Goal: Information Seeking & Learning: Check status

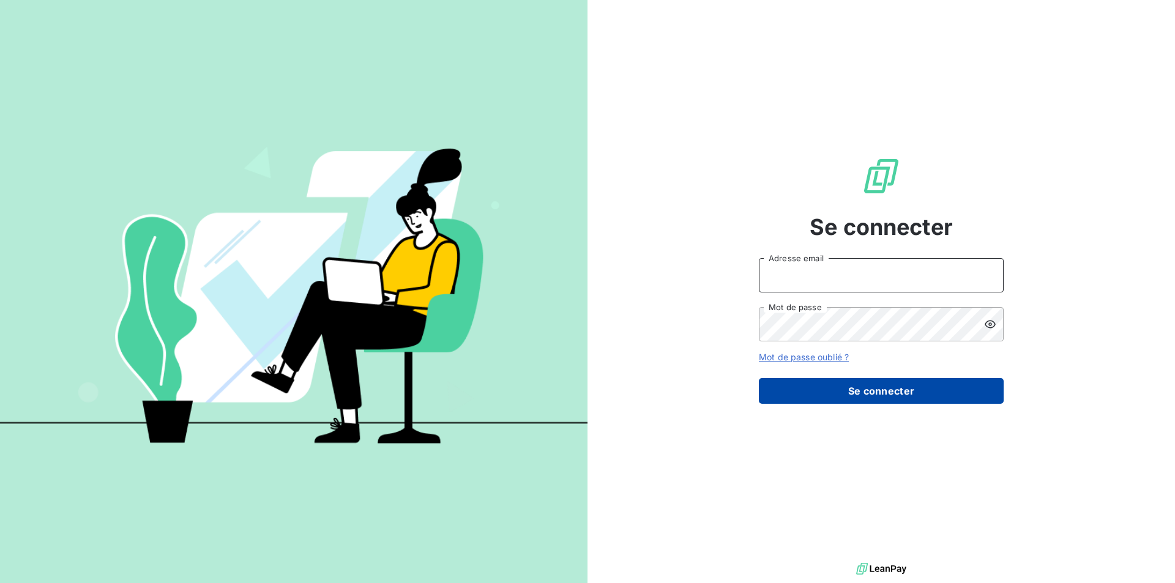
type input "c.ollivier@oxysign.fr"
click at [821, 403] on button "Se connecter" at bounding box center [881, 391] width 245 height 26
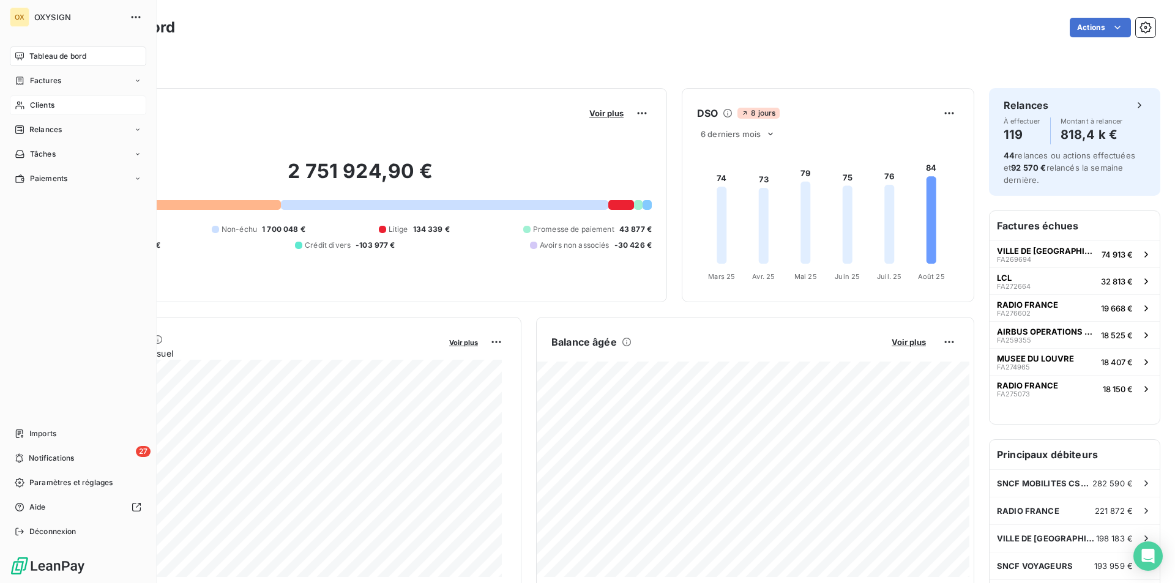
click at [61, 107] on div "Clients" at bounding box center [78, 105] width 136 height 20
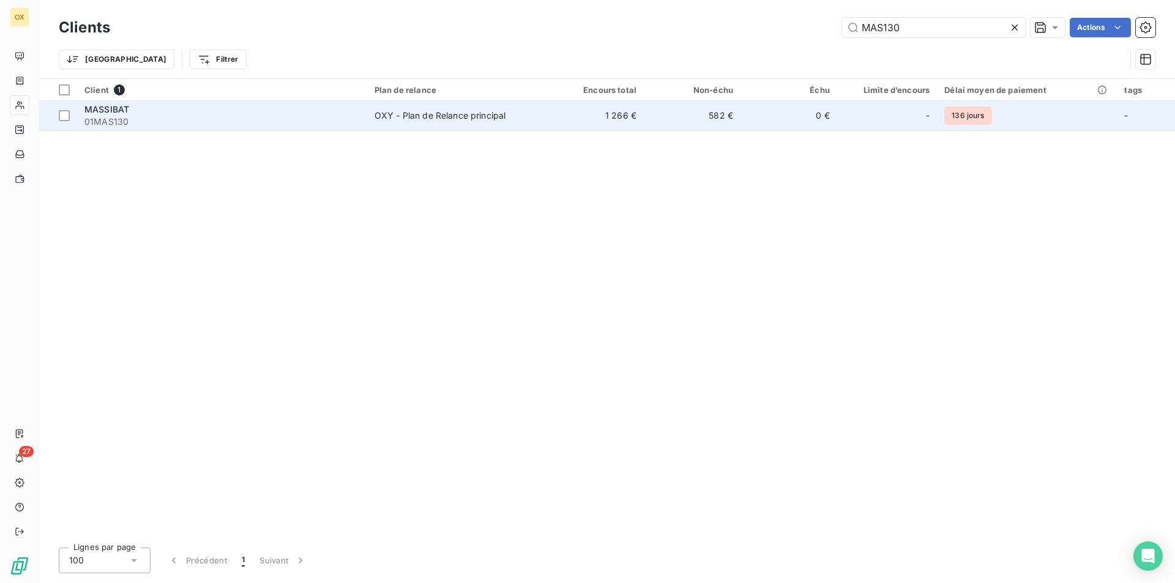
type input "MAS130"
click at [693, 117] on td "582 €" at bounding box center [692, 115] width 97 height 29
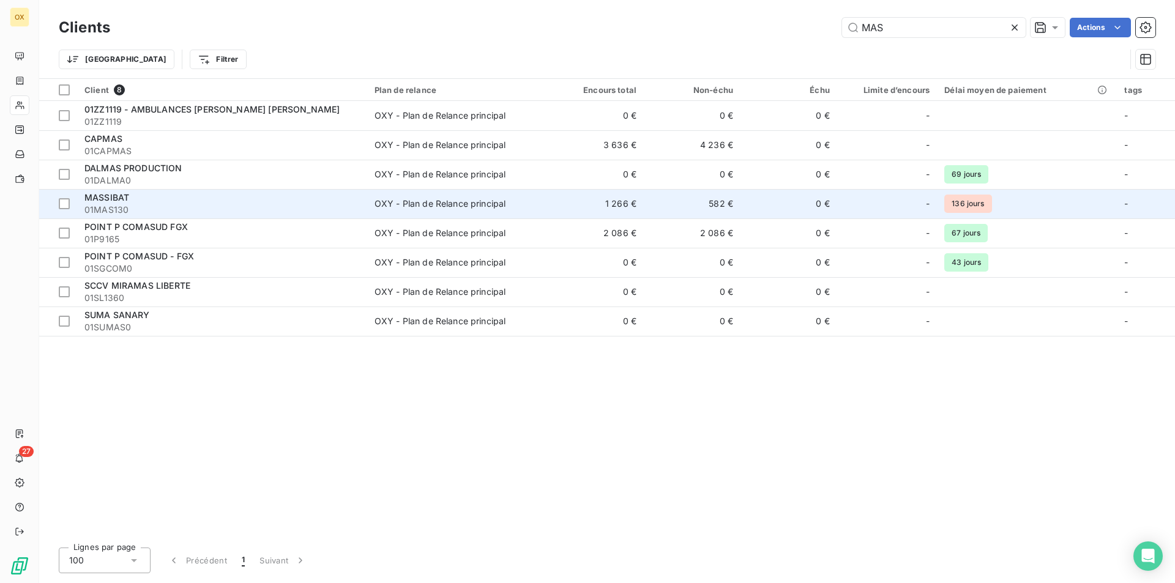
type input "MAS"
click at [216, 209] on span "01MAS130" at bounding box center [221, 210] width 275 height 12
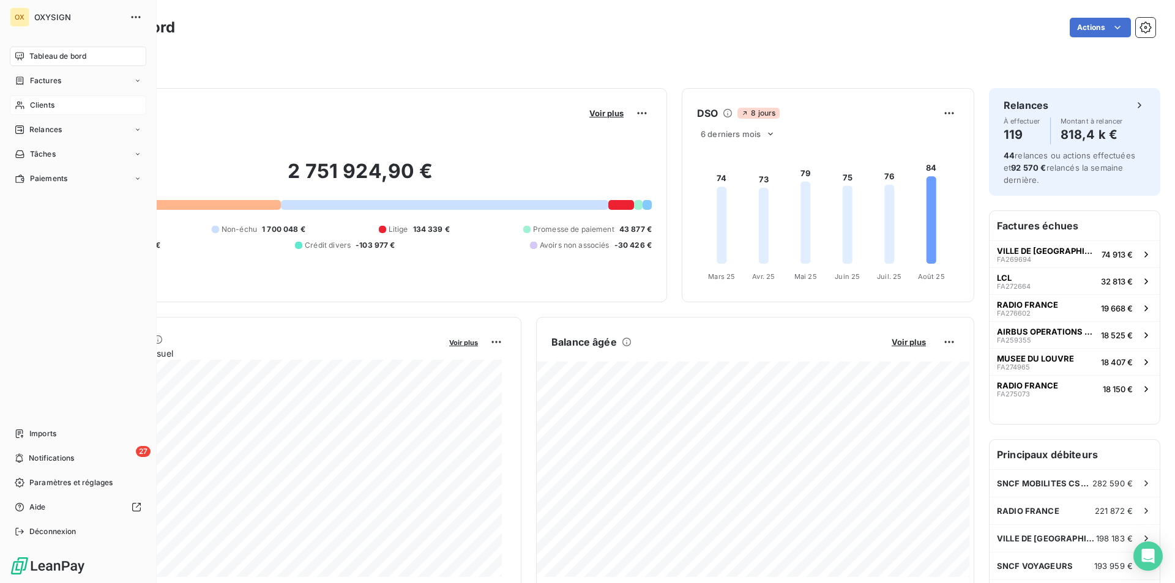
click at [61, 112] on div "Clients" at bounding box center [78, 105] width 136 height 20
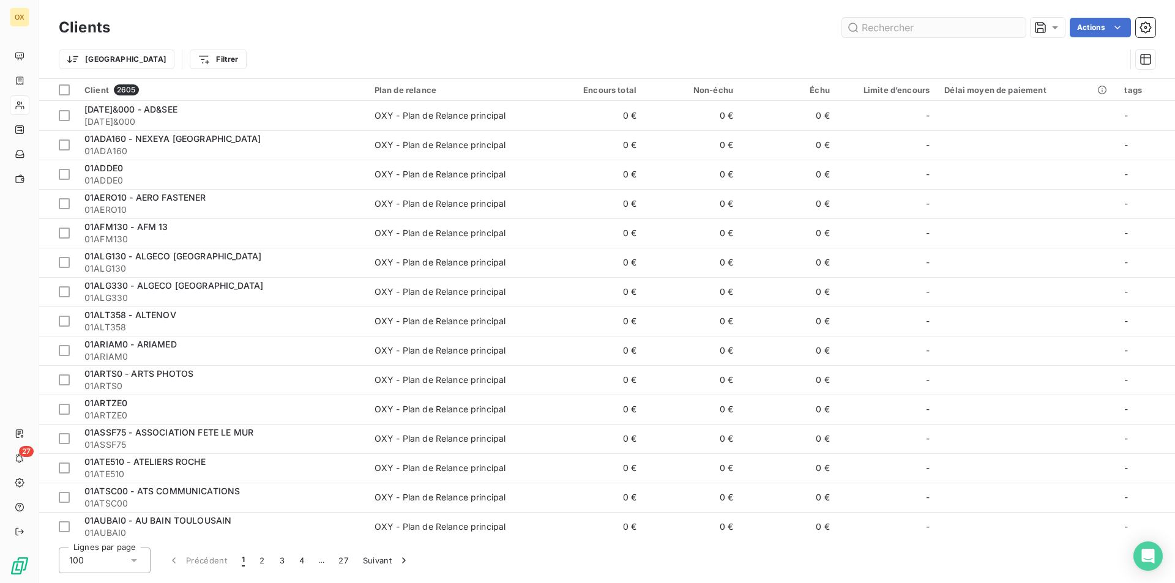
click at [888, 31] on input "text" at bounding box center [934, 28] width 184 height 20
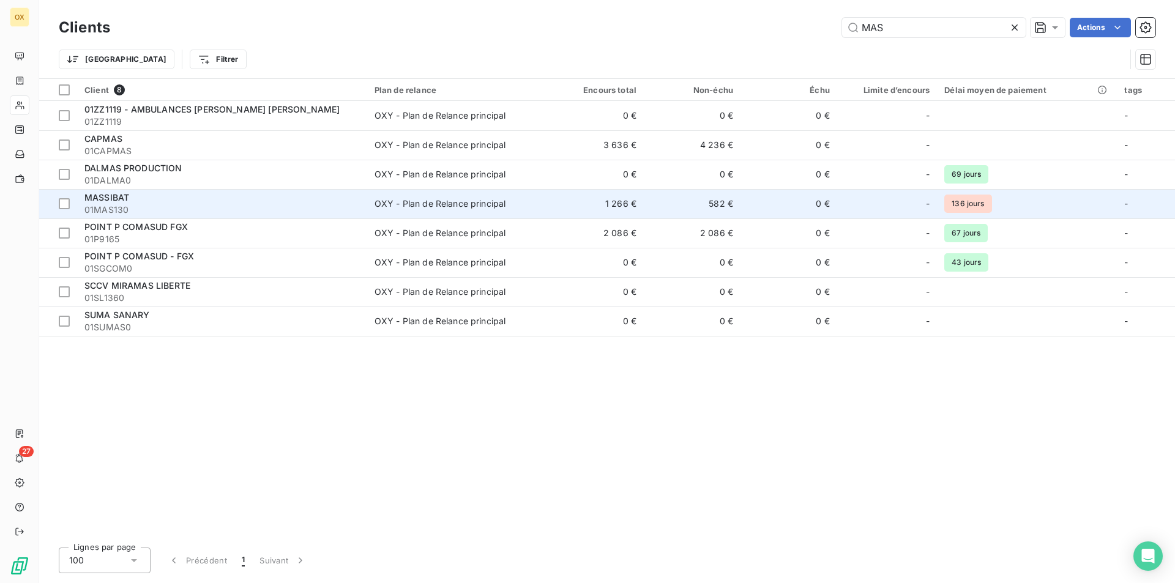
type input "MAS"
click at [182, 209] on span "01MAS130" at bounding box center [221, 210] width 275 height 12
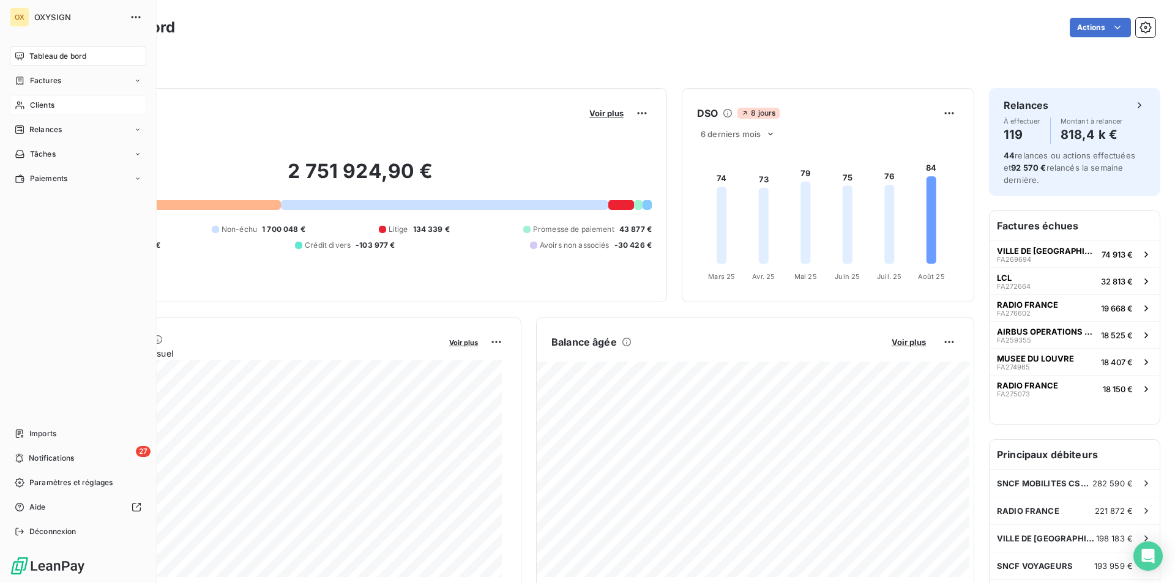
click at [54, 111] on div "Clients" at bounding box center [78, 105] width 136 height 20
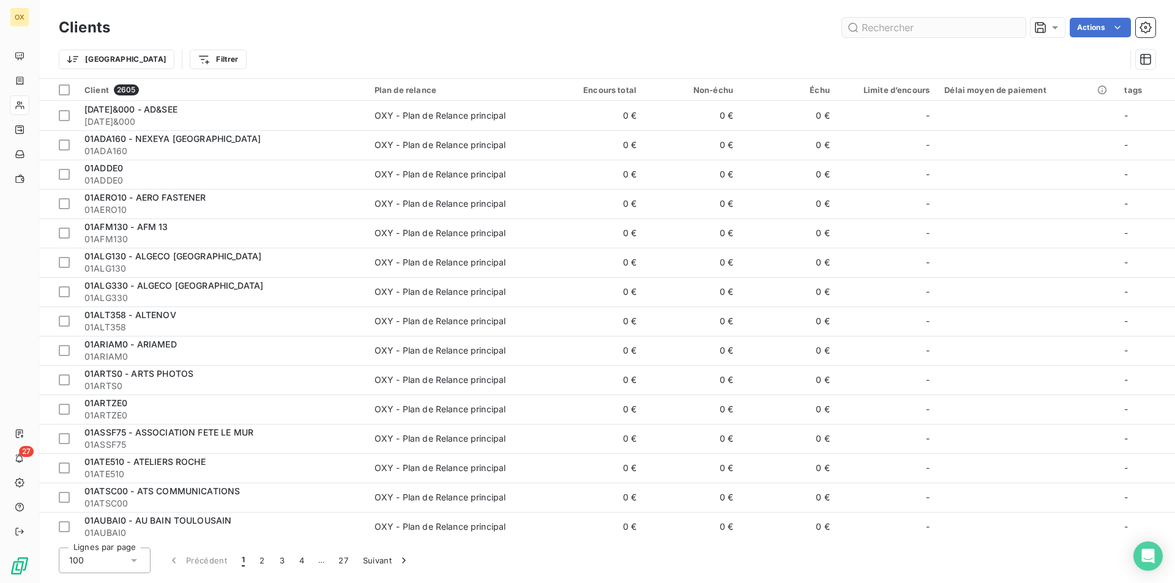
click at [877, 24] on input "text" at bounding box center [934, 28] width 184 height 20
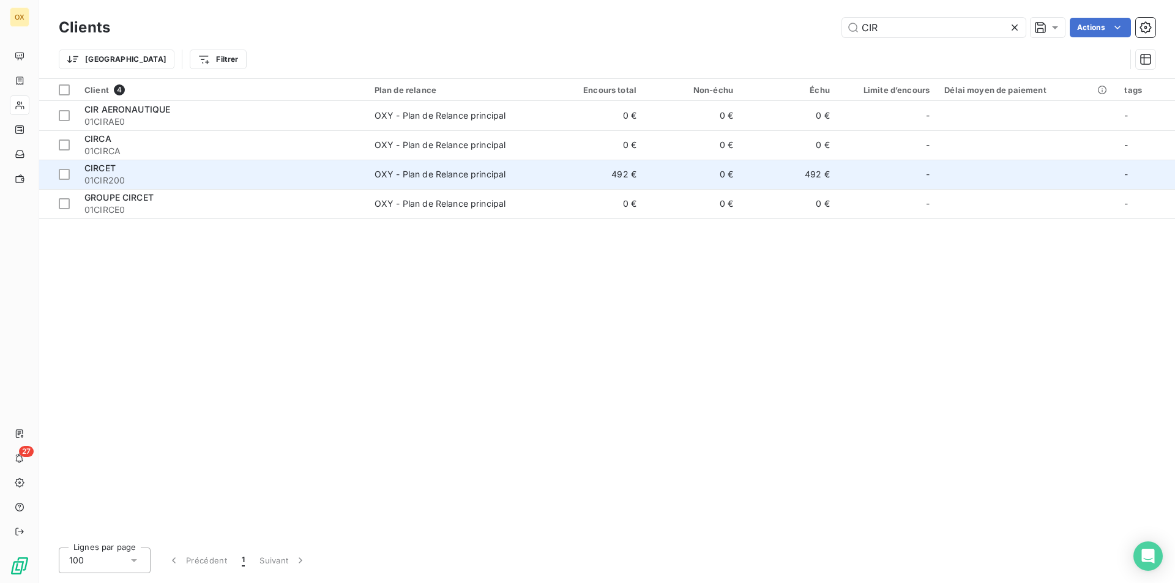
type input "CIR"
click at [315, 166] on div "CIRCET" at bounding box center [221, 168] width 275 height 12
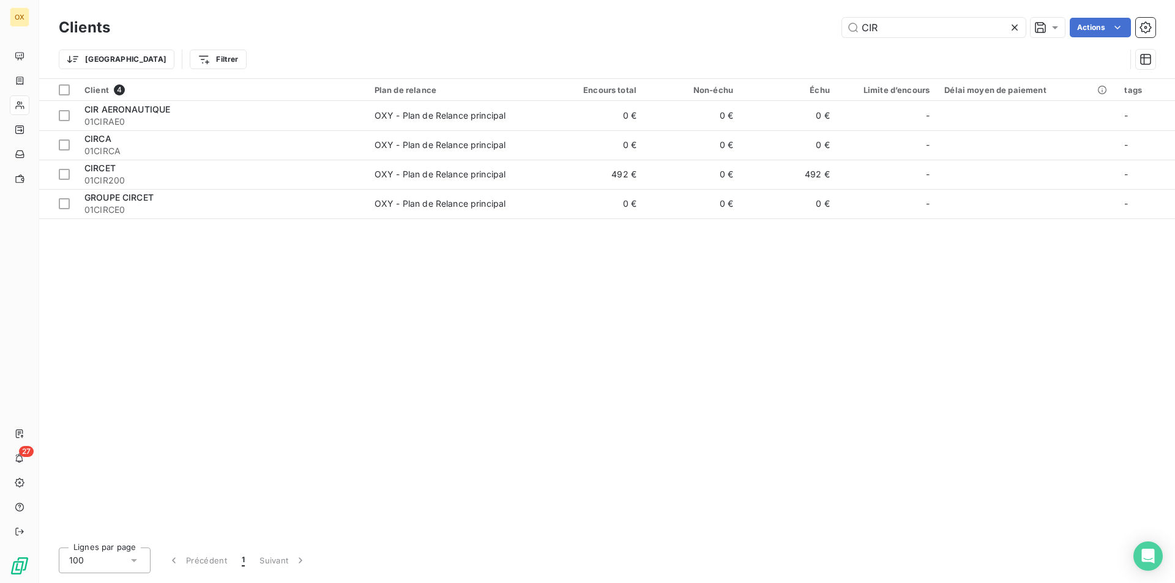
click at [1011, 23] on icon at bounding box center [1014, 27] width 12 height 12
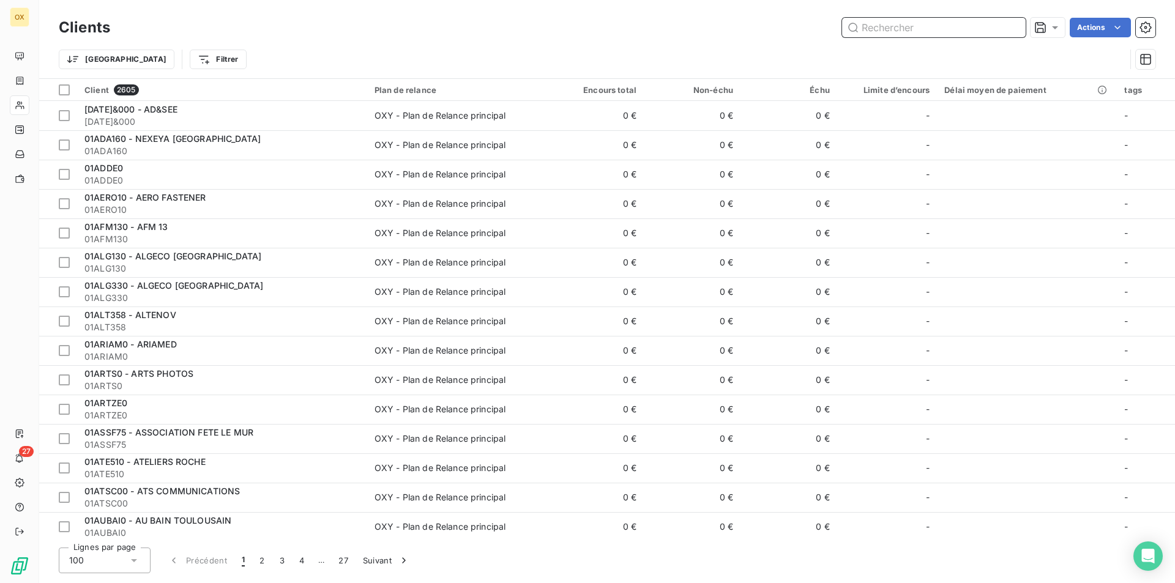
click at [899, 31] on input "text" at bounding box center [934, 28] width 184 height 20
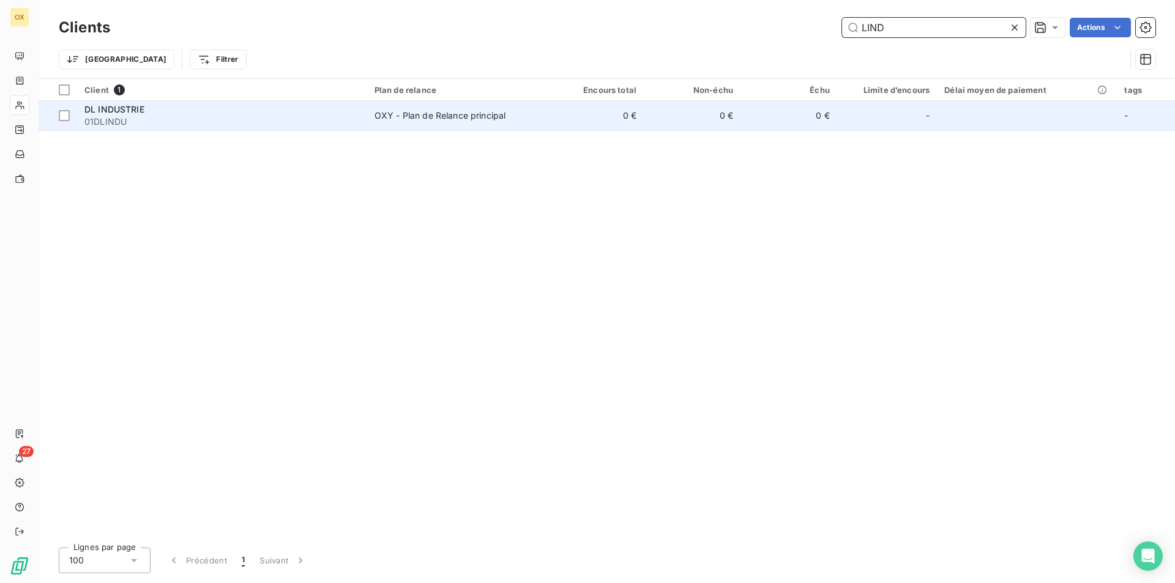
type input "LIND"
click at [580, 116] on td "0 €" at bounding box center [595, 115] width 97 height 29
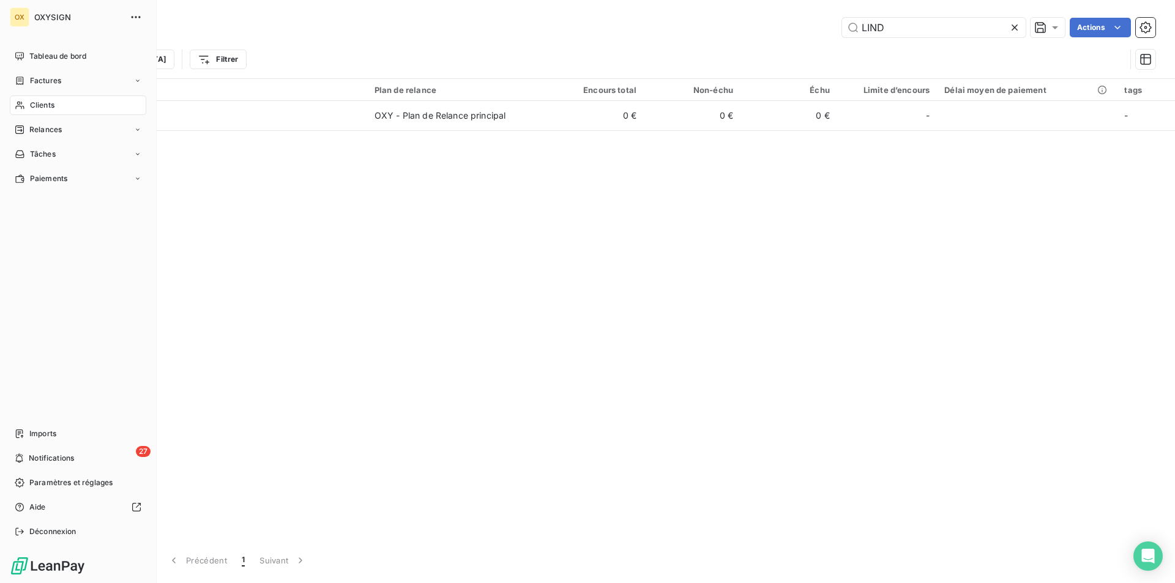
click at [82, 99] on div "Clients" at bounding box center [78, 105] width 136 height 20
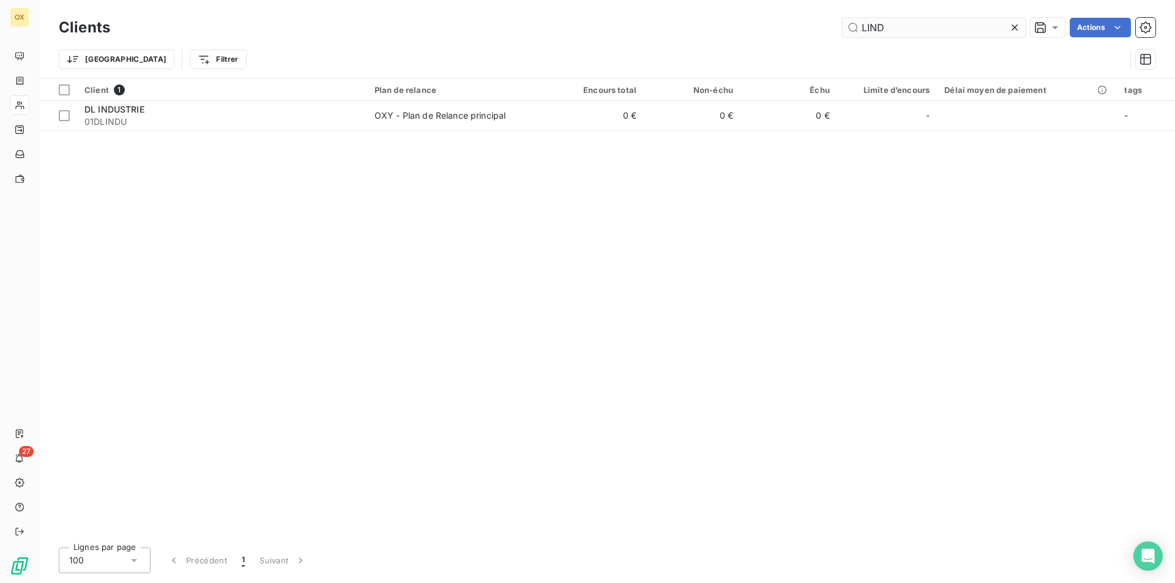
click at [1013, 26] on icon at bounding box center [1014, 27] width 12 height 12
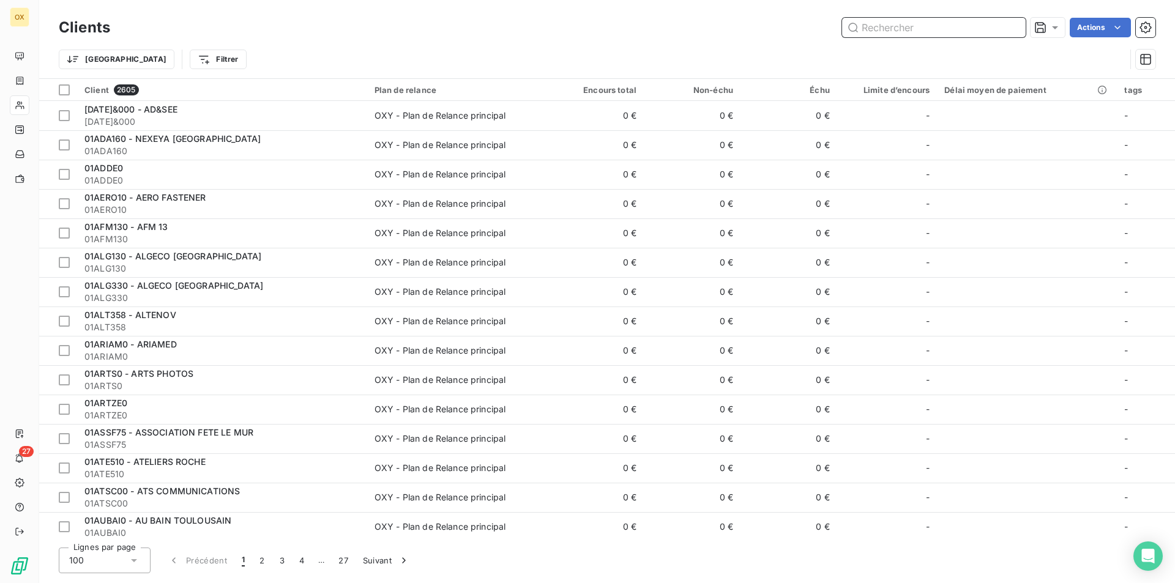
click at [1013, 26] on input "text" at bounding box center [934, 28] width 184 height 20
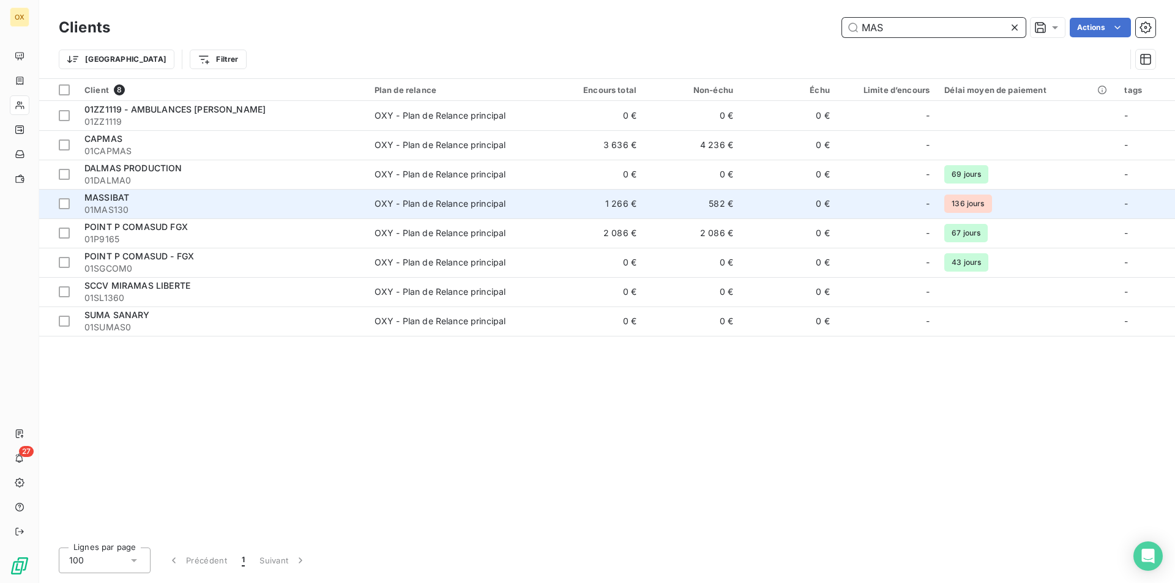
type input "MAS"
click at [354, 203] on div "MASSIBAT" at bounding box center [221, 198] width 275 height 12
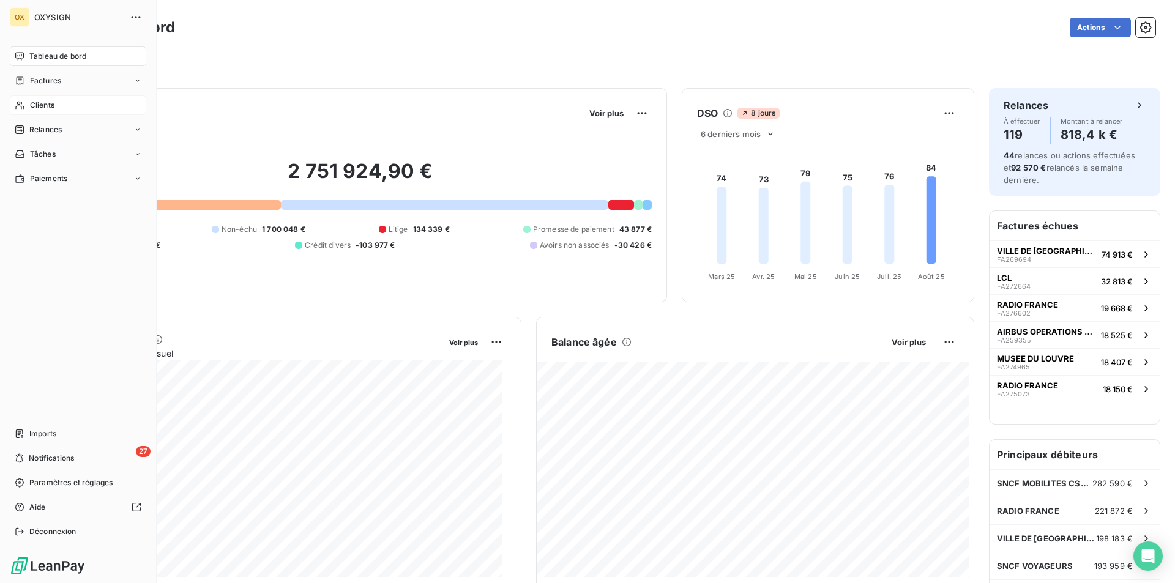
click at [54, 105] on span "Clients" at bounding box center [42, 105] width 24 height 11
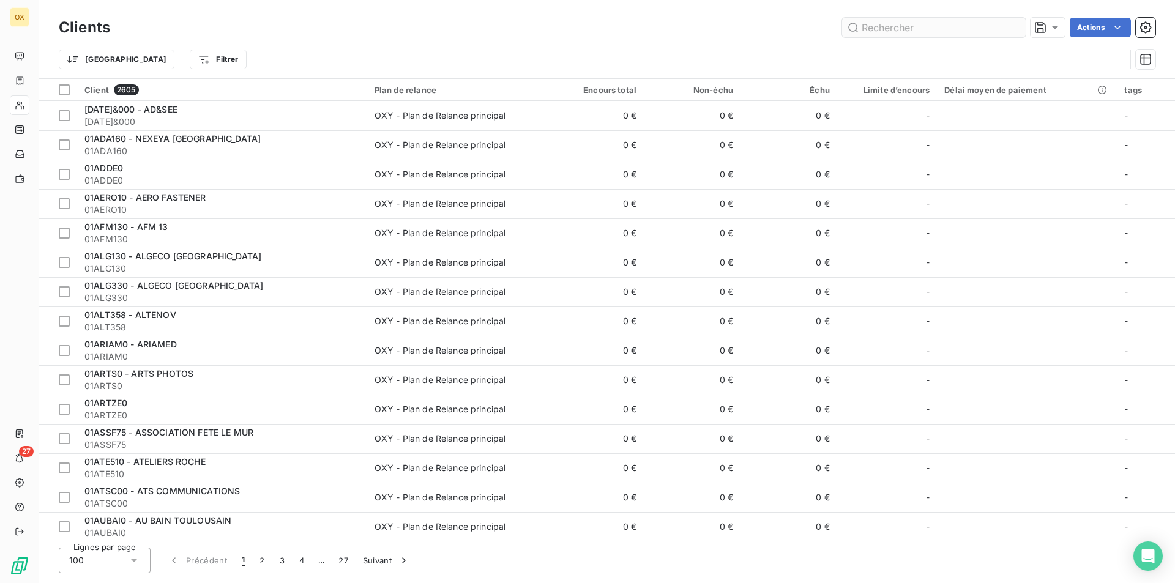
click at [977, 25] on input "text" at bounding box center [934, 28] width 184 height 20
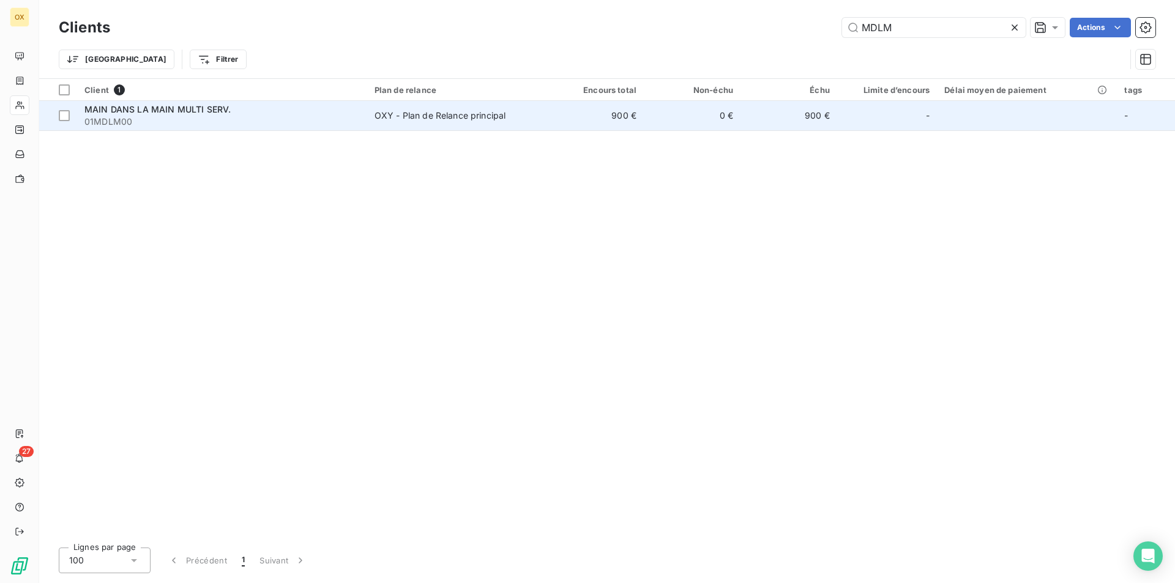
type input "MDLM"
click at [598, 128] on td "900 €" at bounding box center [595, 115] width 97 height 29
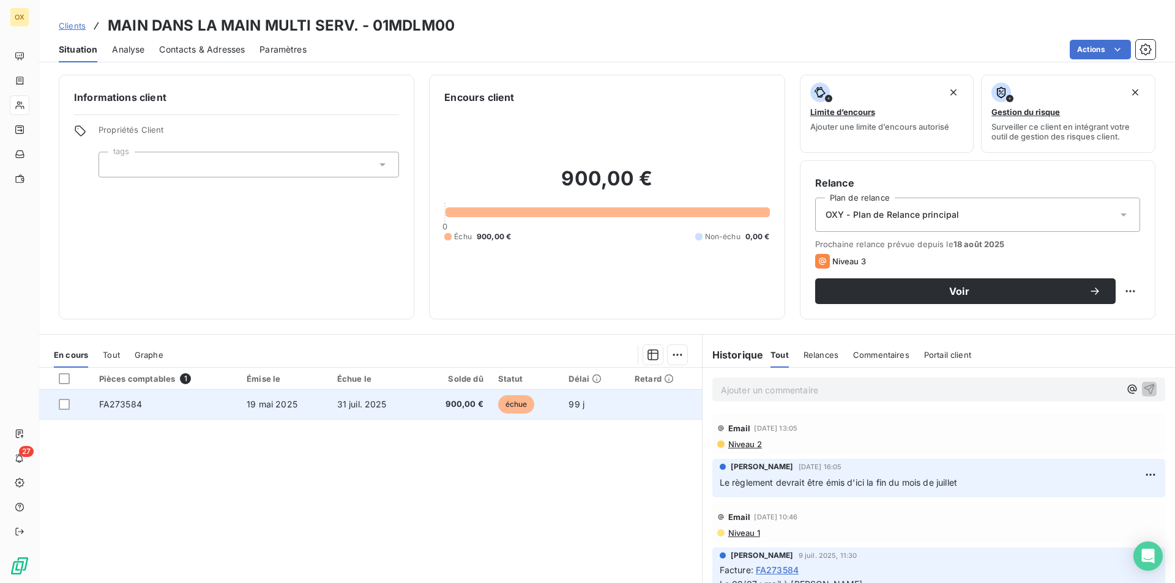
click at [326, 408] on td "19 mai 2025" at bounding box center [284, 404] width 91 height 29
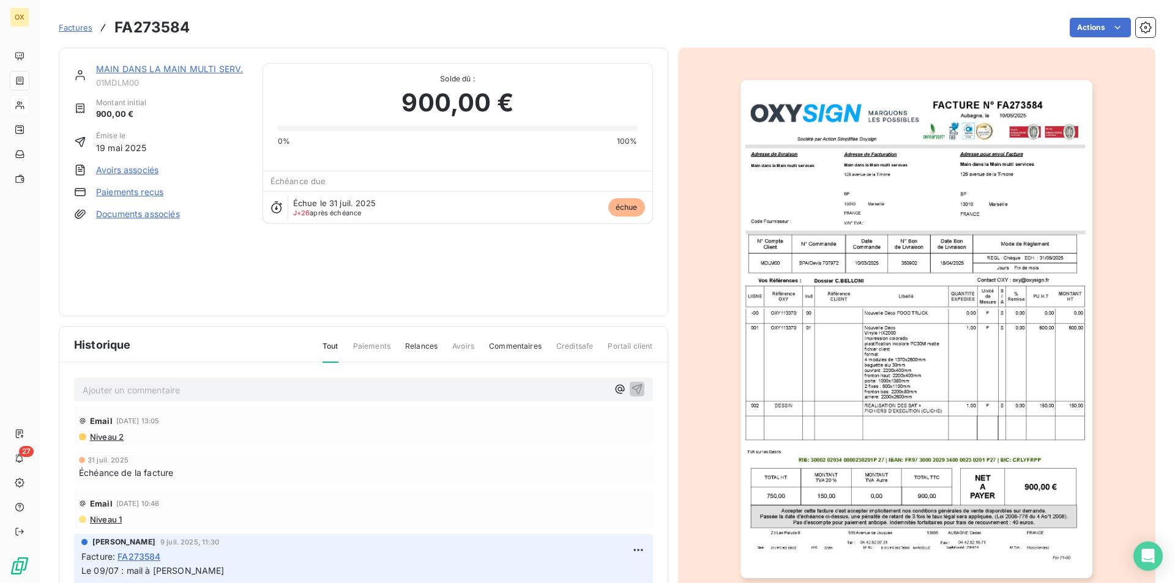
click at [833, 243] on img "button" at bounding box center [916, 329] width 352 height 498
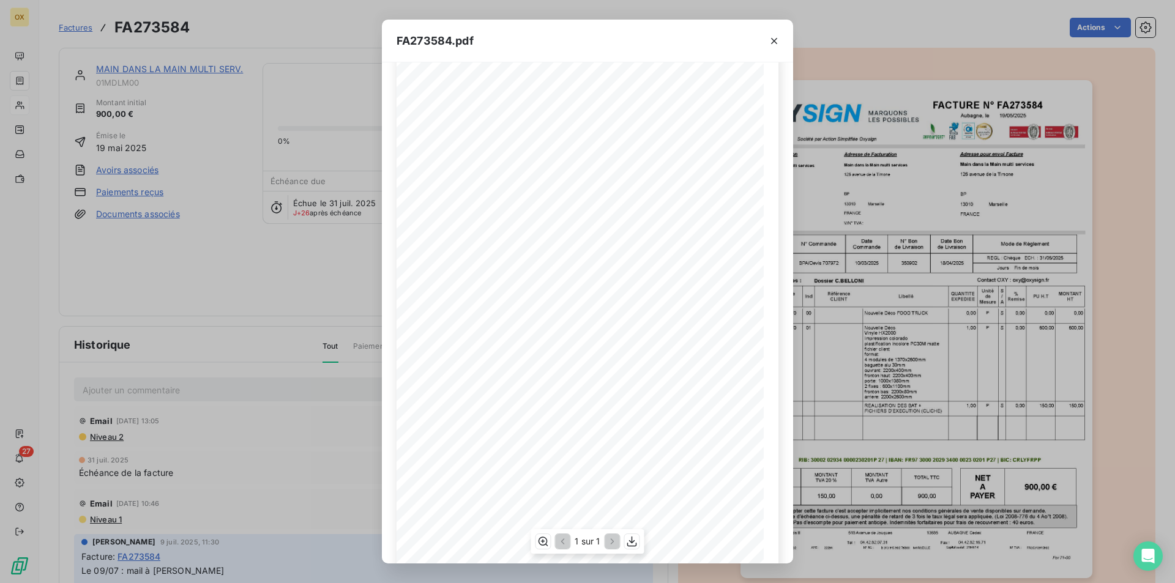
scroll to position [31, 0]
drag, startPoint x: 152, startPoint y: 234, endPoint x: 313, endPoint y: 459, distance: 276.6
click at [313, 459] on div "FA273584.pdf FACTURE N° Aubagne, le 19/05/2025 FA273584 Société par Action Simp…" at bounding box center [587, 291] width 1175 height 583
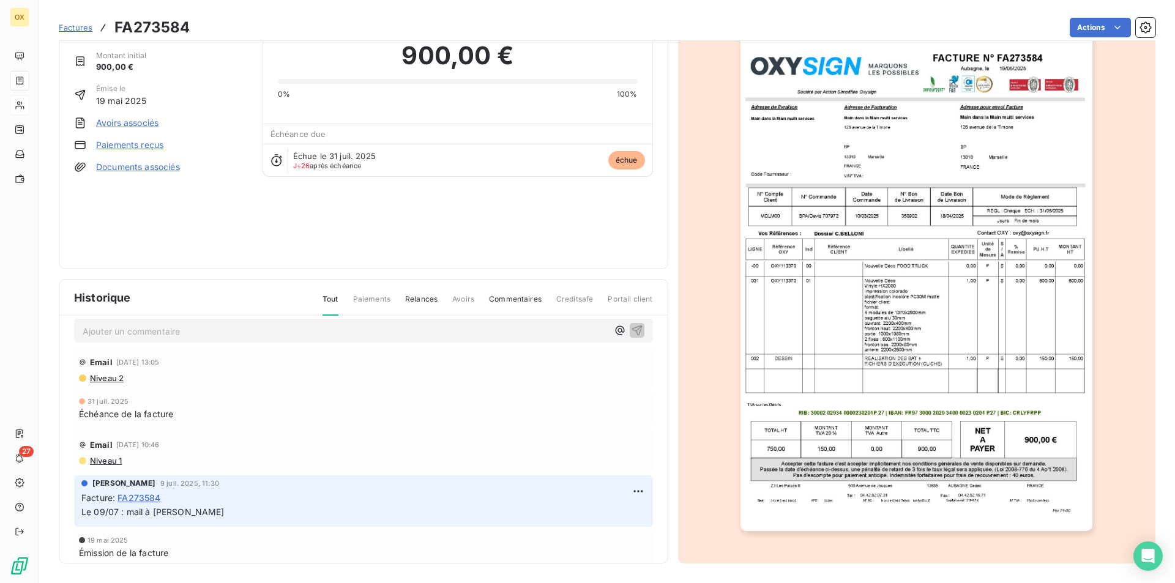
scroll to position [0, 0]
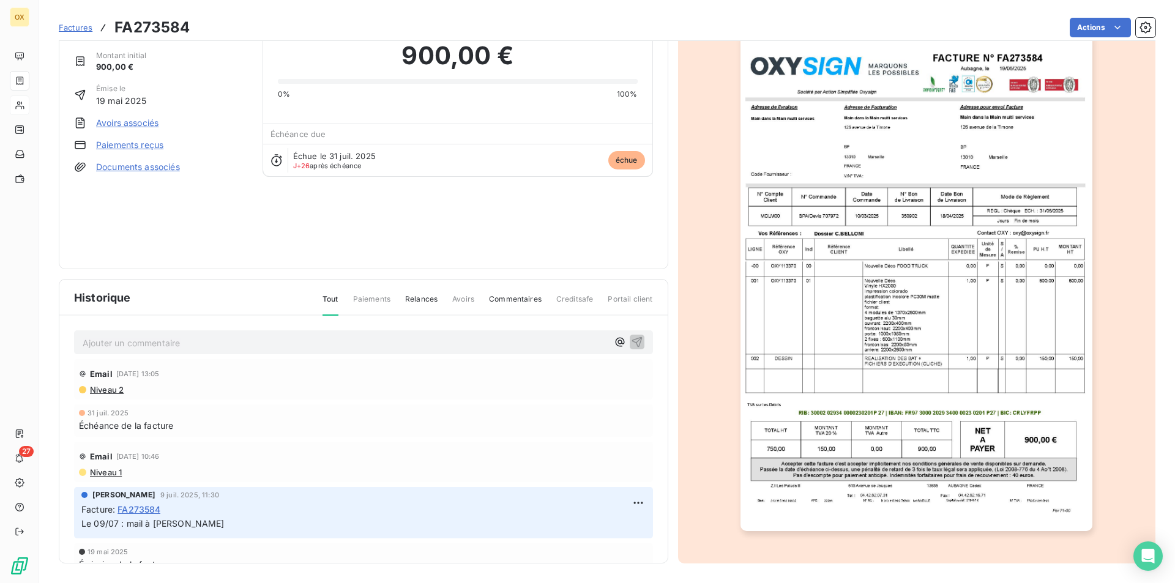
click at [103, 390] on span "Niveau 2" at bounding box center [106, 390] width 35 height 10
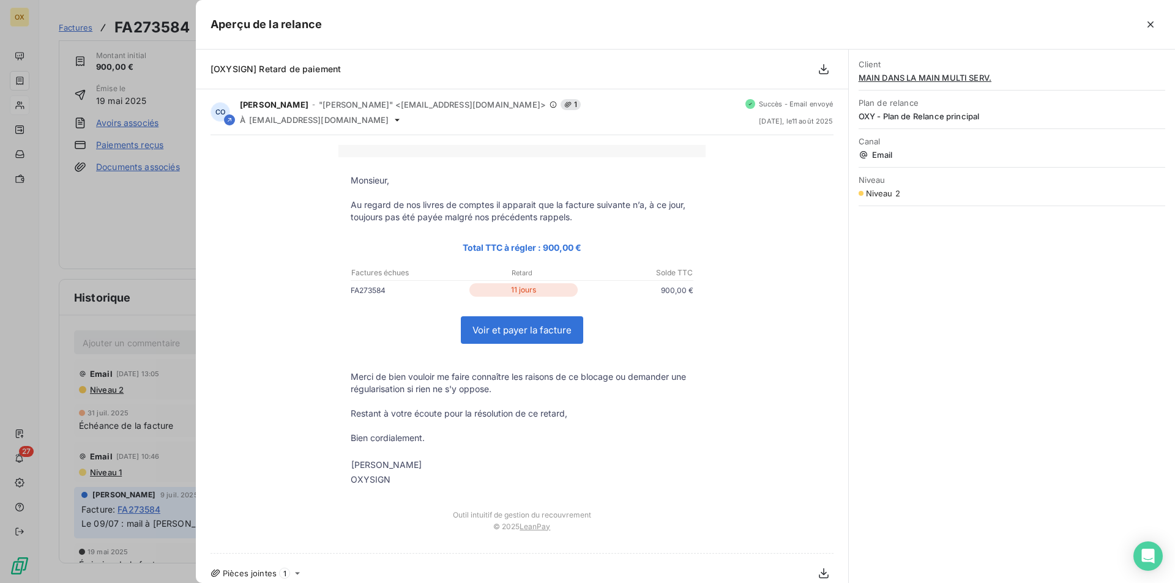
click at [103, 390] on div at bounding box center [587, 291] width 1175 height 583
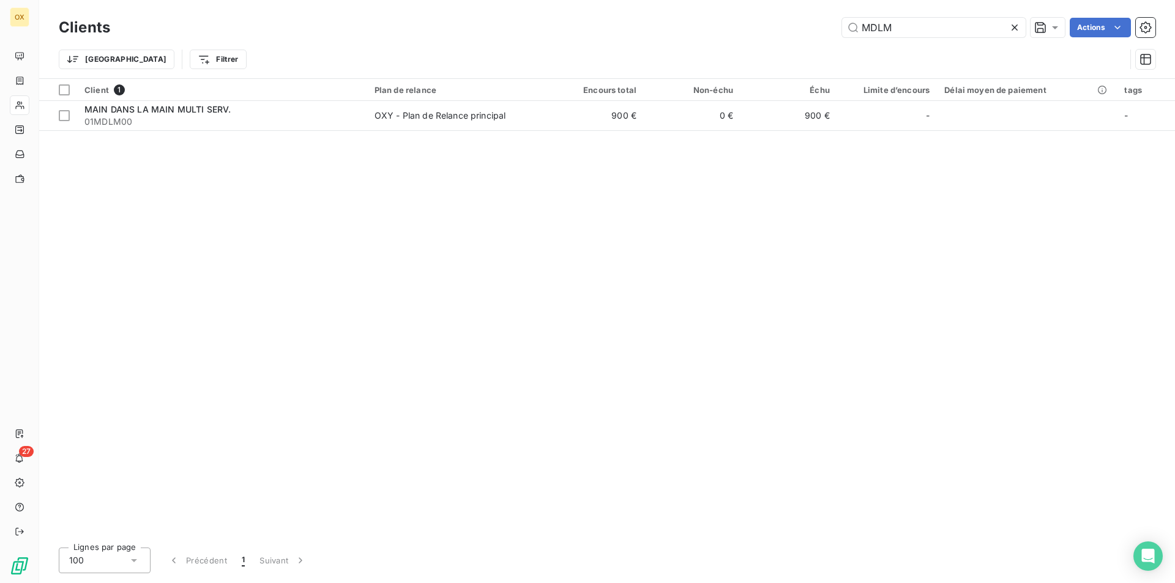
click at [1013, 31] on icon at bounding box center [1014, 27] width 12 height 12
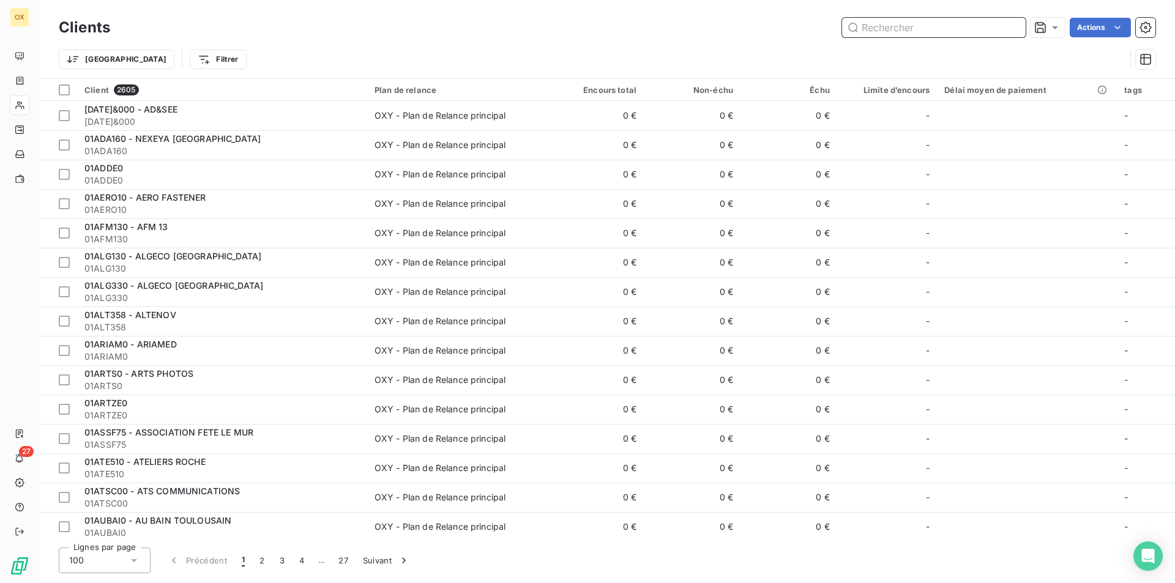
click at [1013, 31] on input "text" at bounding box center [934, 28] width 184 height 20
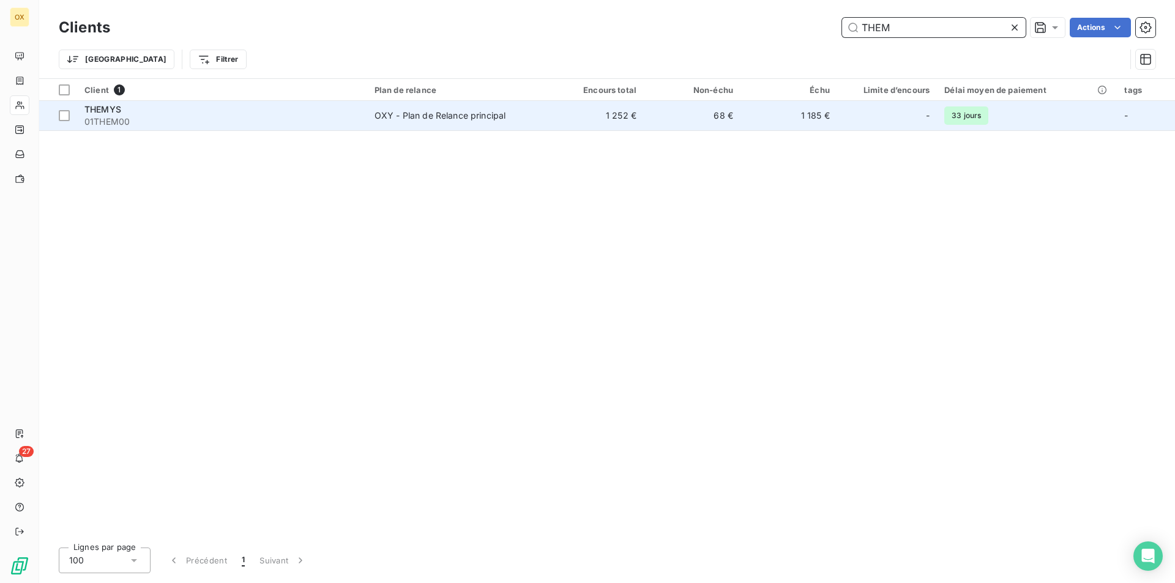
type input "THEM"
click at [502, 122] on td "OXY - Plan de Relance principal" at bounding box center [457, 115] width 180 height 29
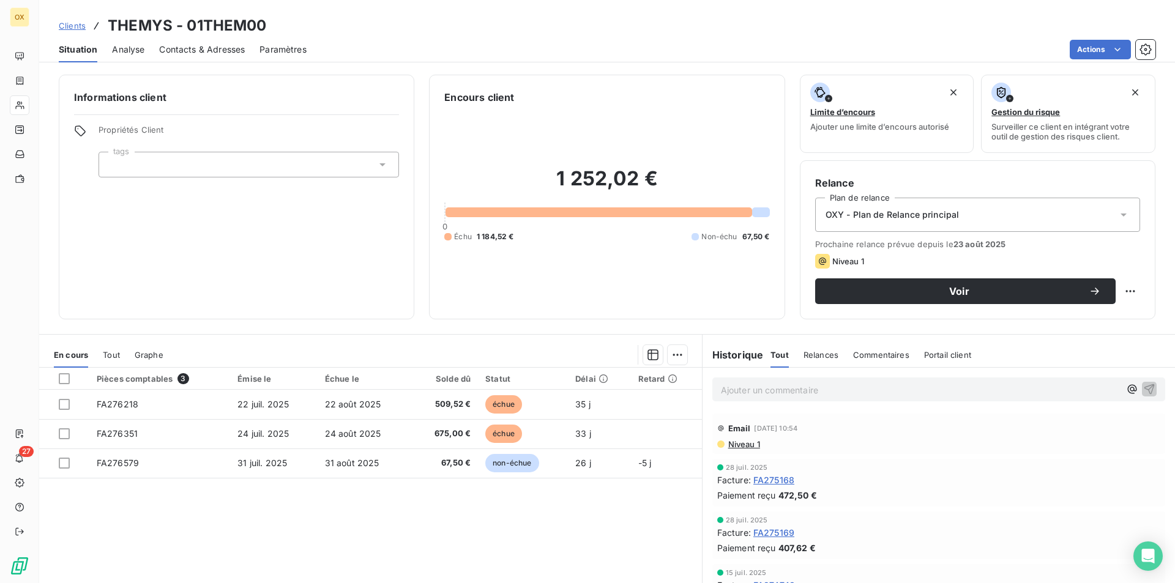
click at [174, 49] on span "Contacts & Adresses" at bounding box center [202, 49] width 86 height 12
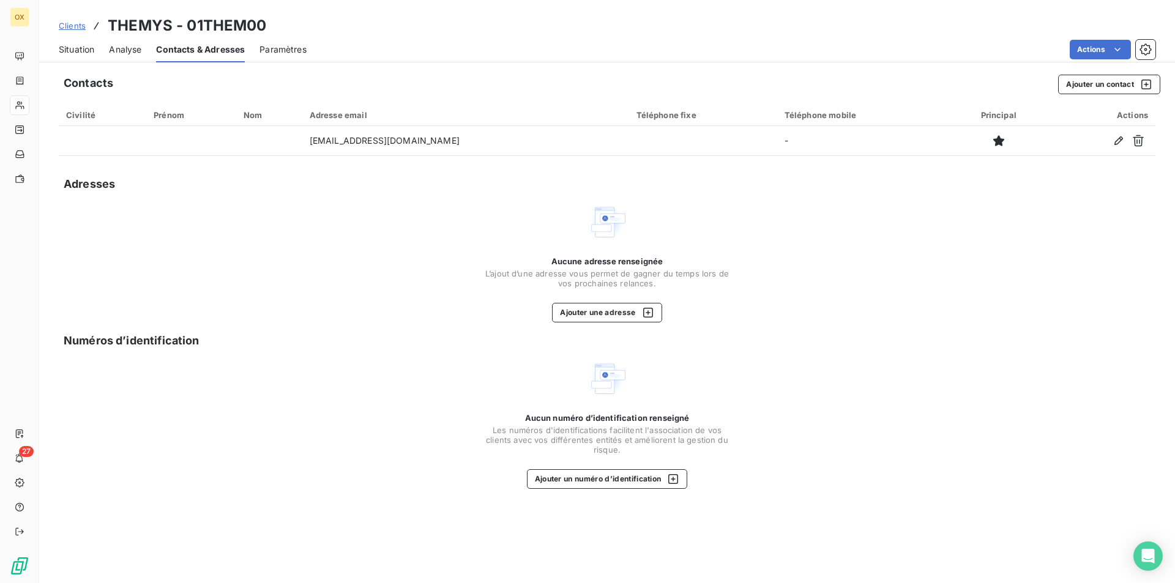
drag, startPoint x: 65, startPoint y: 48, endPoint x: 82, endPoint y: 42, distance: 18.2
click at [65, 48] on span "Situation" at bounding box center [76, 49] width 35 height 12
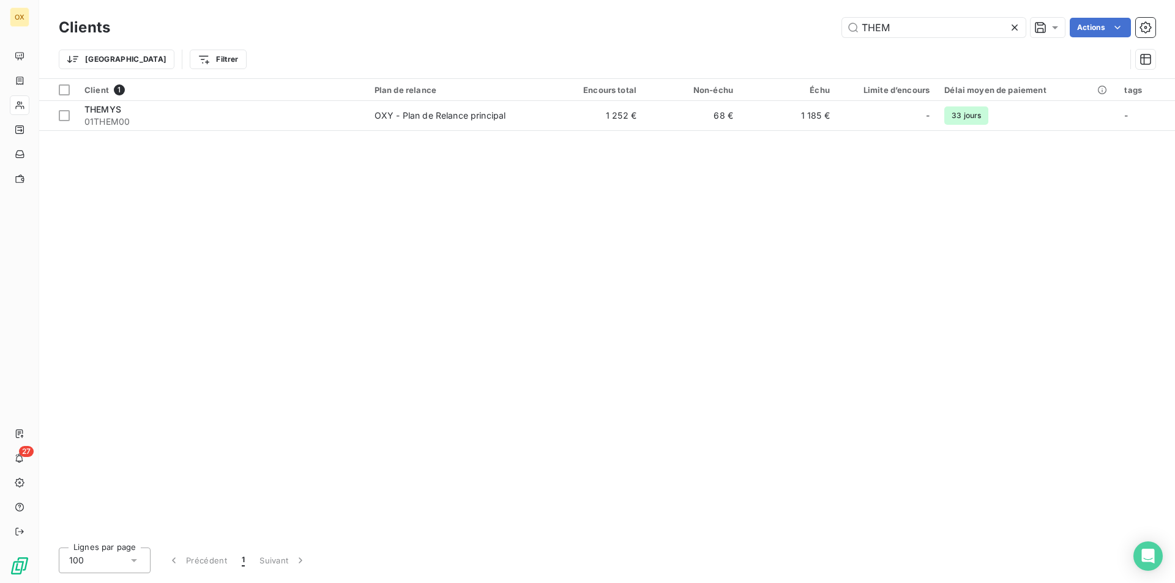
click at [1015, 25] on icon at bounding box center [1014, 27] width 12 height 12
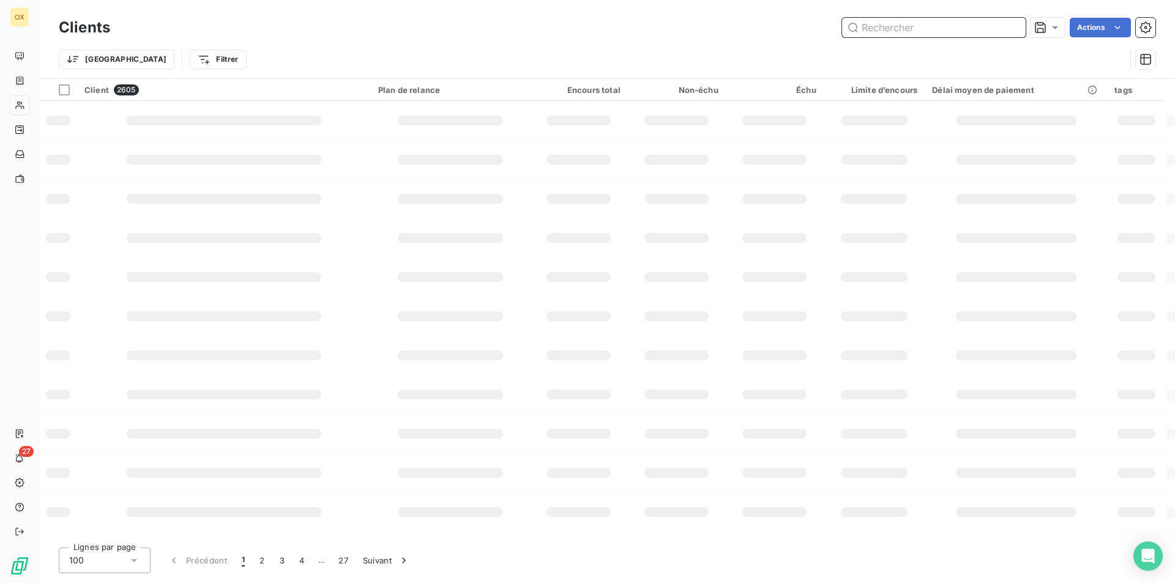
click at [990, 26] on input "text" at bounding box center [934, 28] width 184 height 20
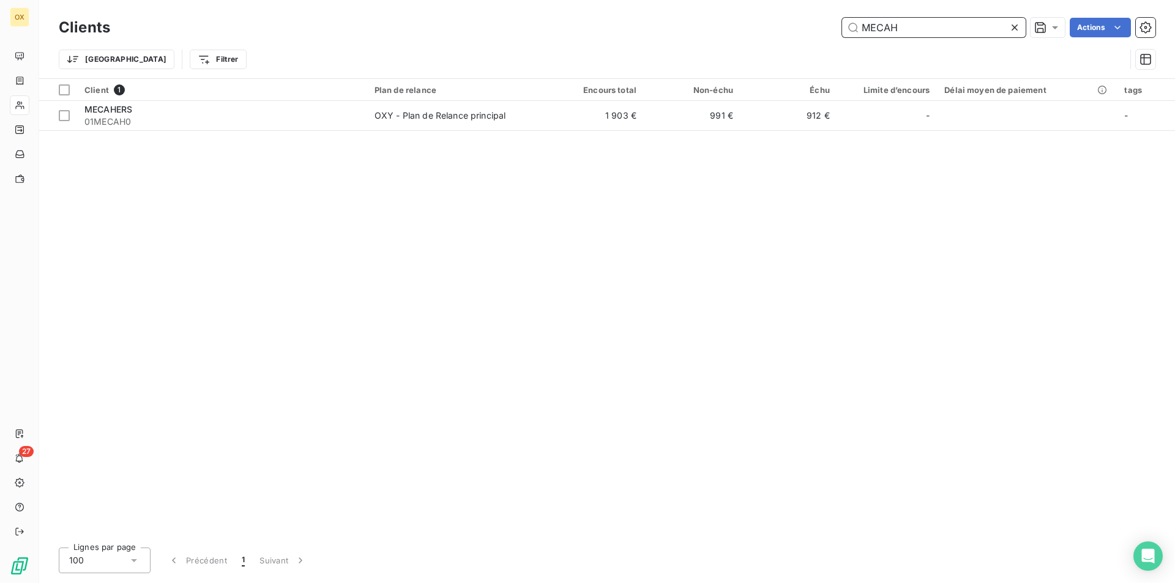
type input "MECAH"
click at [409, 133] on div "Client 1 Plan de relance Encours total Non-échu Échu Limite d’encours Délai moy…" at bounding box center [607, 308] width 1136 height 459
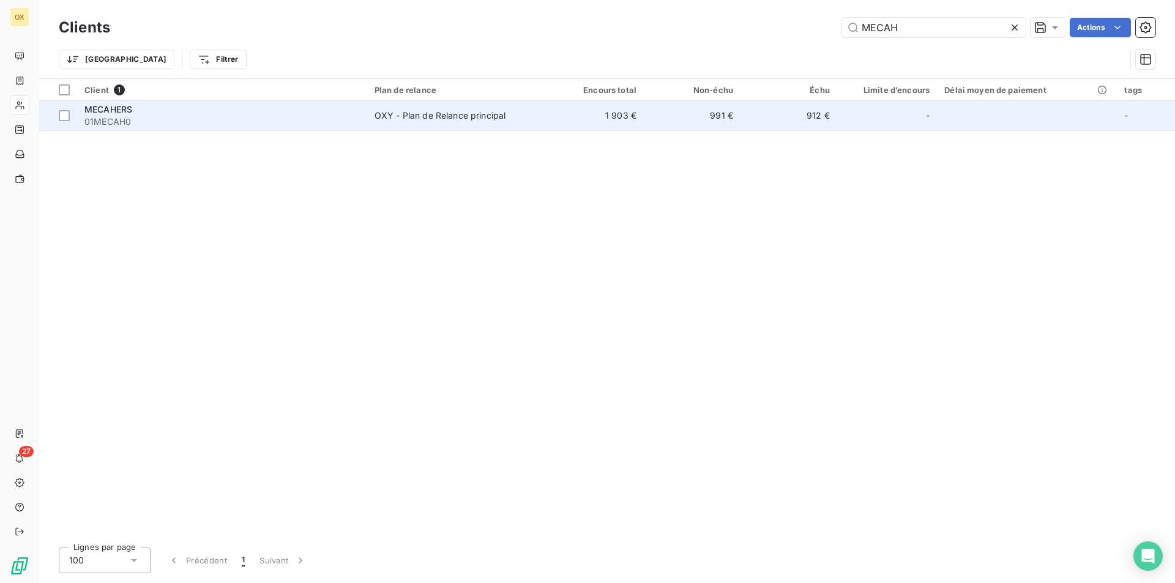
click at [411, 125] on td "OXY - Plan de Relance principal" at bounding box center [457, 115] width 180 height 29
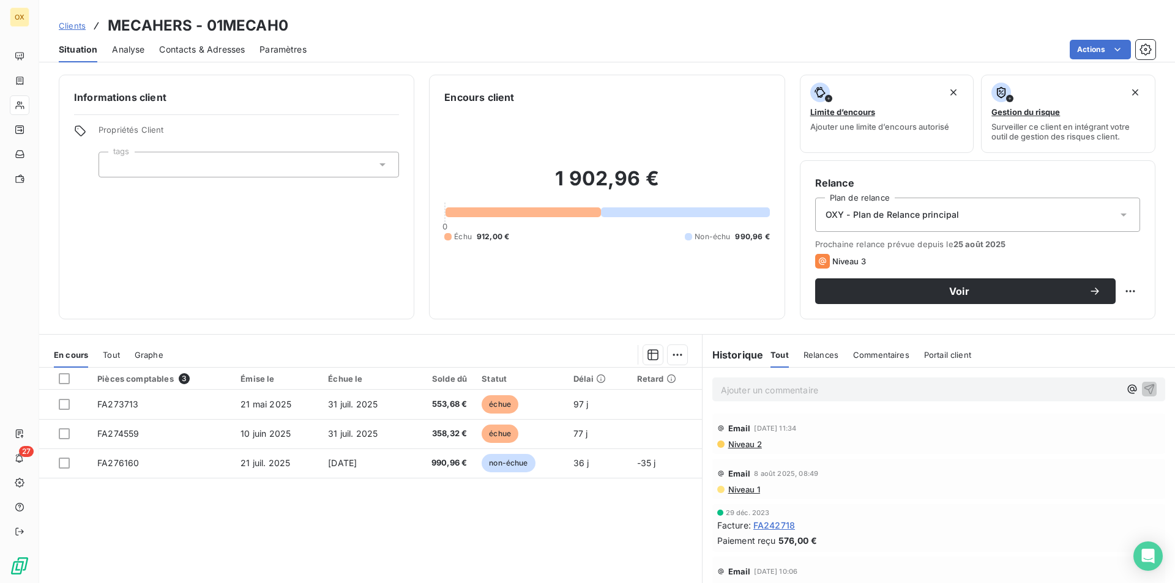
click at [181, 51] on span "Contacts & Adresses" at bounding box center [202, 49] width 86 height 12
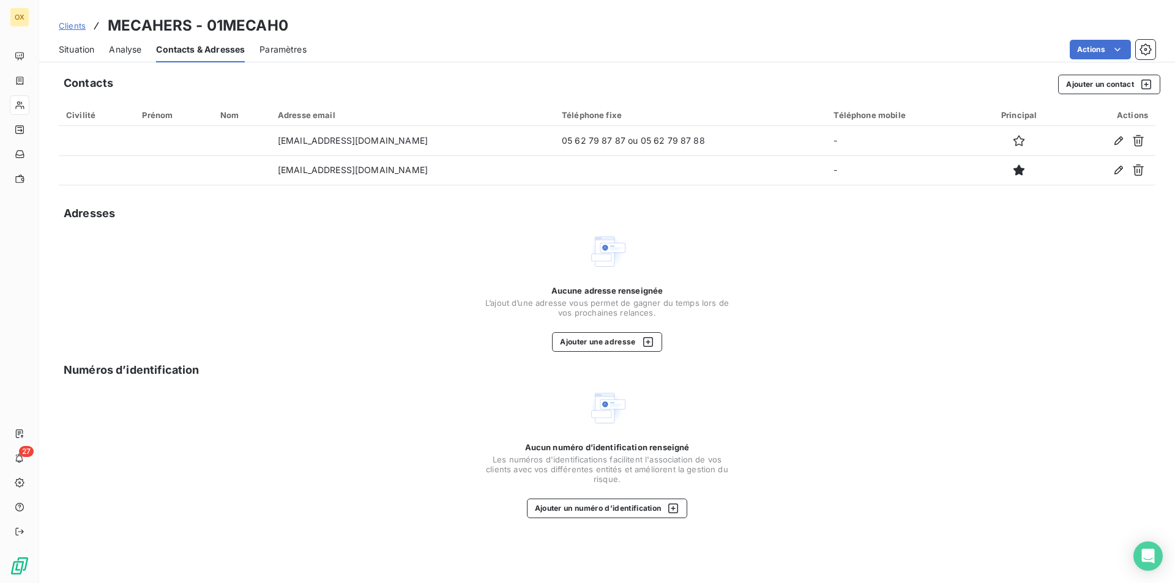
click at [92, 56] on div "Situation" at bounding box center [76, 50] width 35 height 26
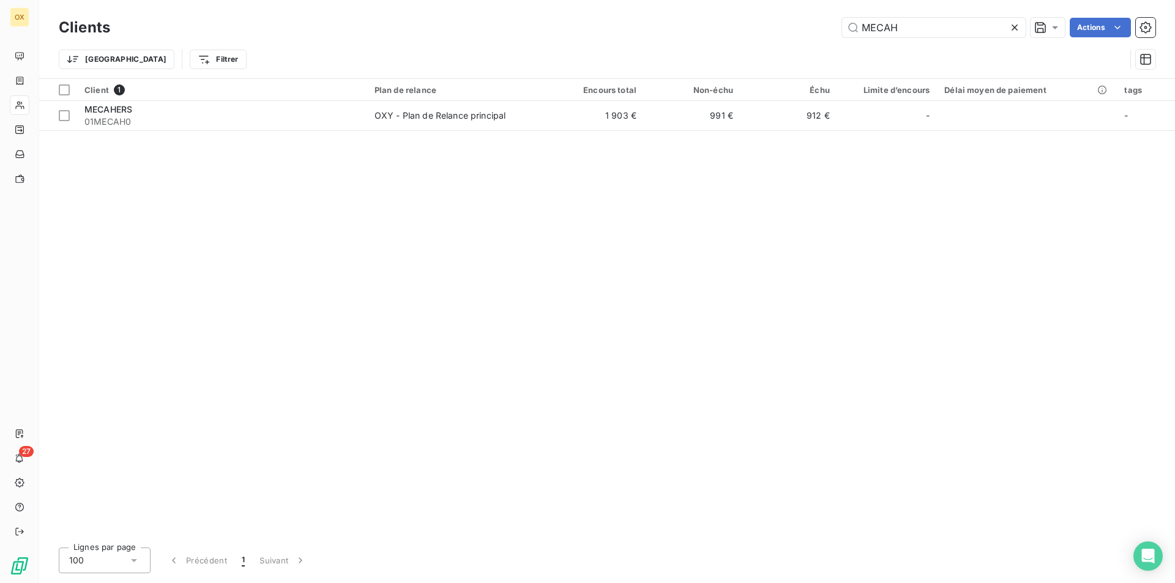
click at [1015, 28] on icon at bounding box center [1014, 27] width 12 height 12
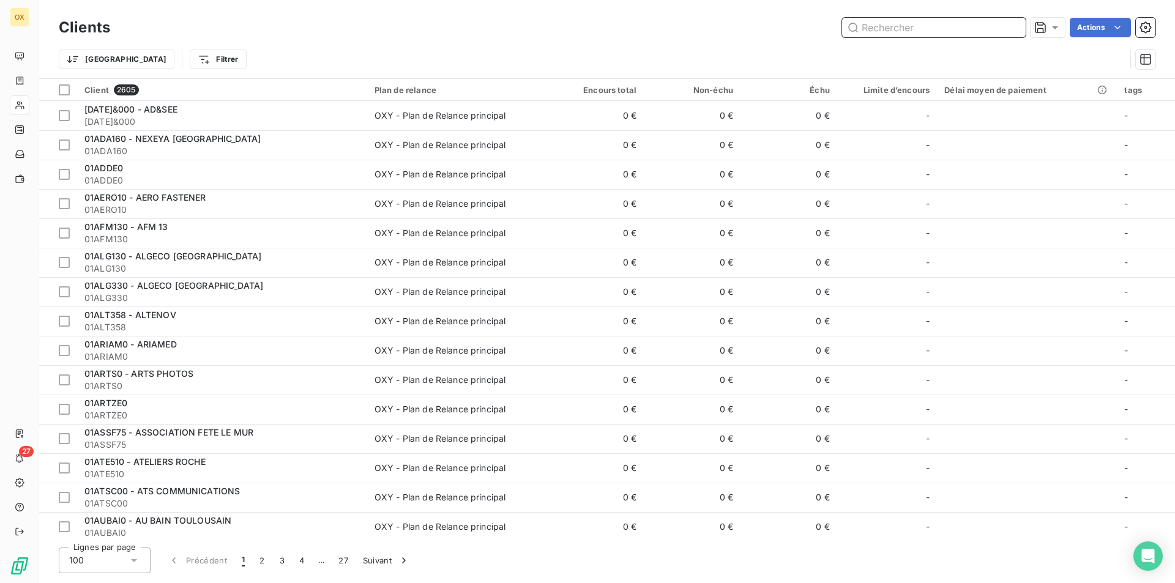
click at [997, 33] on input "text" at bounding box center [934, 28] width 184 height 20
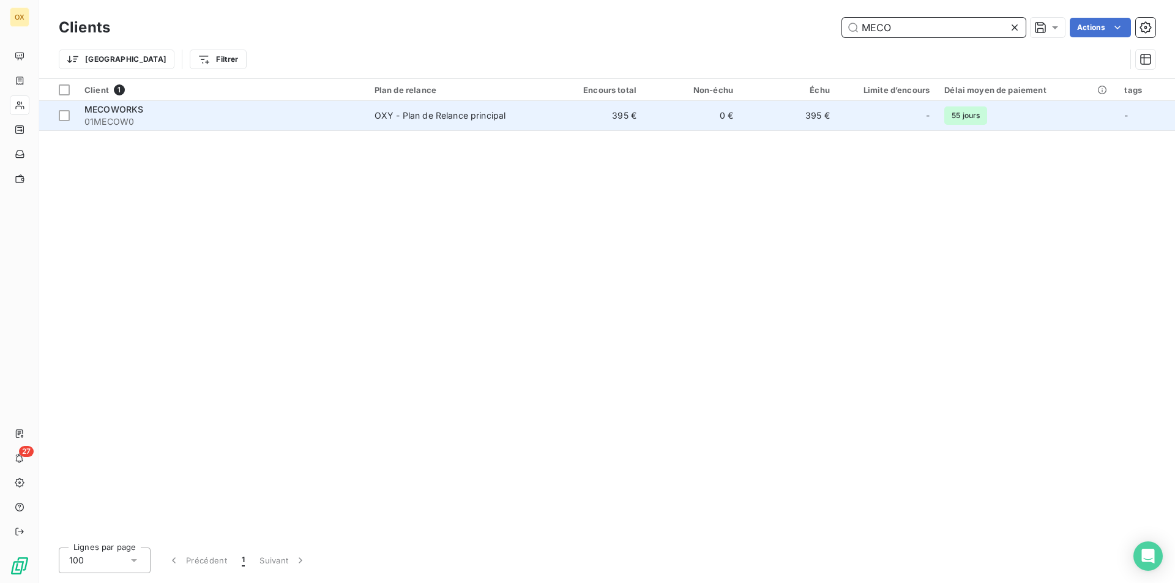
type input "MECO"
click at [638, 124] on td "395 €" at bounding box center [595, 115] width 97 height 29
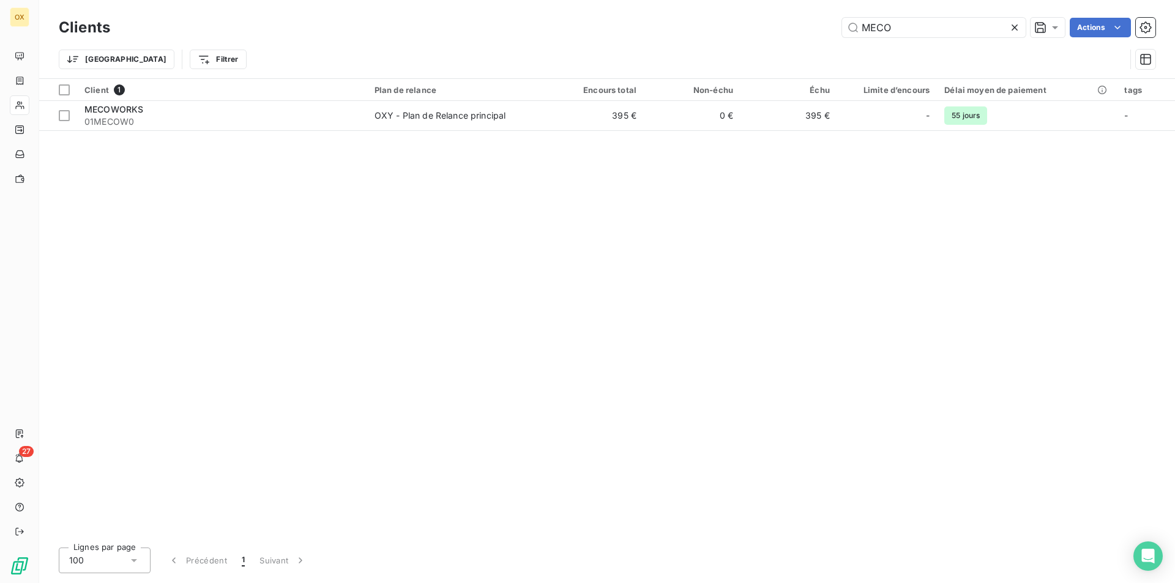
click at [1014, 20] on div at bounding box center [1016, 28] width 17 height 20
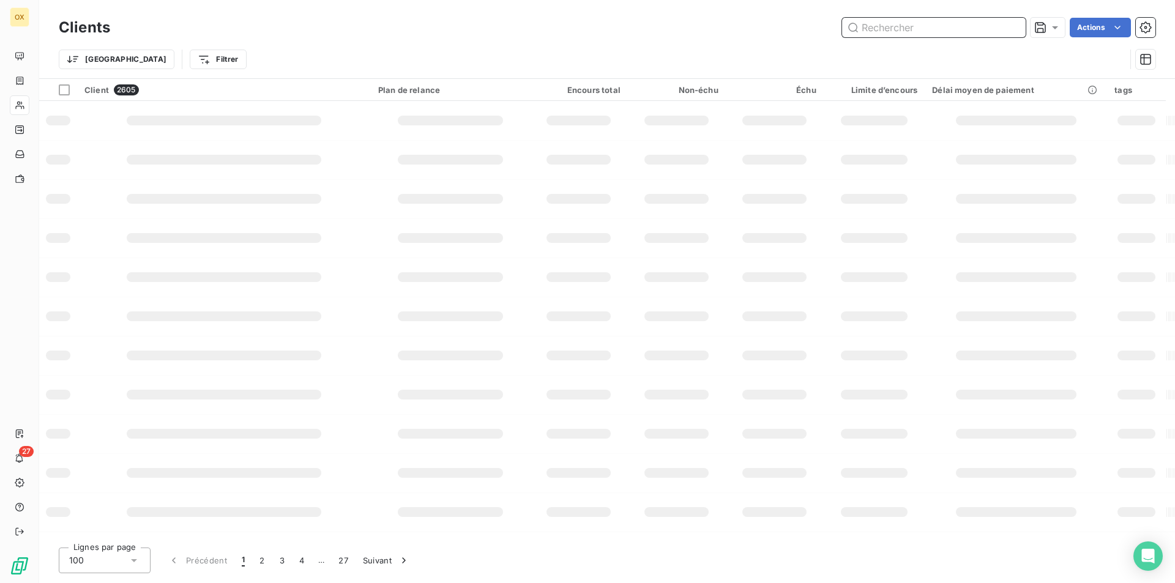
click at [977, 29] on input "text" at bounding box center [934, 28] width 184 height 20
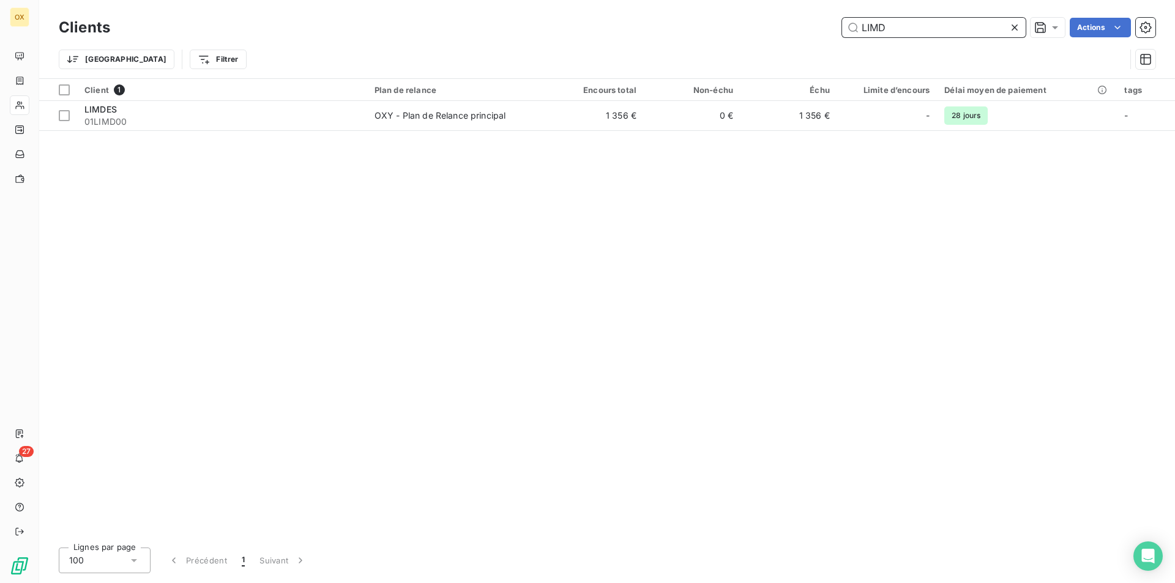
type input "LIMD"
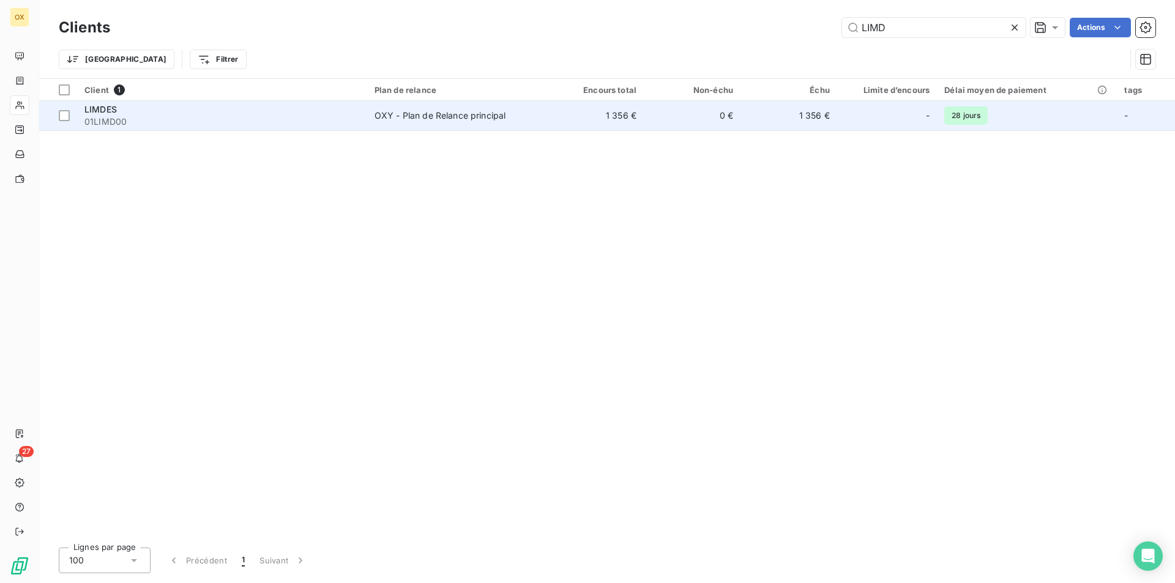
click at [572, 106] on td "1 356 €" at bounding box center [595, 115] width 97 height 29
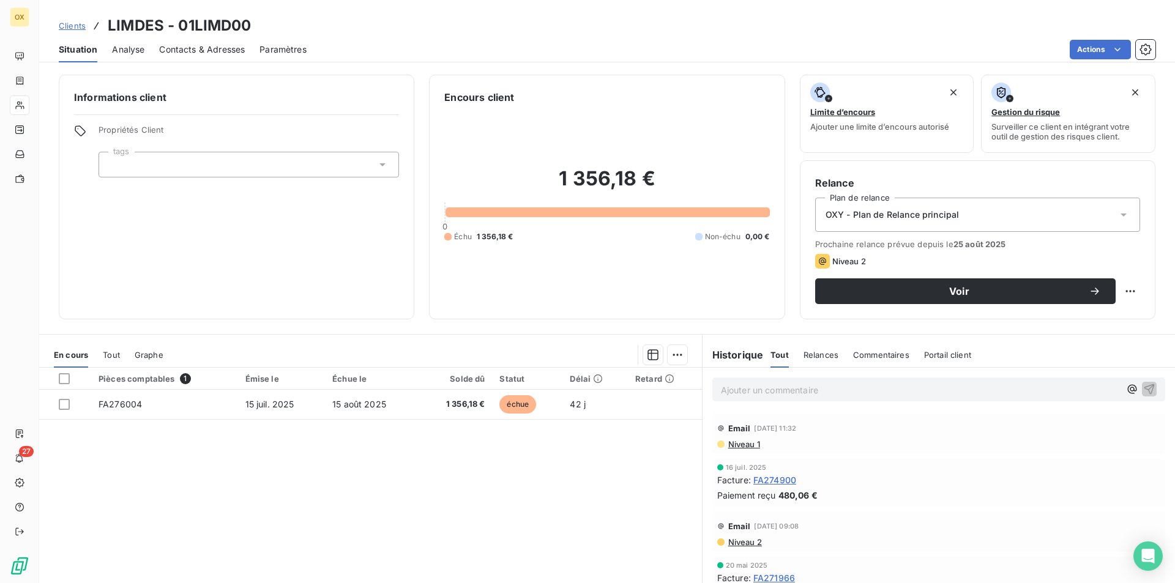
click at [132, 61] on div "Analyse" at bounding box center [128, 50] width 32 height 26
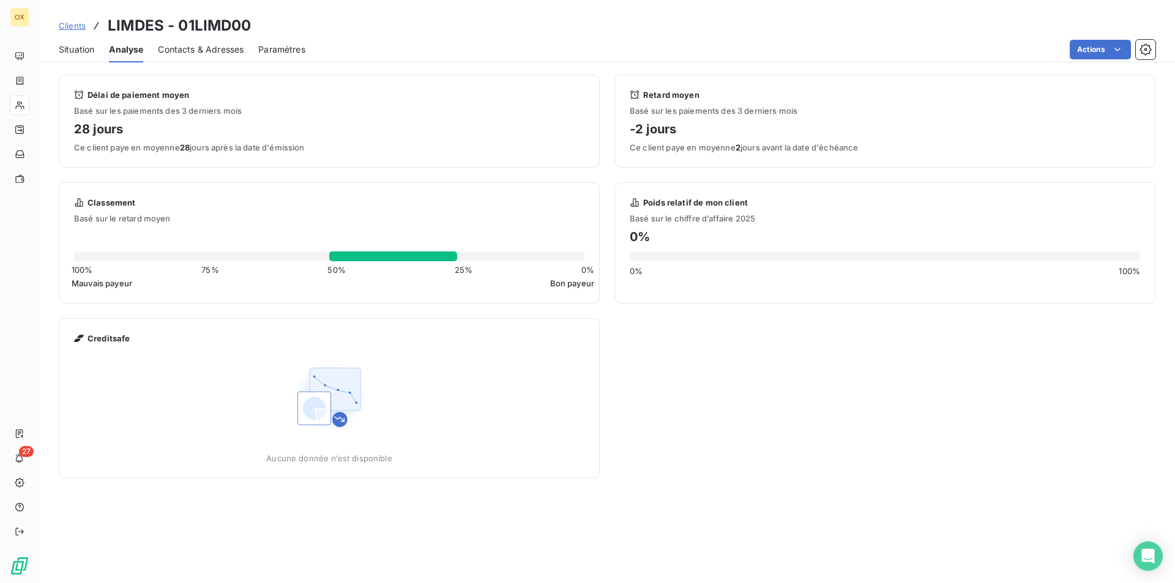
click at [183, 45] on span "Contacts & Adresses" at bounding box center [201, 49] width 86 height 12
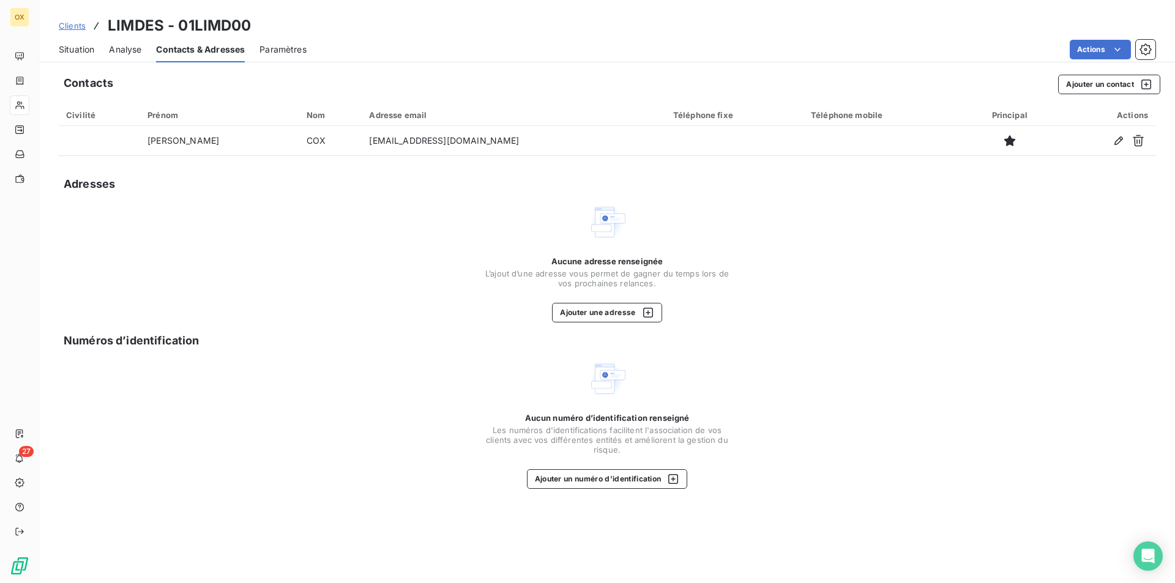
click at [78, 48] on span "Situation" at bounding box center [76, 49] width 35 height 12
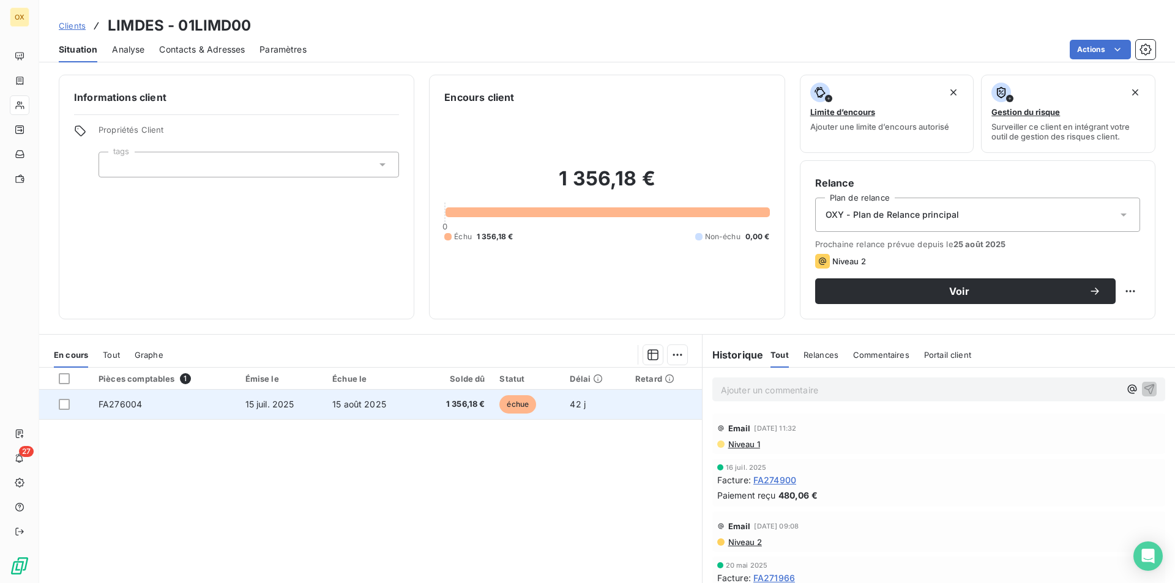
click at [184, 408] on td "FA276004" at bounding box center [164, 404] width 146 height 29
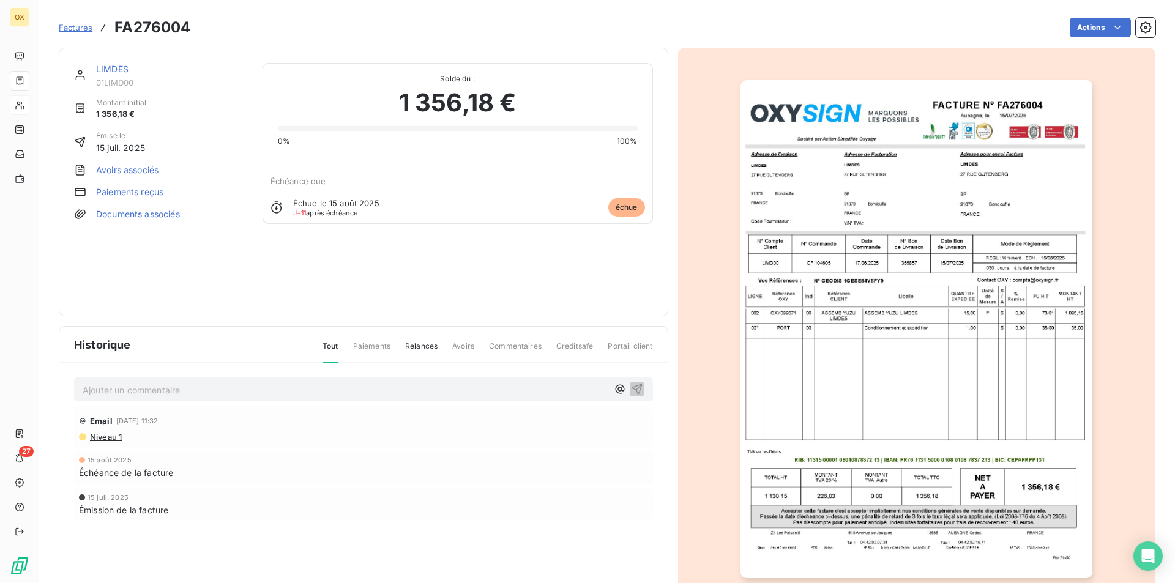
click at [889, 323] on img "button" at bounding box center [916, 329] width 352 height 498
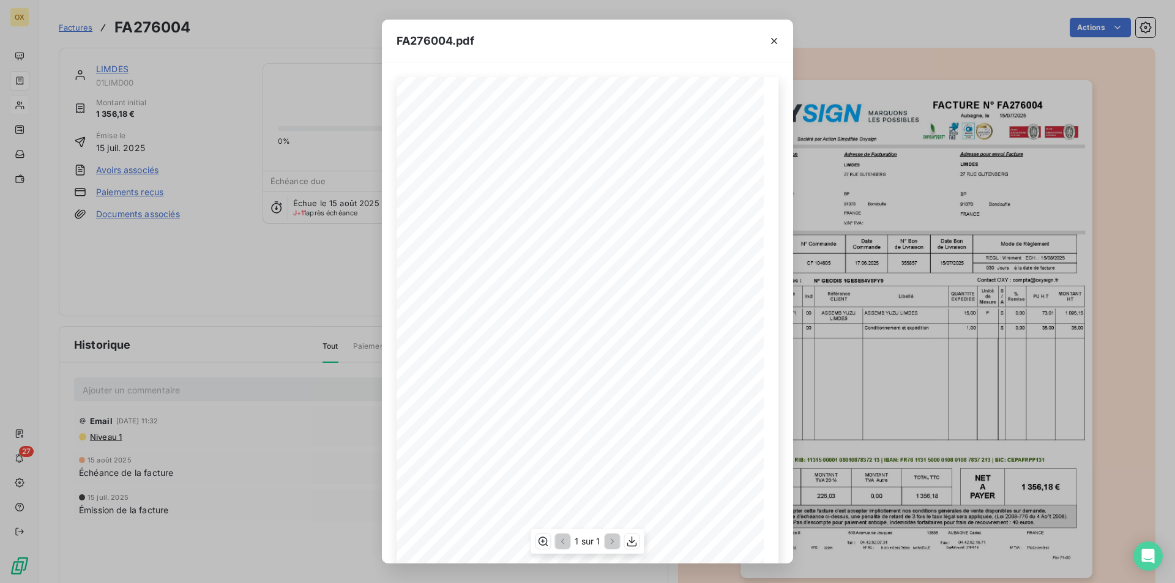
scroll to position [47, 0]
click at [245, 218] on div "FA276004.pdf FACTURE N° Aubagne, le [DATE] FA276004 Société par Action Simplifi…" at bounding box center [587, 291] width 1175 height 583
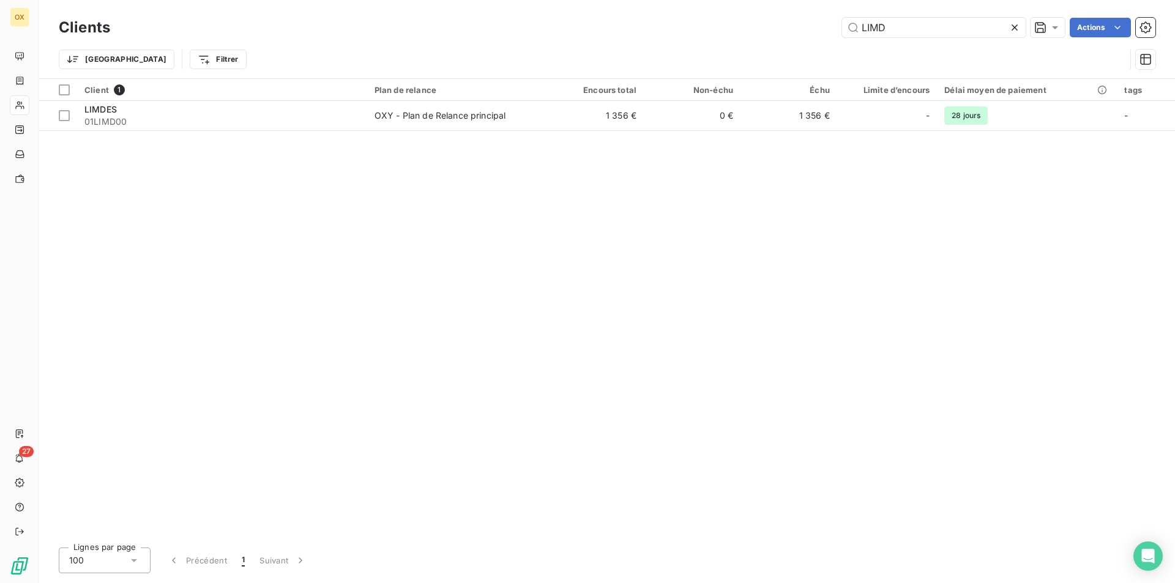
click at [1016, 26] on icon at bounding box center [1014, 27] width 6 height 6
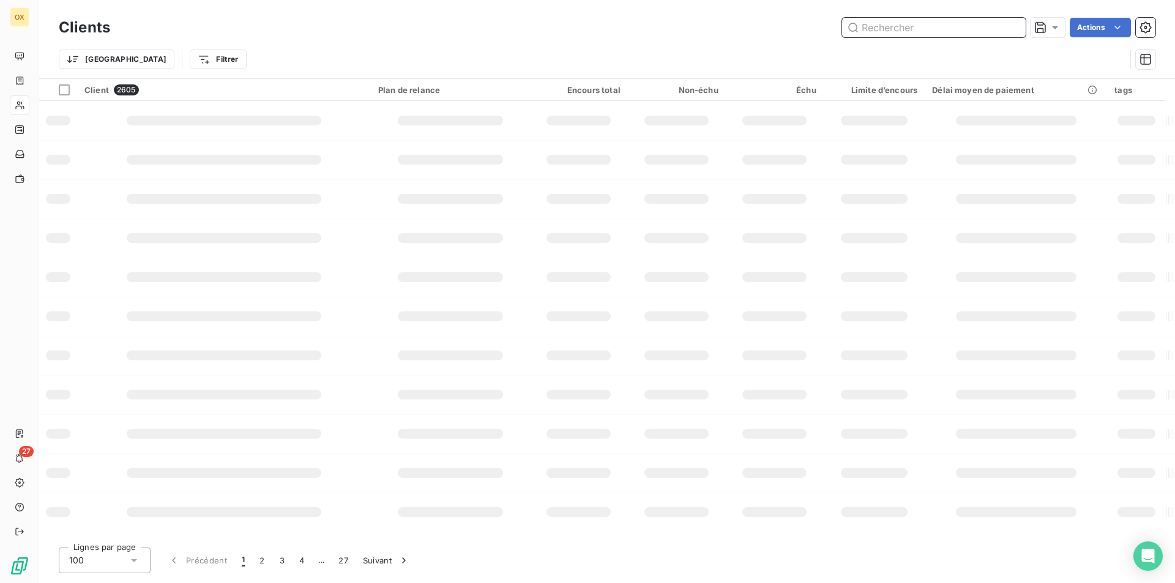
click at [931, 31] on input "text" at bounding box center [934, 28] width 184 height 20
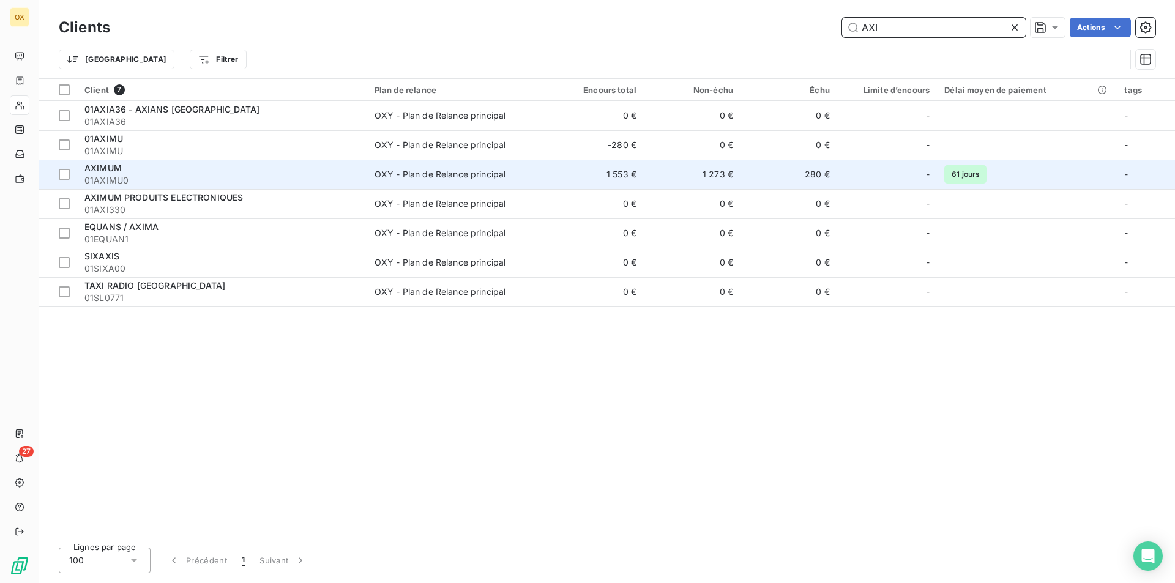
type input "AXI"
click at [914, 171] on div at bounding box center [911, 175] width 20 height 20
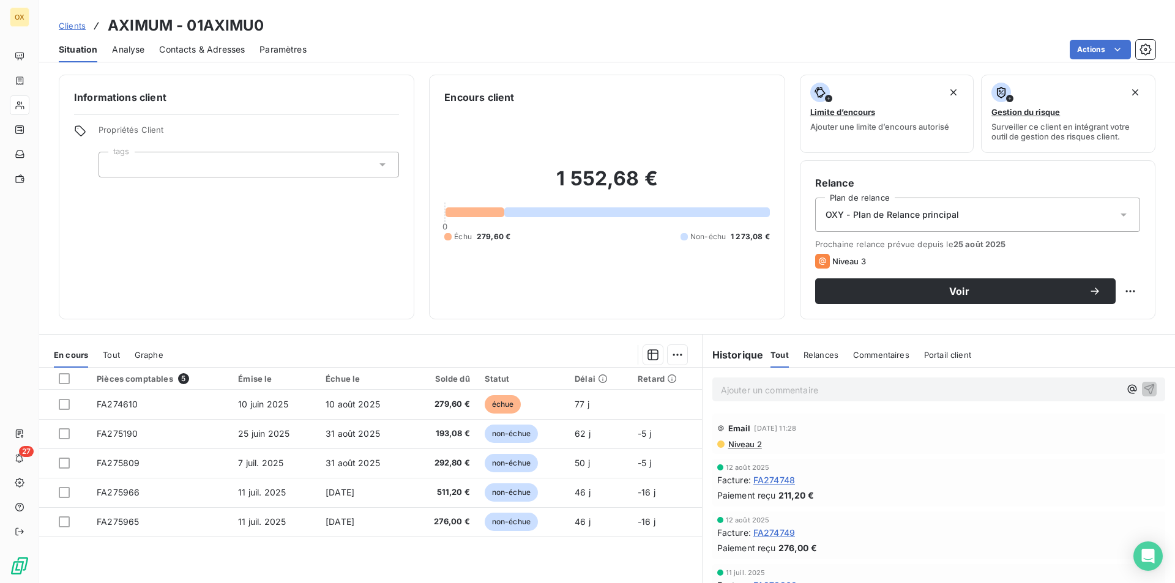
click at [176, 44] on span "Contacts & Adresses" at bounding box center [202, 49] width 86 height 12
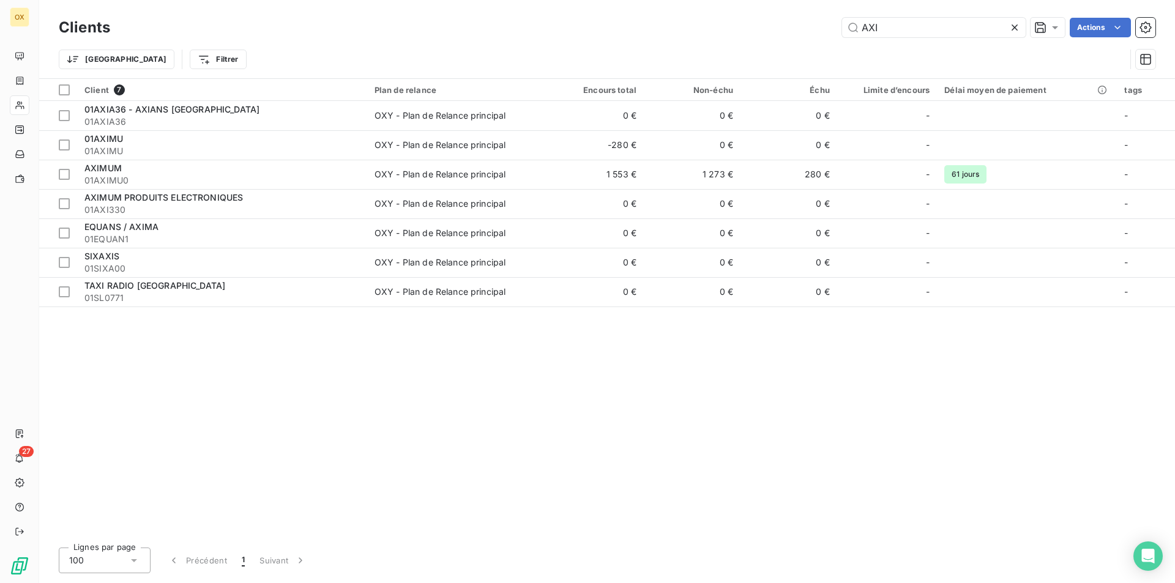
click at [1013, 24] on icon at bounding box center [1014, 27] width 12 height 12
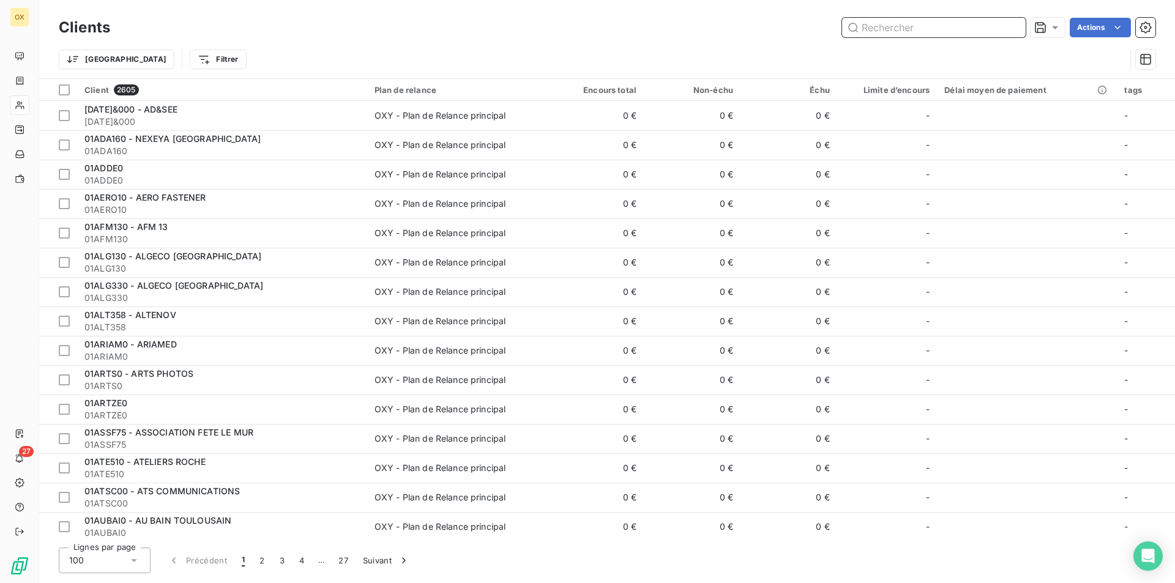
click at [990, 26] on input "text" at bounding box center [934, 28] width 184 height 20
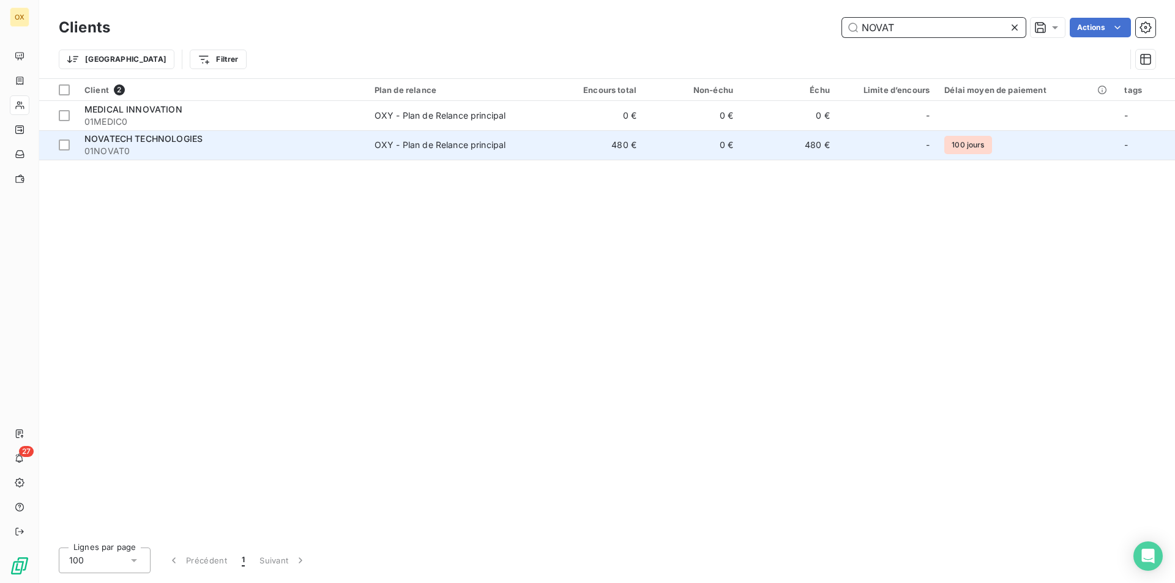
type input "NOVAT"
click at [298, 139] on div "NOVATECH TECHNOLOGIES" at bounding box center [221, 139] width 275 height 12
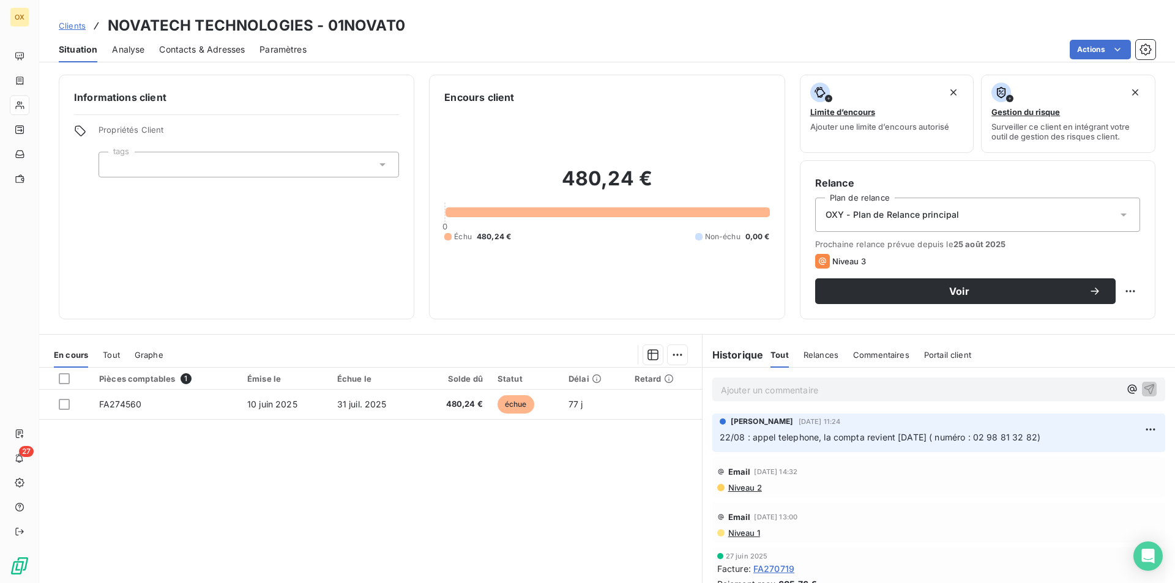
click at [142, 45] on span "Analyse" at bounding box center [128, 49] width 32 height 12
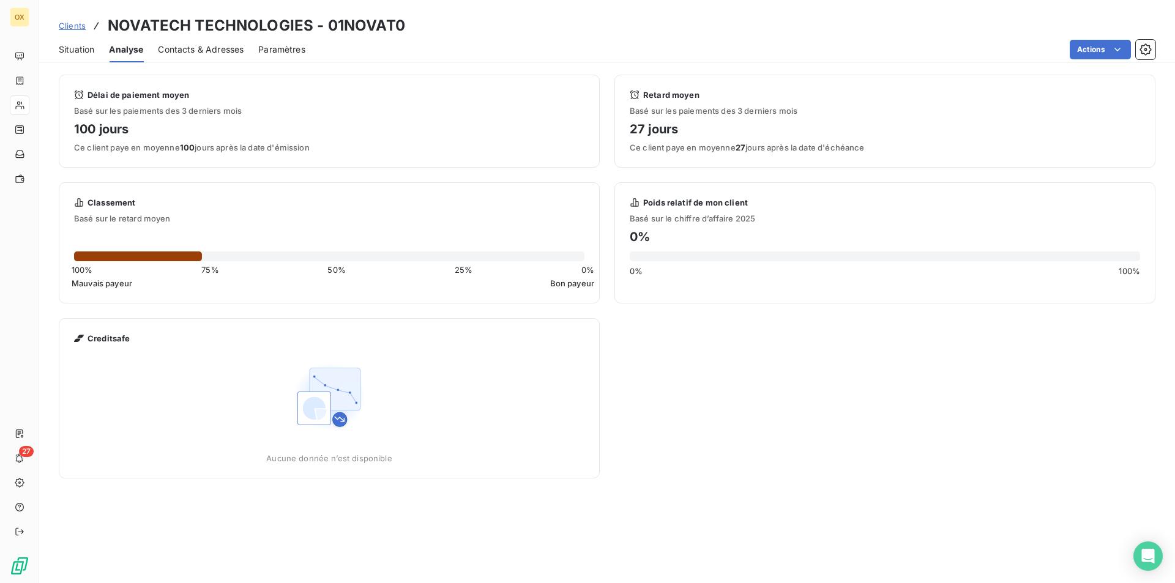
click at [185, 45] on span "Contacts & Adresses" at bounding box center [201, 49] width 86 height 12
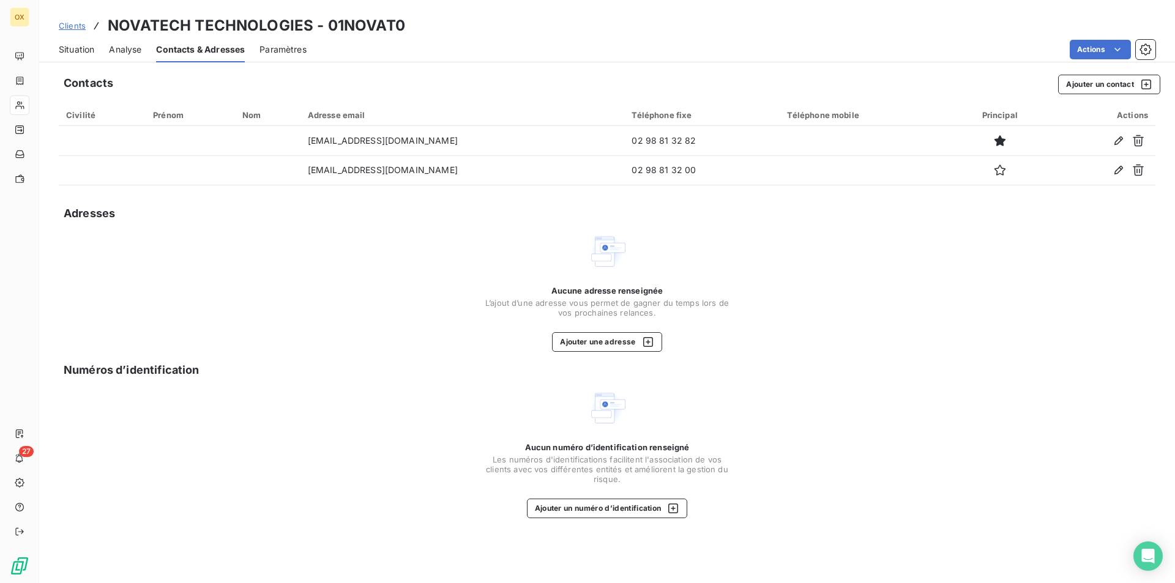
click at [78, 54] on span "Situation" at bounding box center [76, 49] width 35 height 12
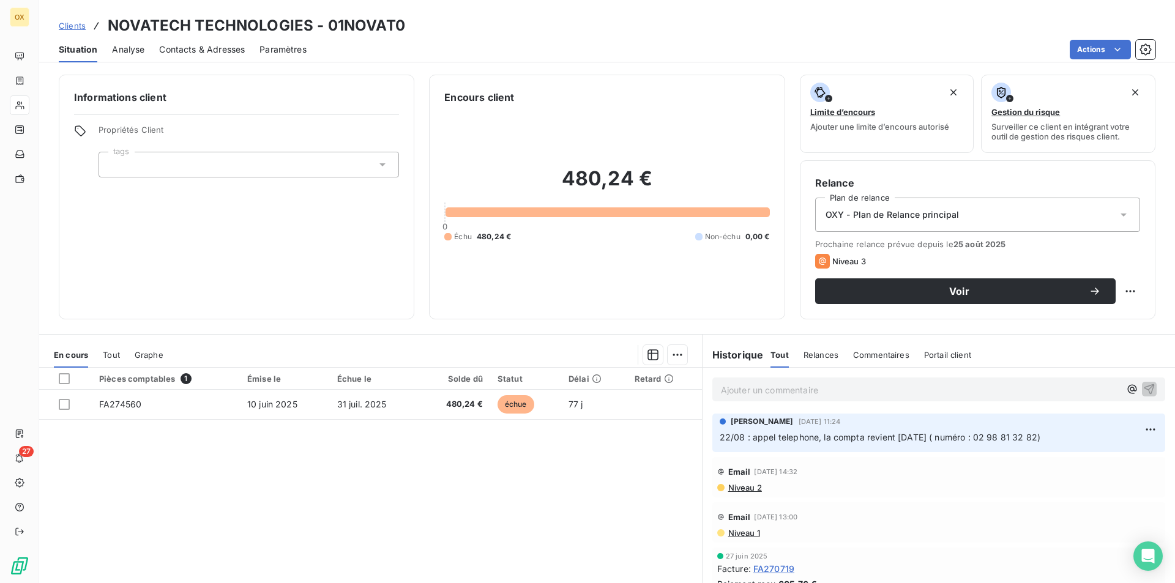
click at [164, 48] on span "Contacts & Adresses" at bounding box center [202, 49] width 86 height 12
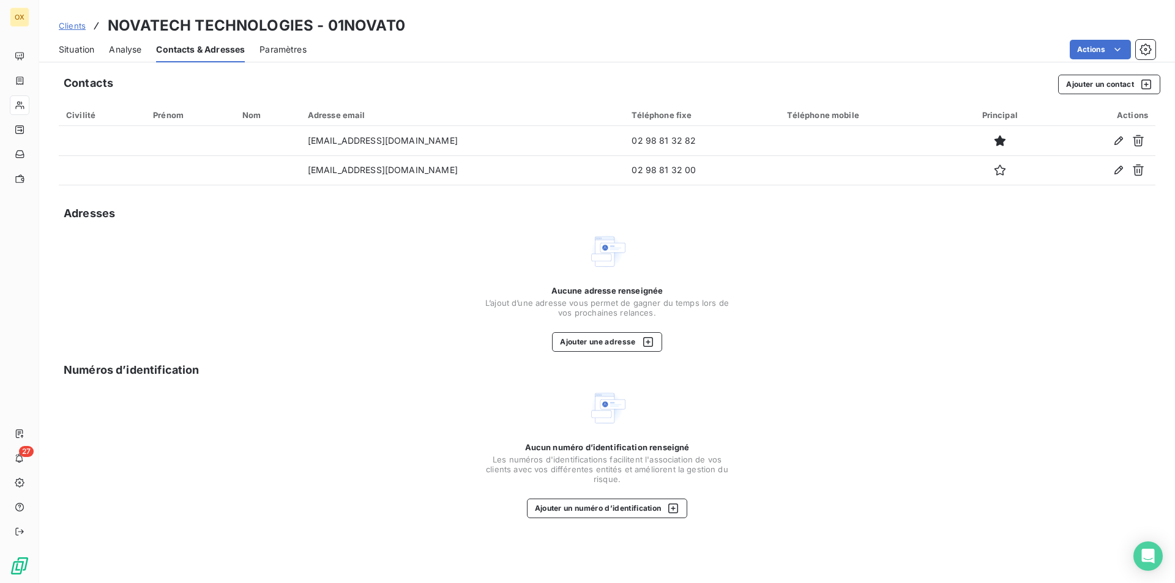
click at [116, 53] on span "Analyse" at bounding box center [125, 49] width 32 height 12
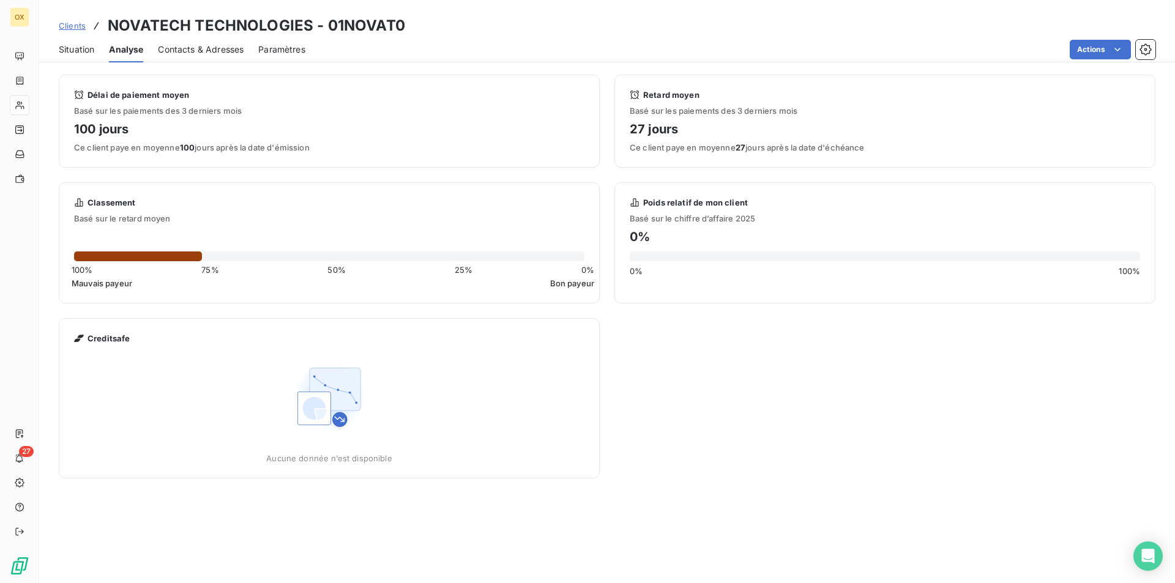
click at [74, 54] on span "Situation" at bounding box center [76, 49] width 35 height 12
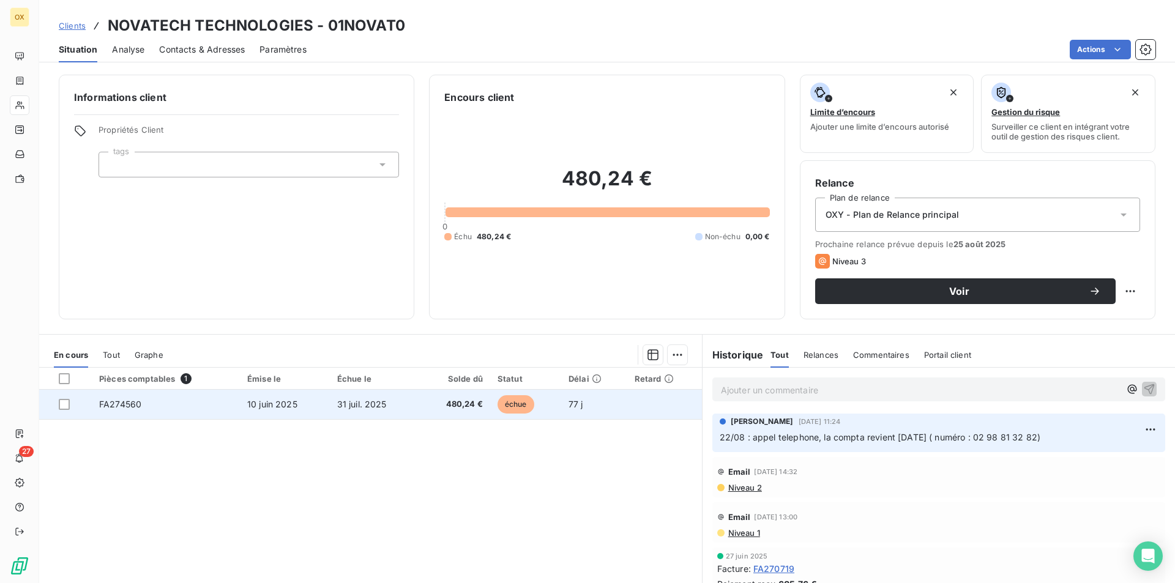
click at [479, 401] on td "480,24 €" at bounding box center [455, 404] width 72 height 29
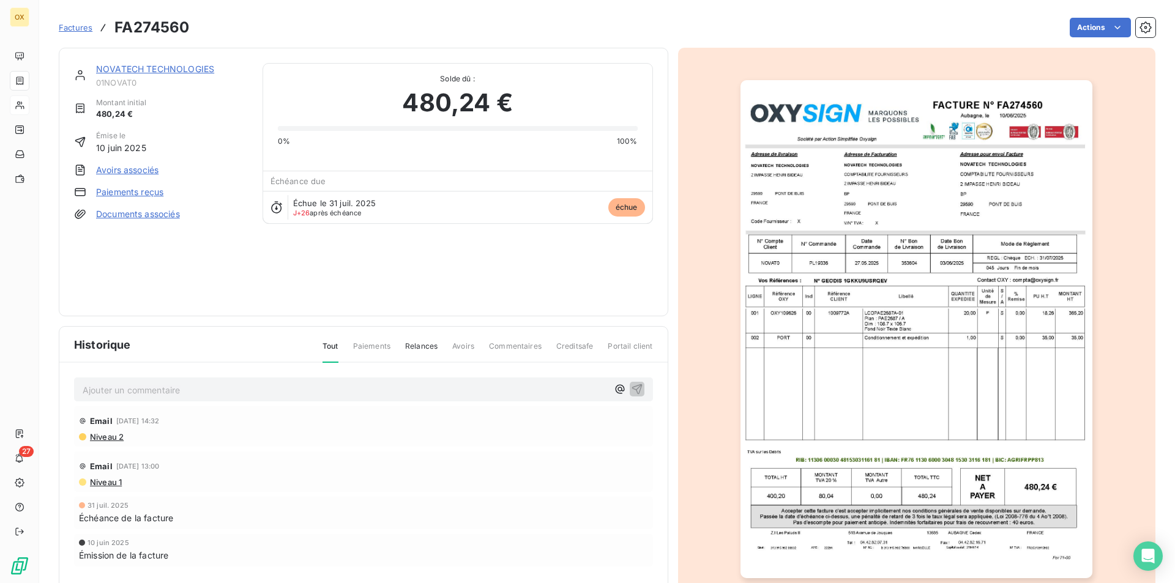
click at [930, 178] on img "button" at bounding box center [916, 329] width 352 height 498
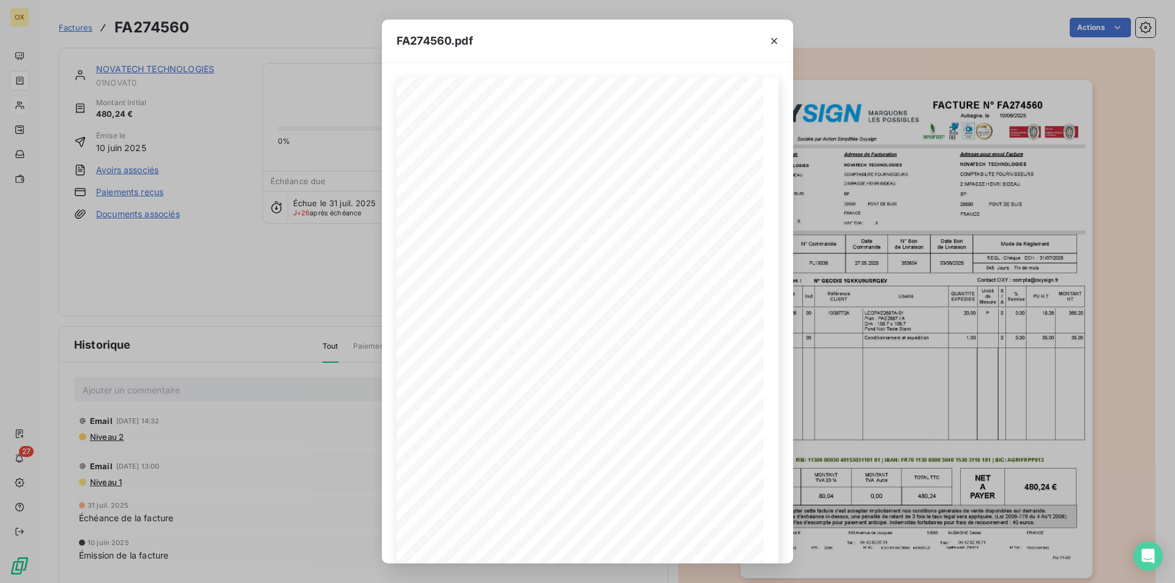
click at [176, 149] on div "FA274560.pdf FACTURE N° Aubagne, le 10/06/2025 FA274560 Société par Action Simp…" at bounding box center [587, 291] width 1175 height 583
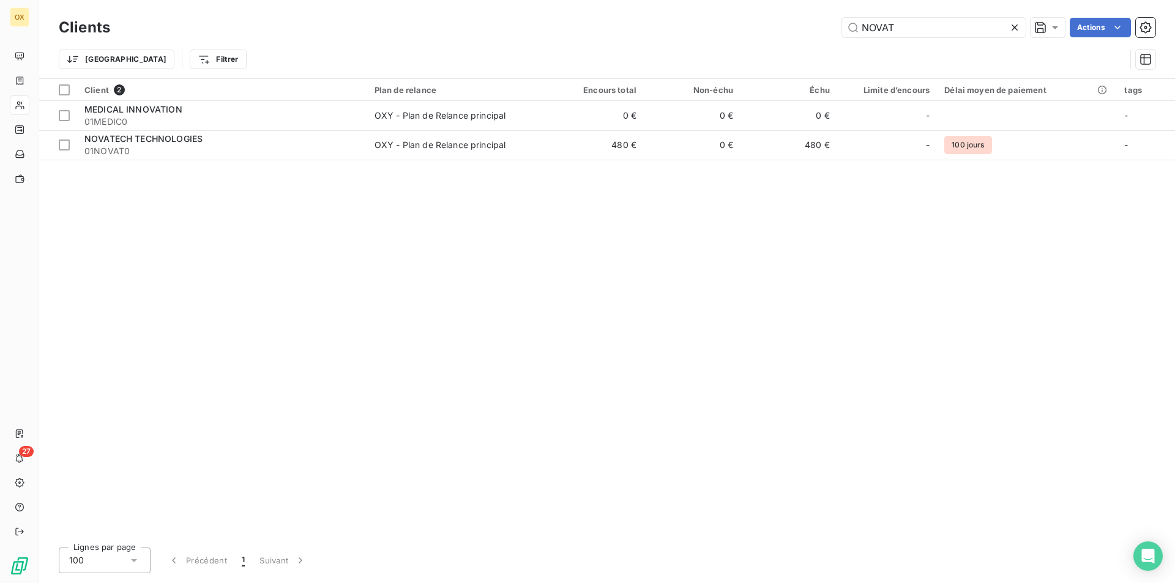
click at [1019, 32] on icon at bounding box center [1014, 27] width 12 height 12
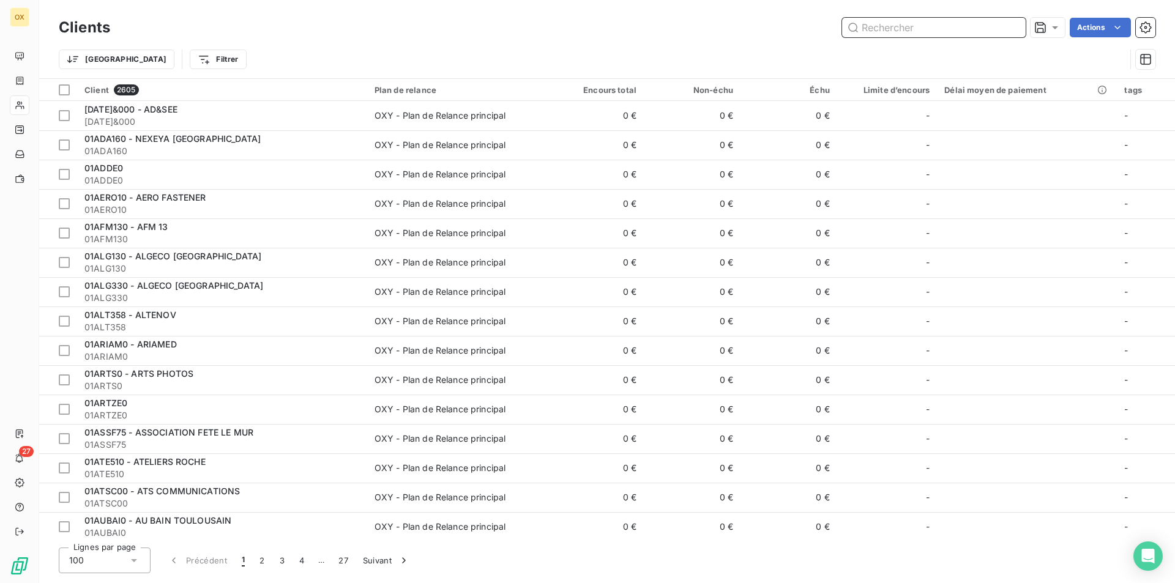
click at [1019, 32] on input "text" at bounding box center [934, 28] width 184 height 20
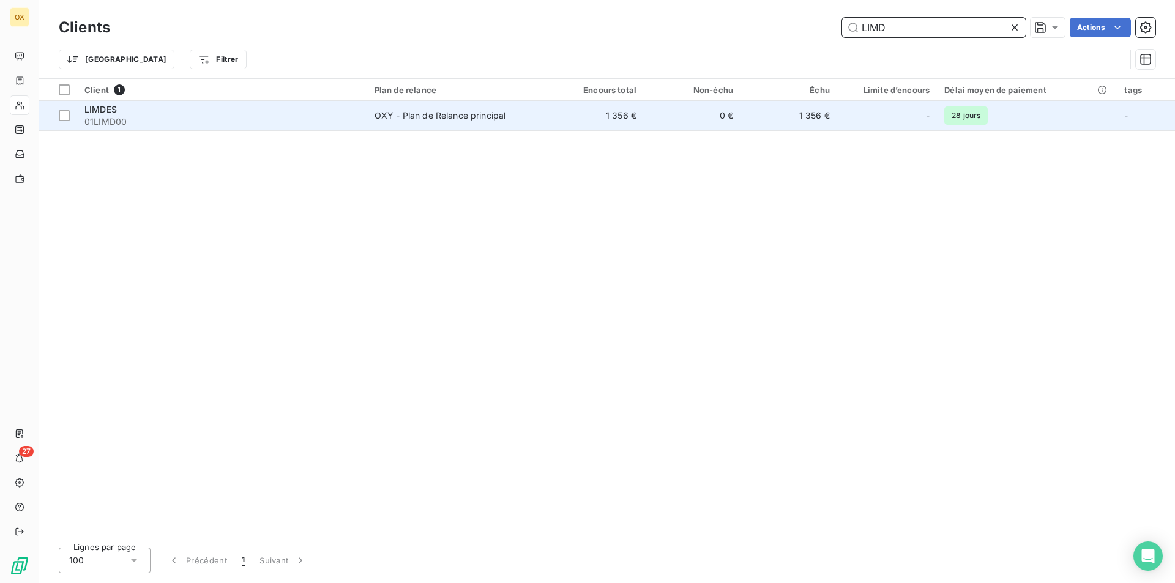
type input "LIMD"
click at [982, 116] on span "28 jours" at bounding box center [965, 115] width 43 height 18
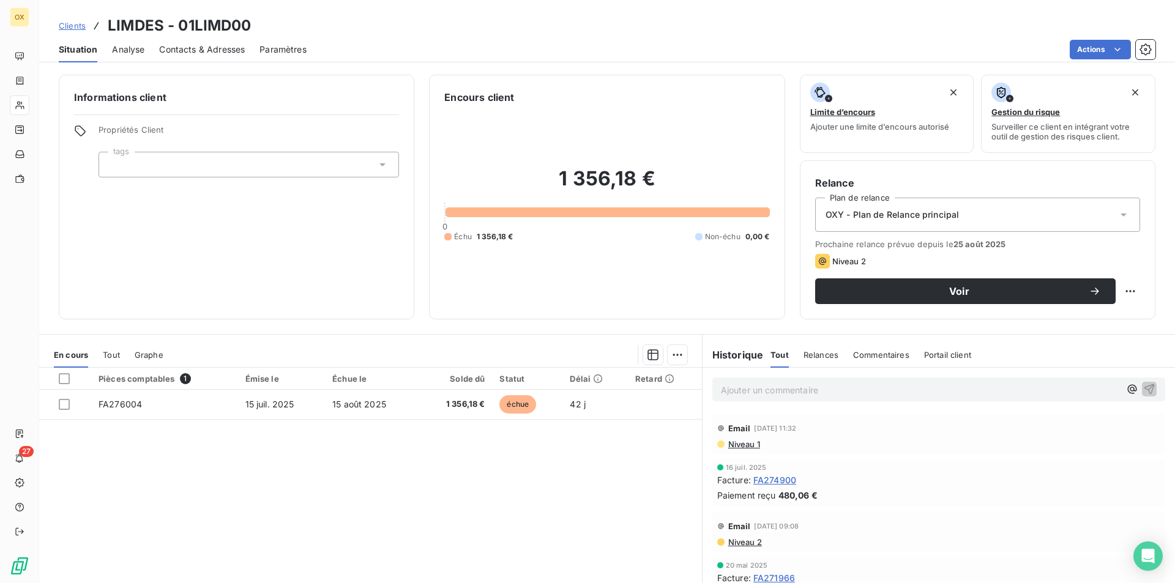
click at [193, 54] on span "Contacts & Adresses" at bounding box center [202, 49] width 86 height 12
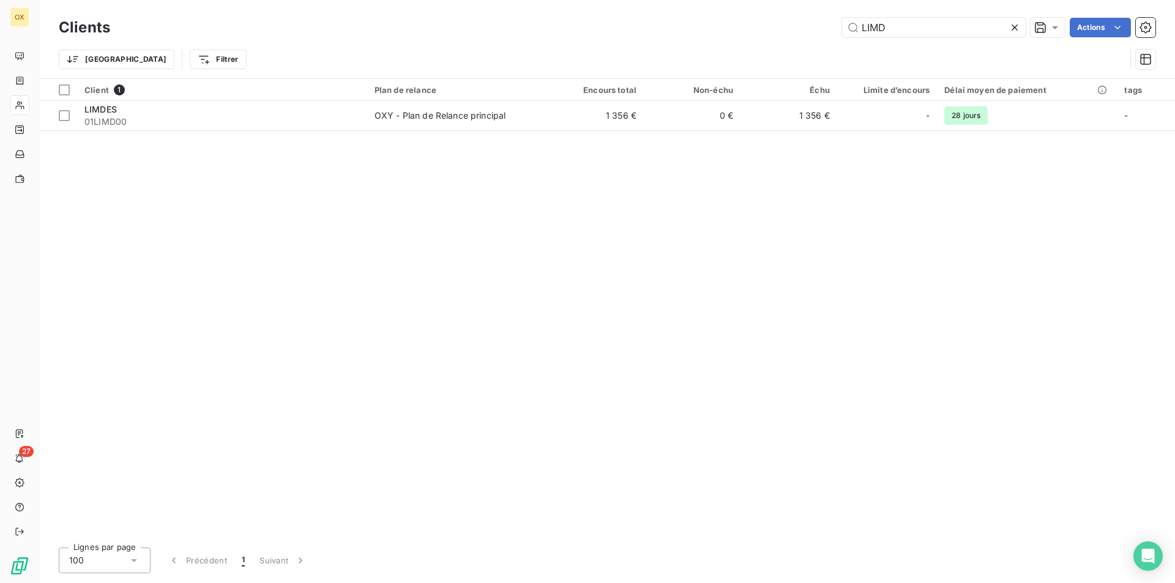
click at [1013, 29] on icon at bounding box center [1014, 27] width 12 height 12
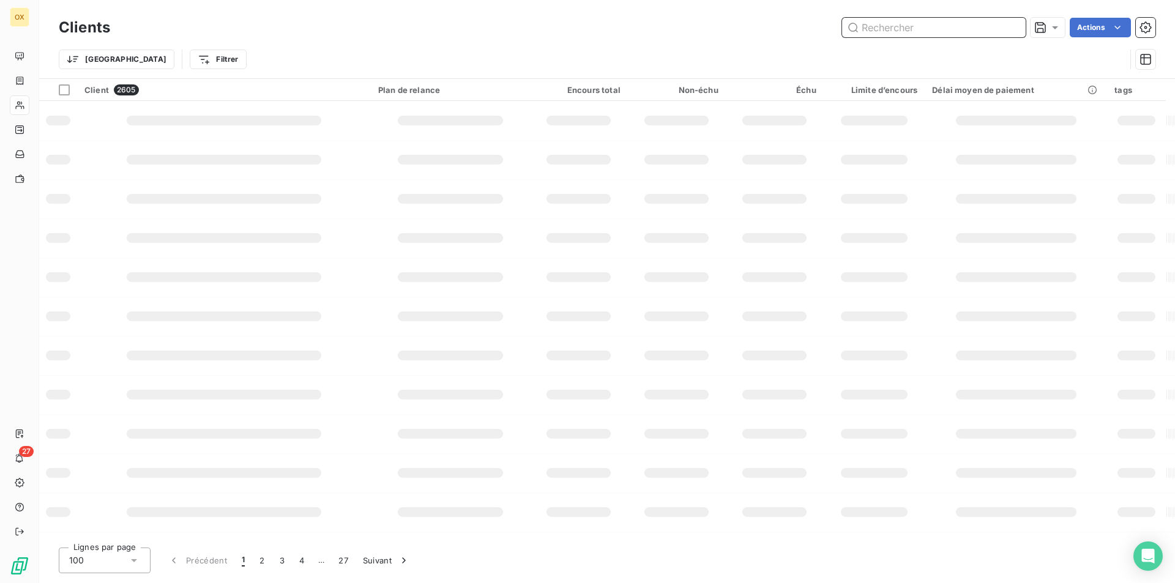
click at [1013, 29] on input "text" at bounding box center [934, 28] width 184 height 20
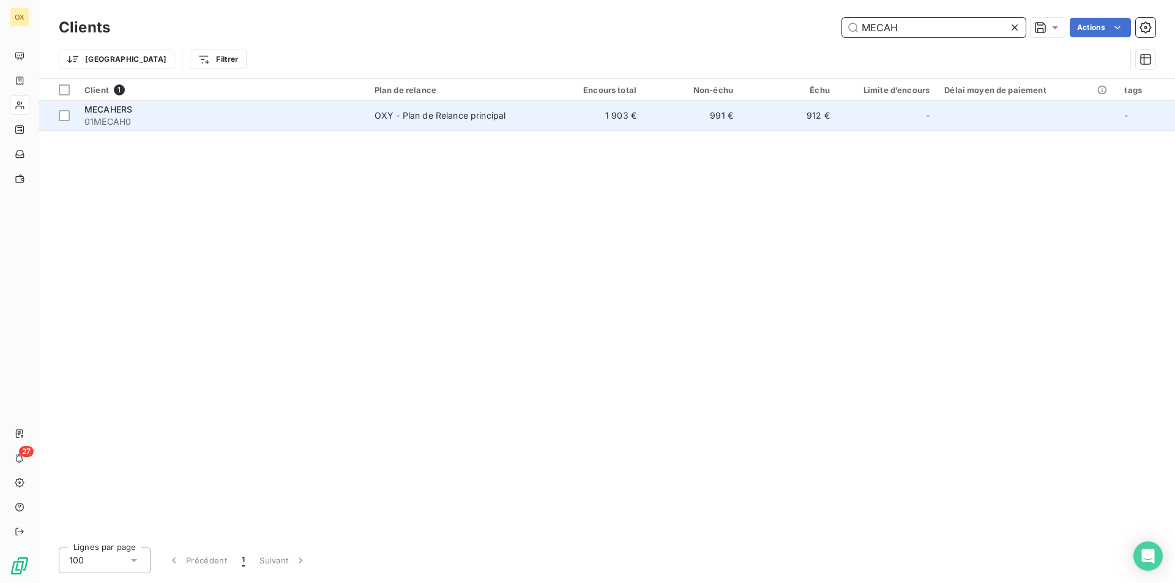
type input "MECAH"
click at [589, 119] on td "1 903 €" at bounding box center [595, 115] width 97 height 29
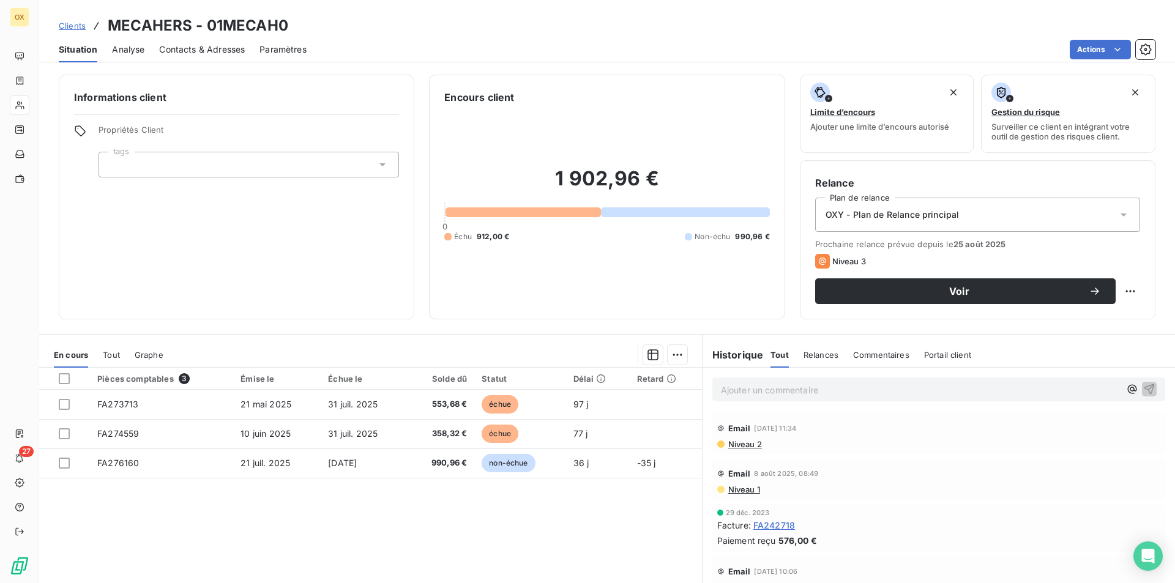
click at [238, 56] on div "Contacts & Adresses" at bounding box center [202, 50] width 86 height 26
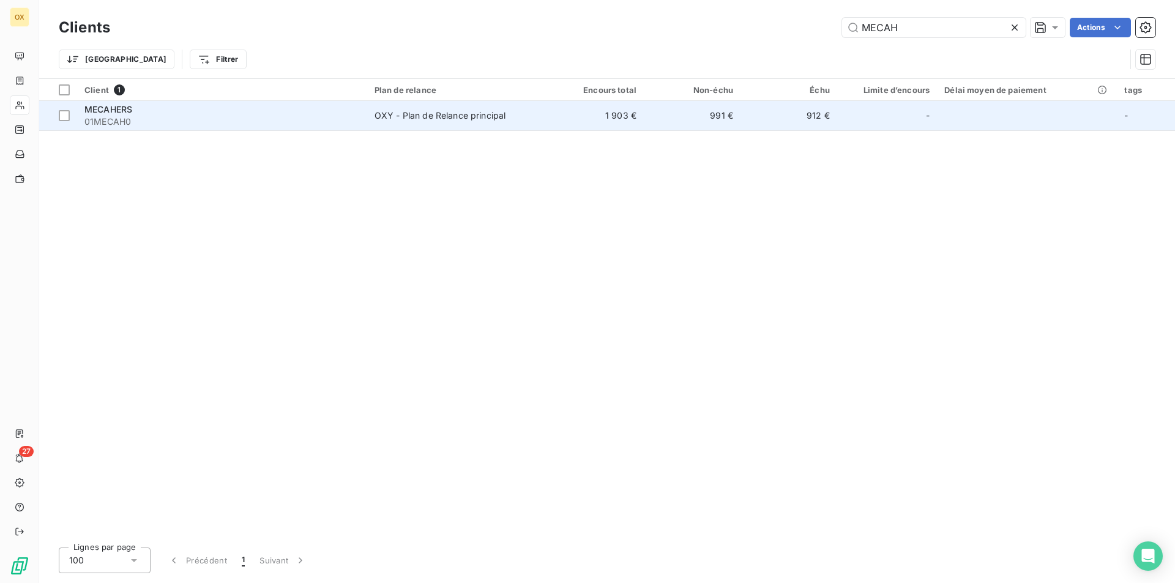
click at [304, 122] on span "01MECAH0" at bounding box center [221, 122] width 275 height 12
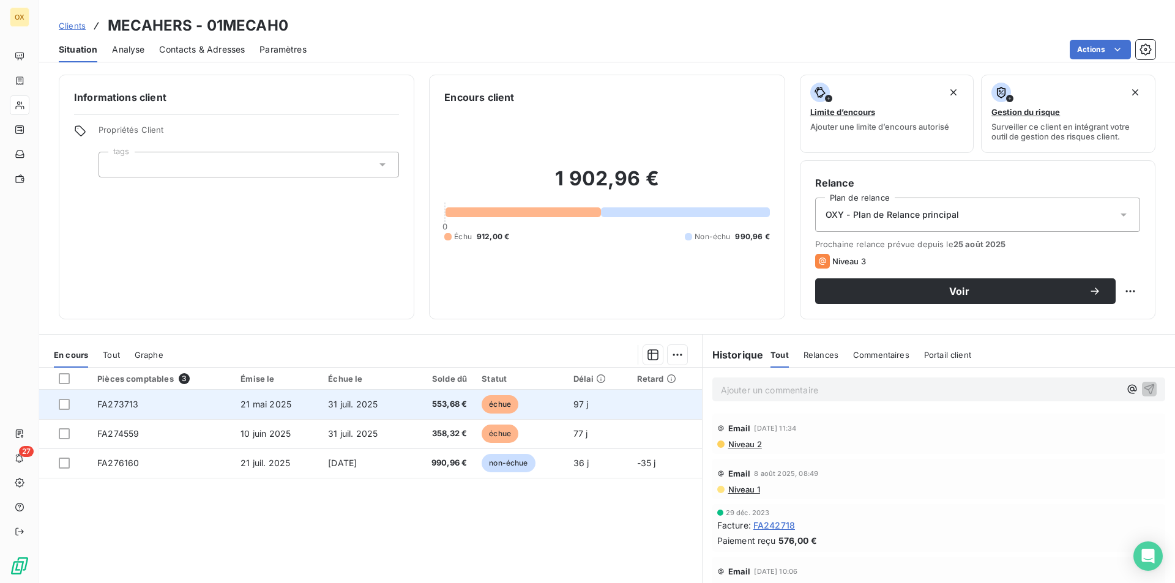
click at [531, 415] on td "échue" at bounding box center [519, 404] width 91 height 29
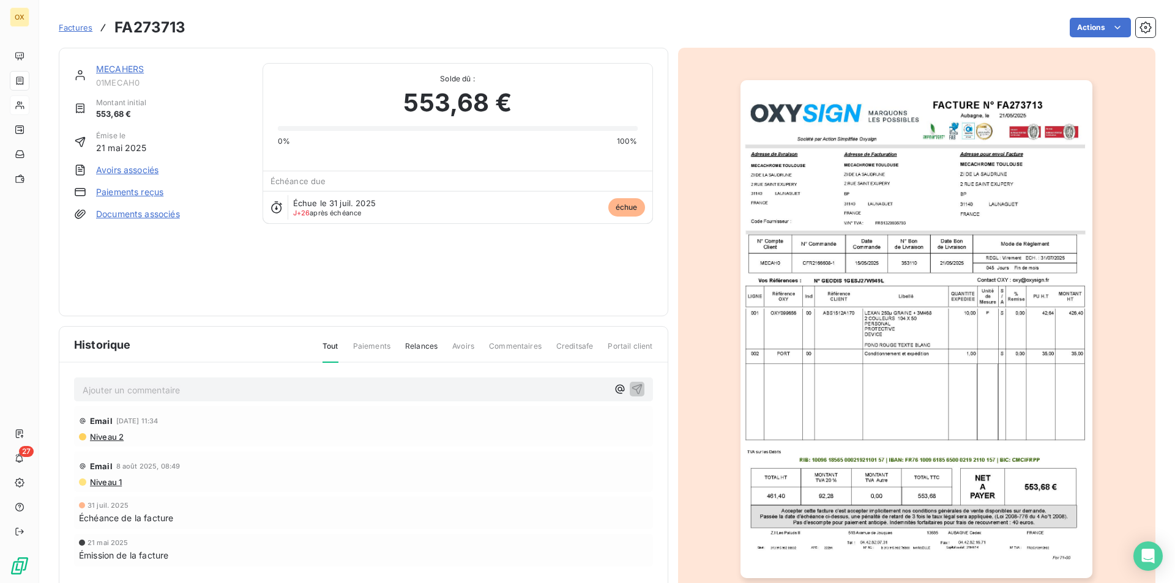
click at [952, 196] on img "button" at bounding box center [916, 329] width 352 height 498
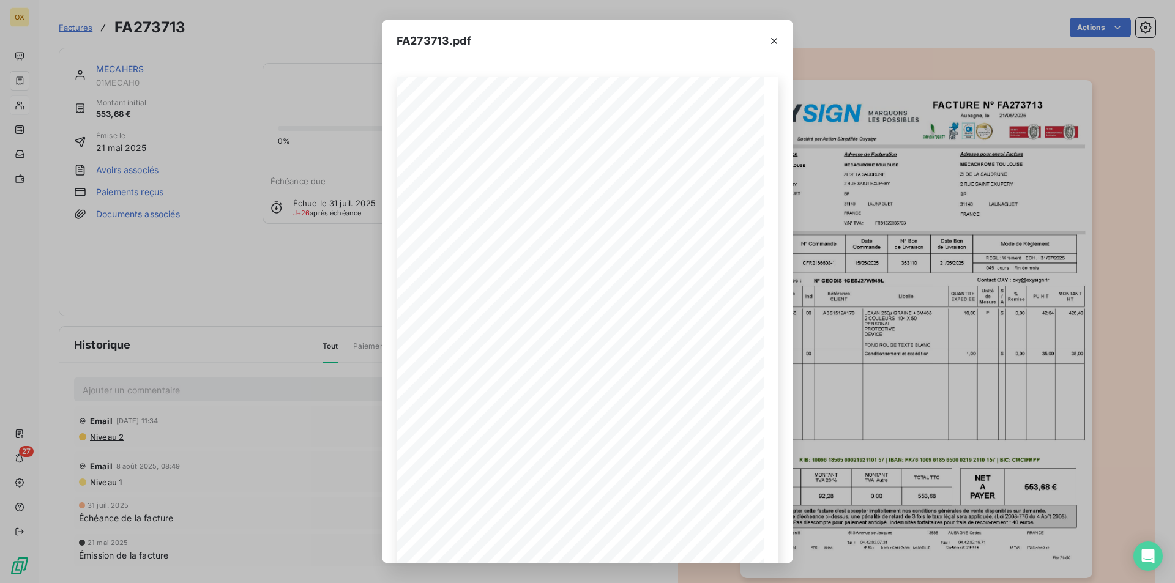
click at [991, 173] on div "FA273713.pdf FACTURE N° Aubagne, le 21/05/2025 FA273713 Société par Action Simp…" at bounding box center [587, 291] width 1175 height 583
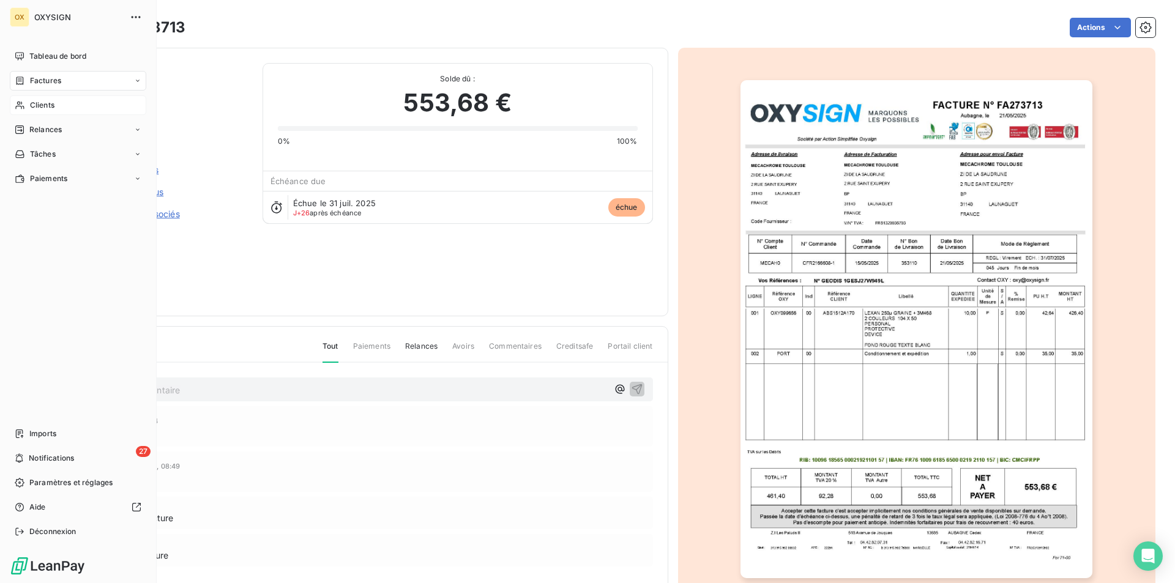
click at [50, 97] on div "Clients" at bounding box center [78, 105] width 136 height 20
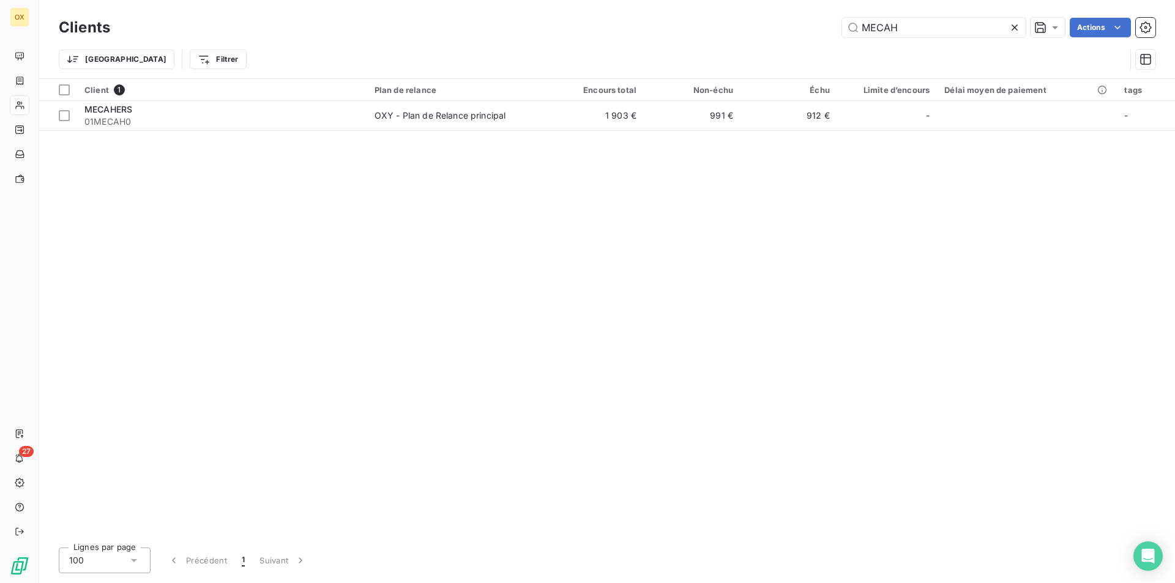
click at [1011, 31] on icon at bounding box center [1014, 27] width 12 height 12
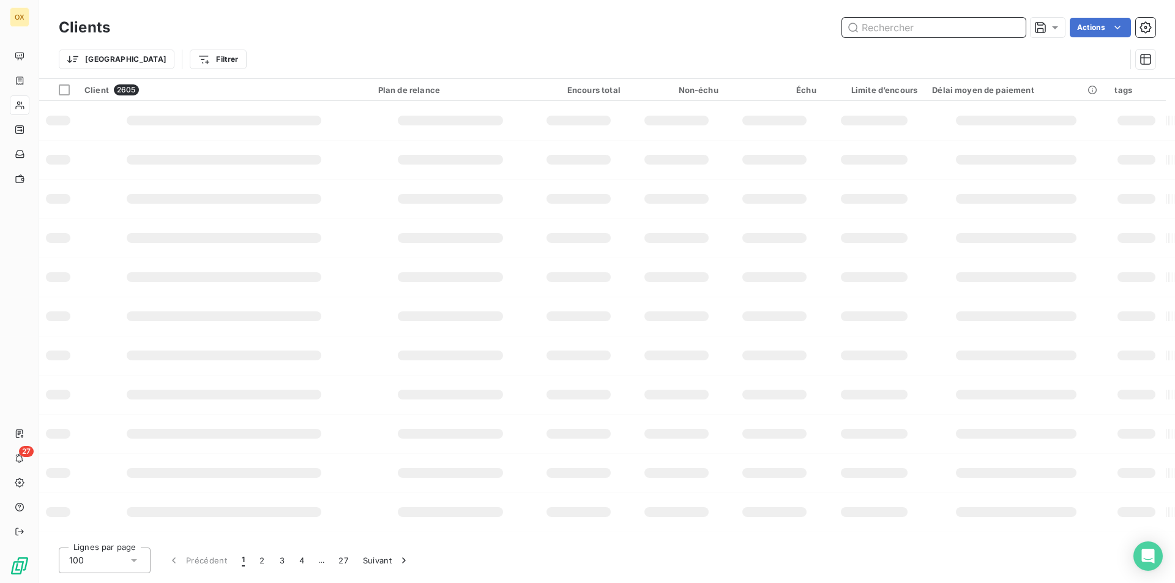
click at [1008, 32] on input "text" at bounding box center [934, 28] width 184 height 20
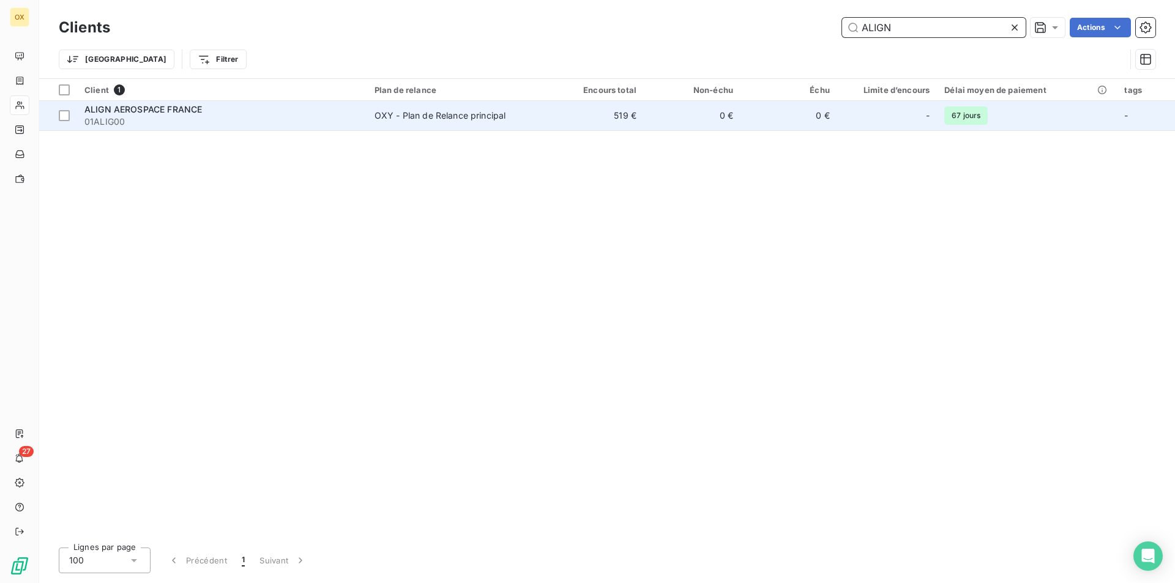
type input "ALIGN"
click at [706, 121] on td "0 €" at bounding box center [692, 115] width 97 height 29
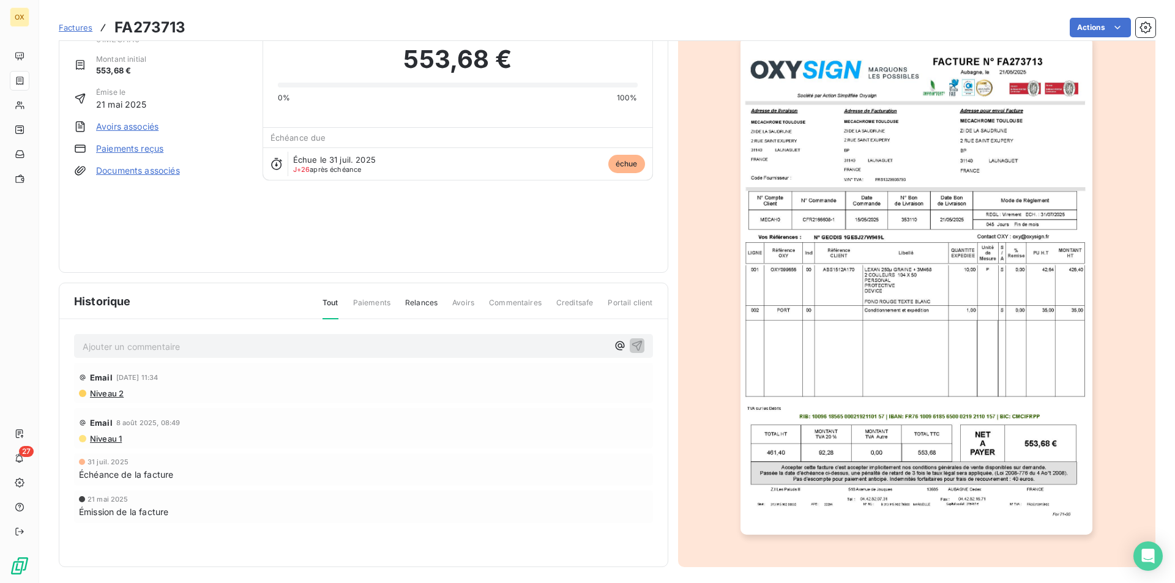
scroll to position [48, 0]
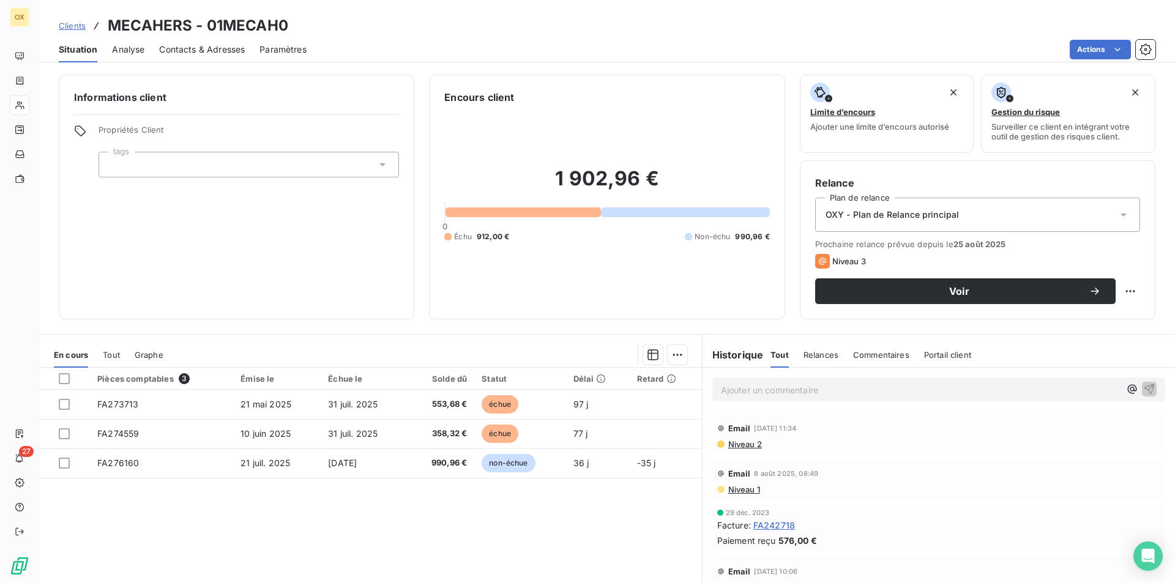
click at [141, 62] on div "Clients MECAHERS - 01MECAH0 Situation Analyse Contacts & Adresses Paramètres Ac…" at bounding box center [607, 291] width 1136 height 583
click at [141, 58] on div "Analyse" at bounding box center [128, 50] width 32 height 26
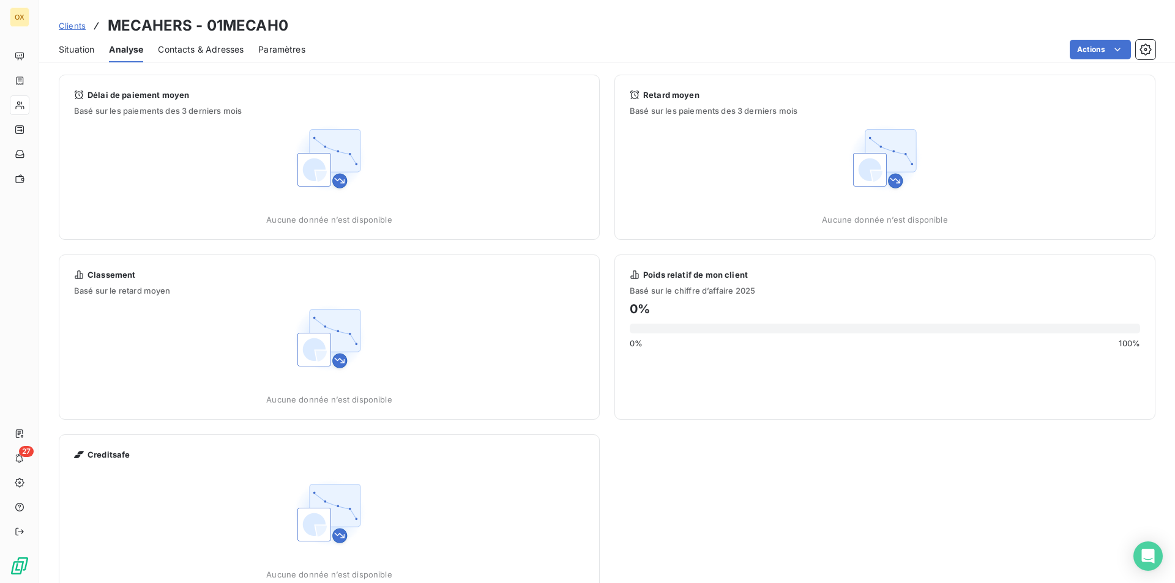
click at [162, 51] on span "Contacts & Adresses" at bounding box center [201, 49] width 86 height 12
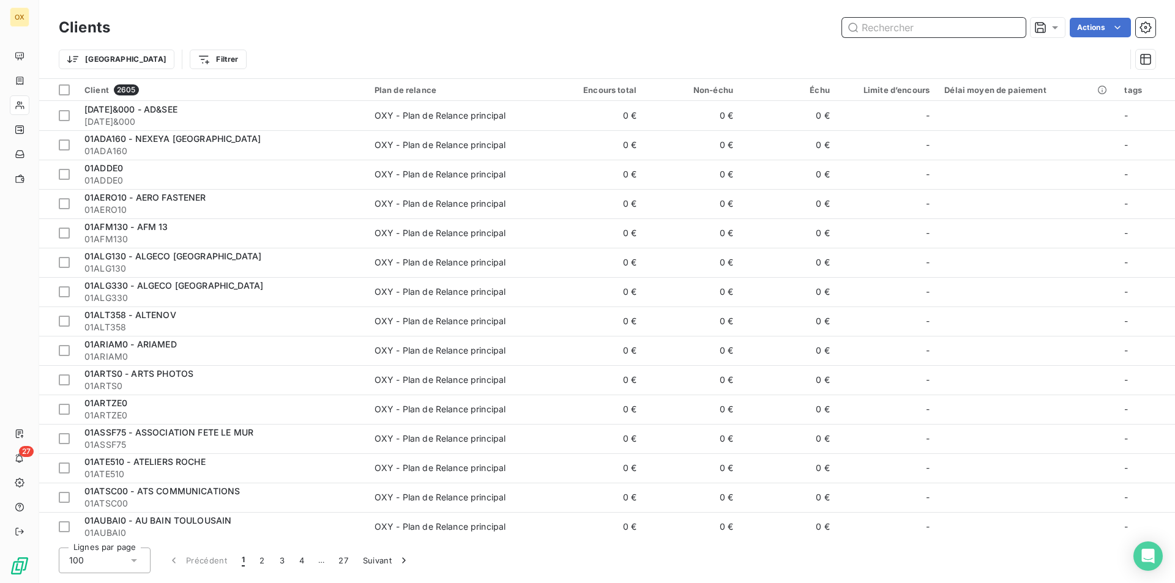
click at [981, 28] on input "text" at bounding box center [934, 28] width 184 height 20
click at [981, 28] on input "A" at bounding box center [934, 28] width 184 height 20
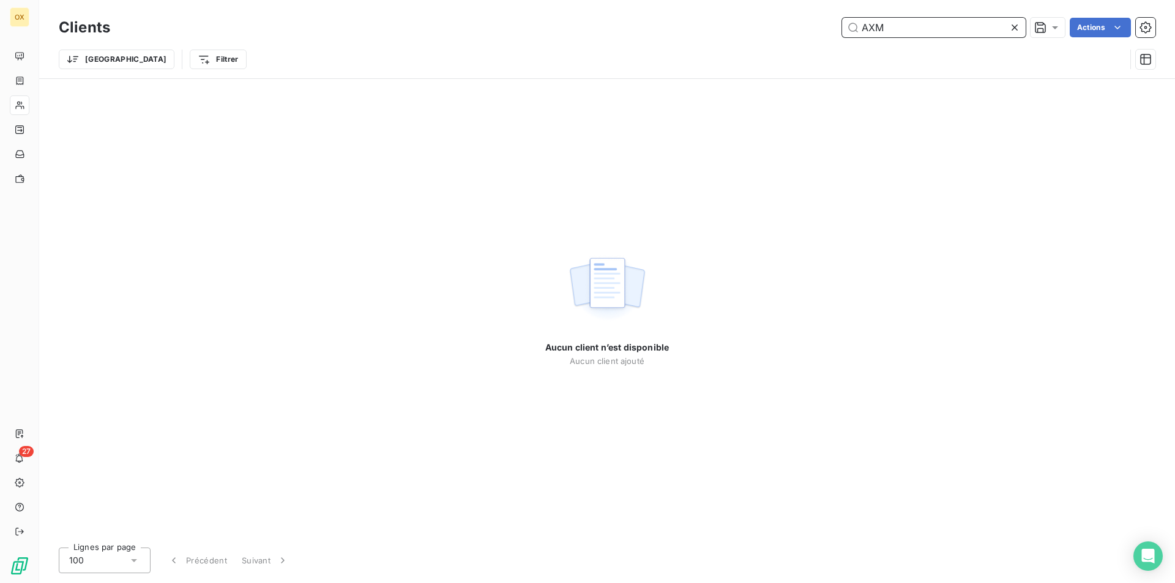
click at [981, 29] on input "AXM" at bounding box center [934, 28] width 184 height 20
click at [980, 28] on input "AXM" at bounding box center [934, 28] width 184 height 20
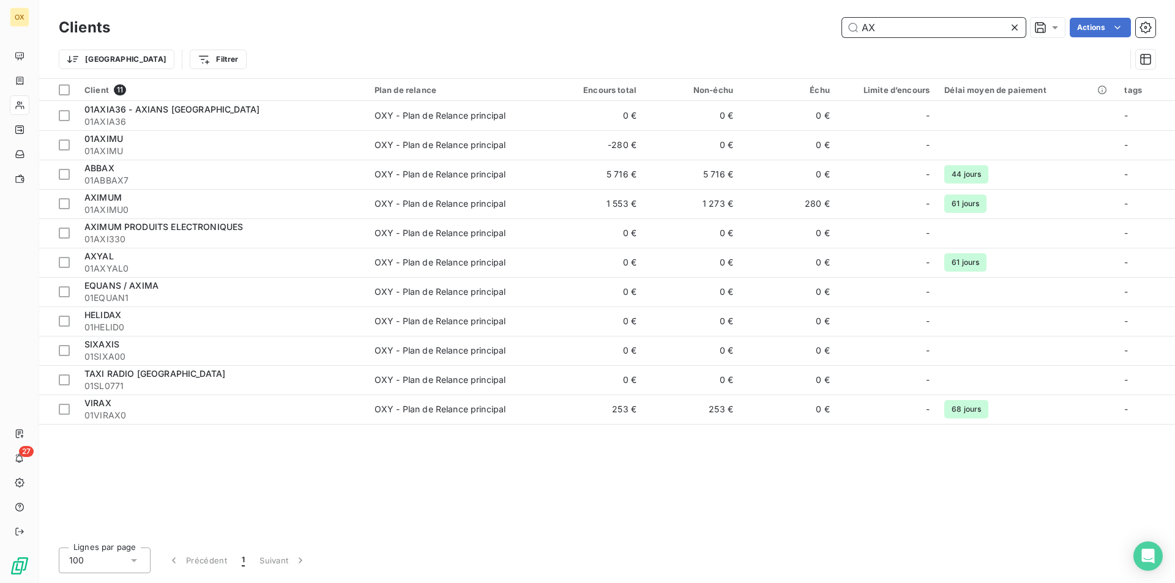
click at [948, 21] on input "AX" at bounding box center [934, 28] width 184 height 20
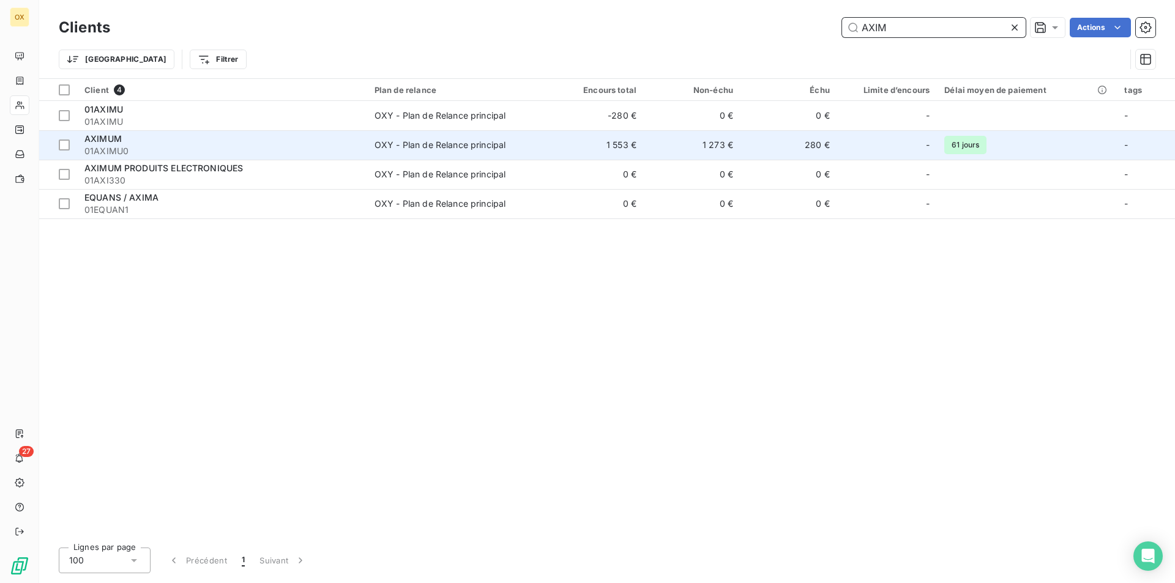
type input "AXIM"
click at [551, 158] on td "1 553 €" at bounding box center [595, 144] width 97 height 29
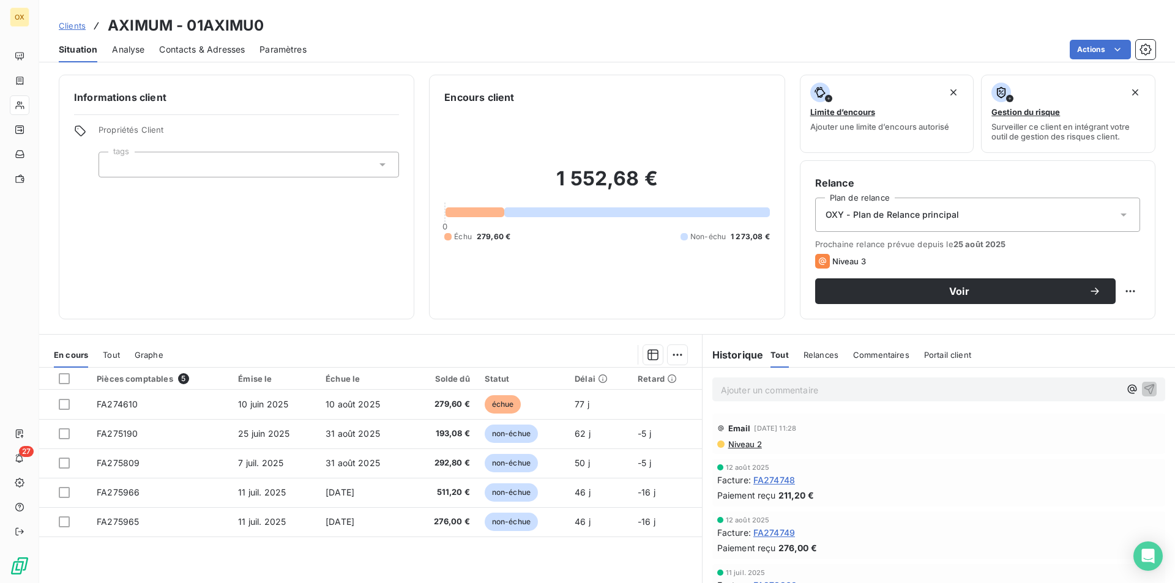
click at [204, 42] on div "Contacts & Adresses" at bounding box center [202, 50] width 86 height 26
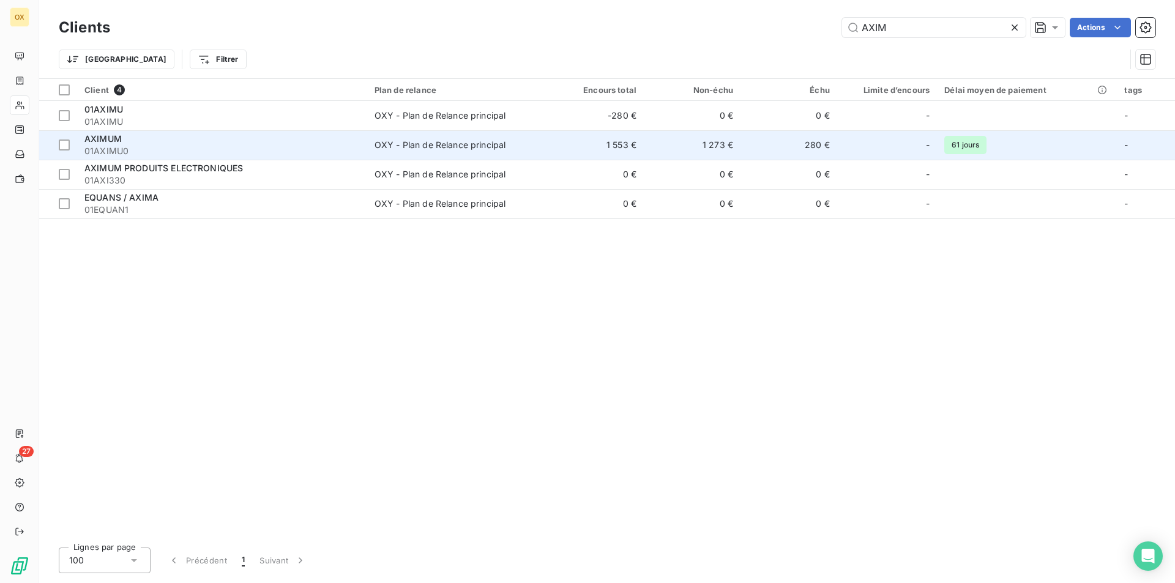
click at [166, 133] on div "AXIMUM" at bounding box center [221, 139] width 275 height 12
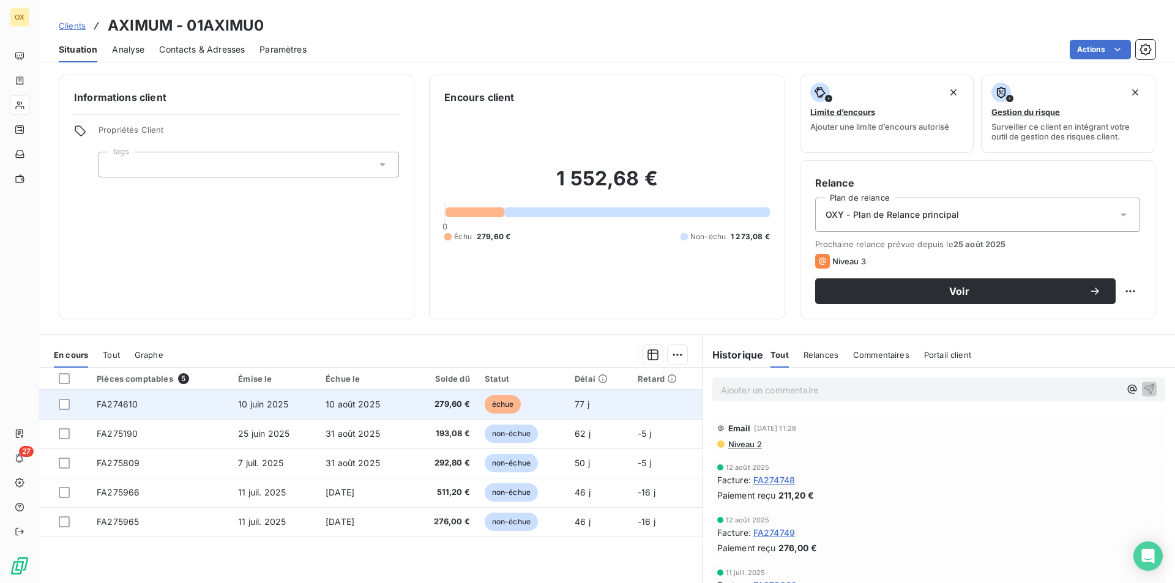
click at [481, 392] on td "échue" at bounding box center [522, 404] width 90 height 29
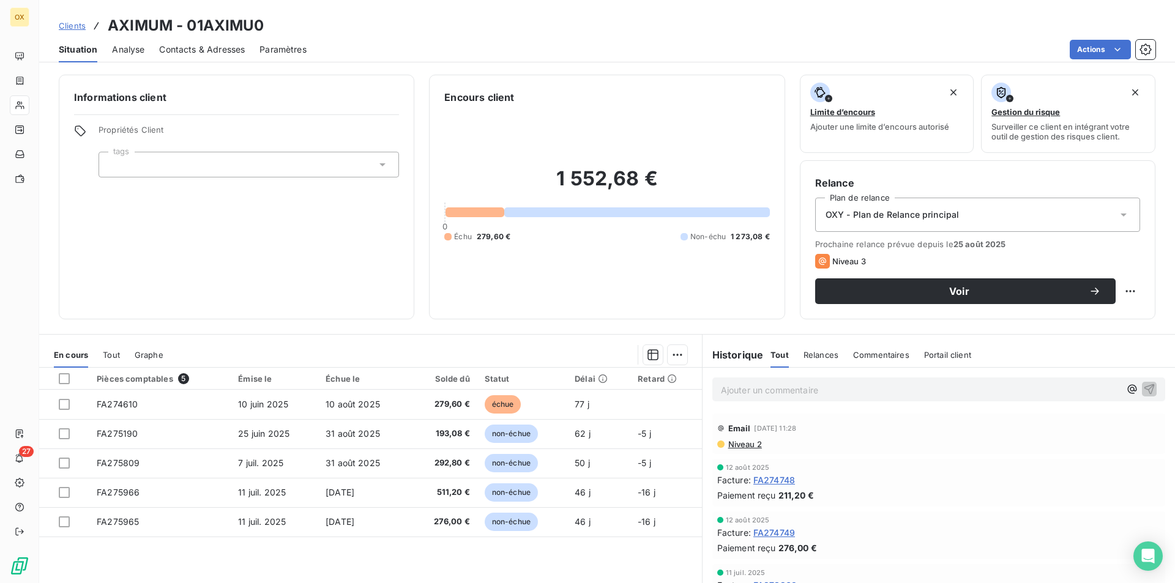
click at [67, 21] on span "Clients" at bounding box center [72, 26] width 27 height 10
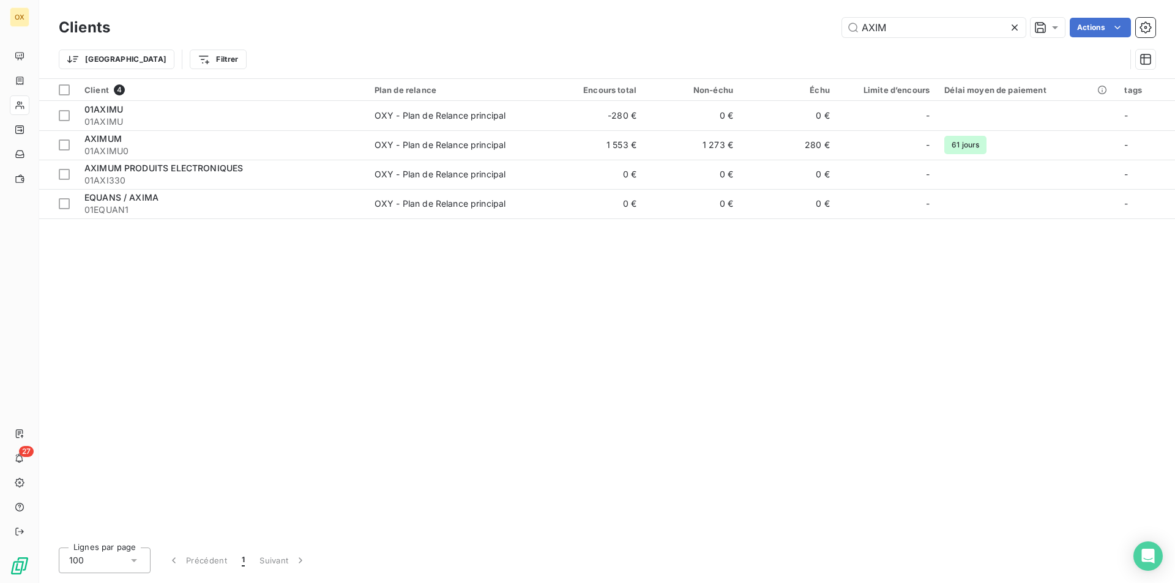
click at [1015, 28] on icon at bounding box center [1014, 27] width 12 height 12
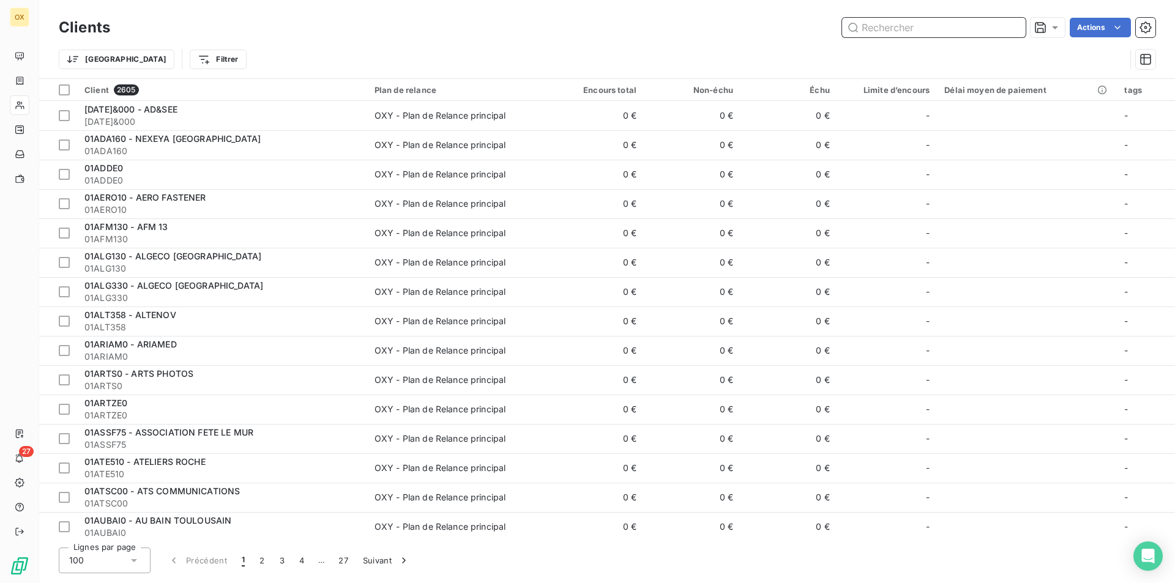
click at [1015, 28] on input "text" at bounding box center [934, 28] width 184 height 20
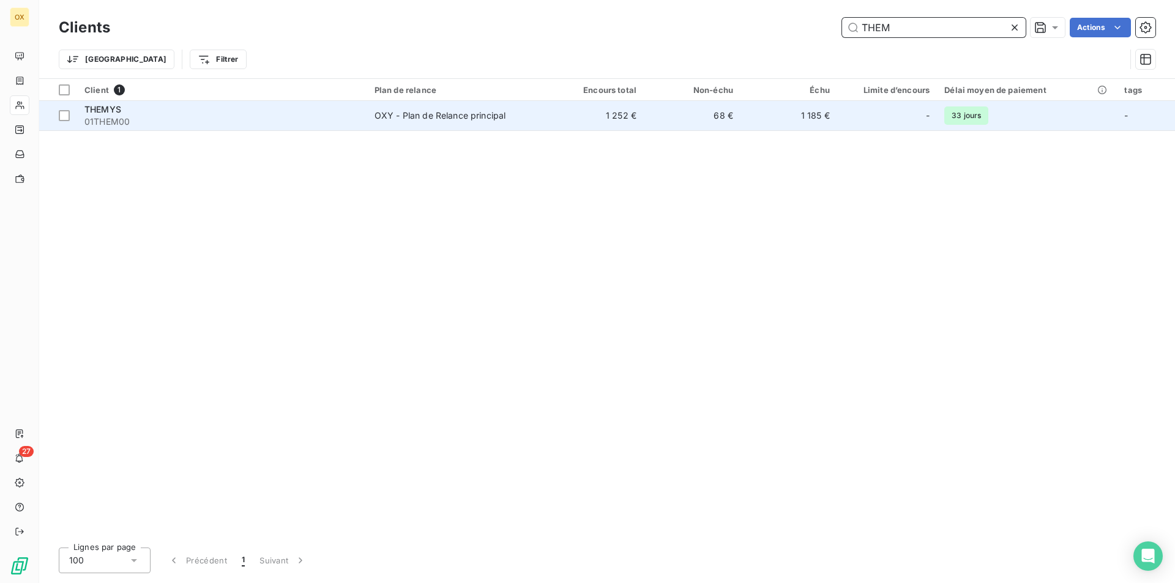
type input "THEM"
click at [969, 121] on span "33 jours" at bounding box center [966, 115] width 44 height 18
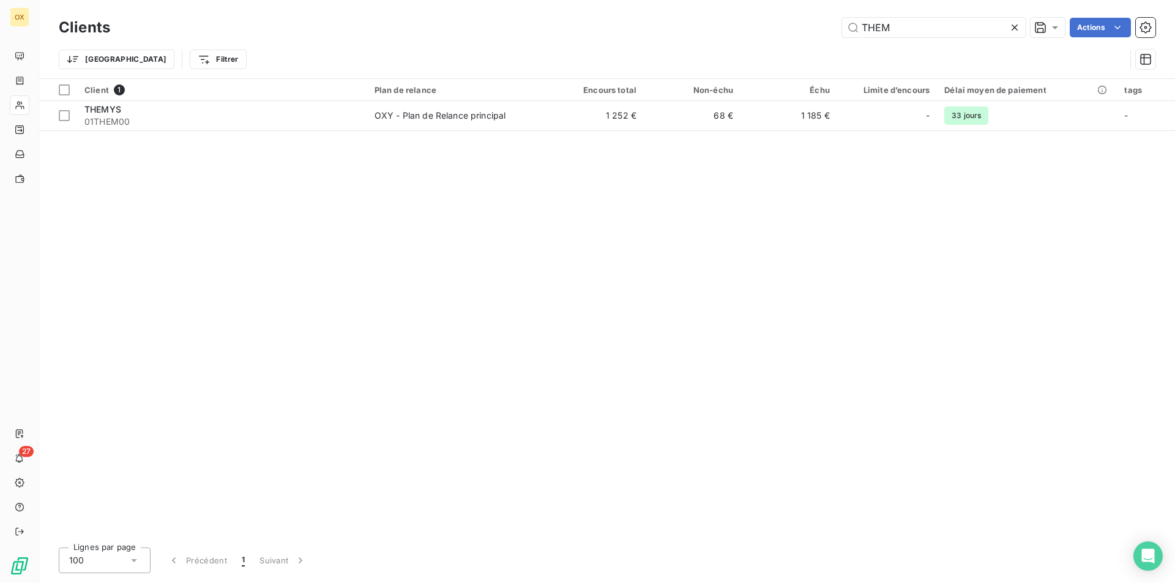
click at [1017, 25] on icon at bounding box center [1014, 27] width 12 height 12
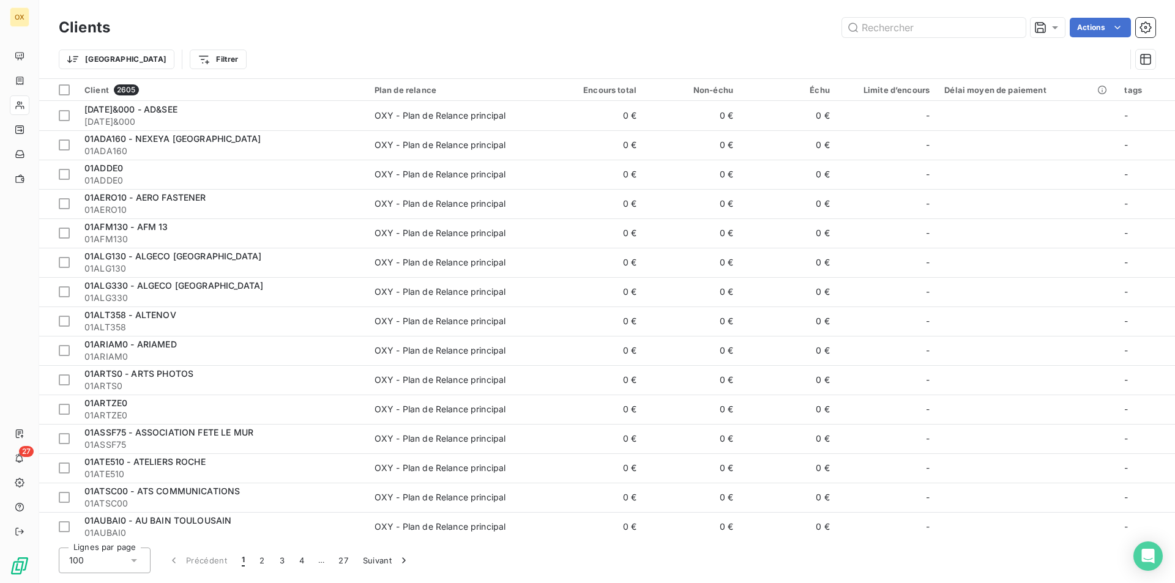
click at [941, 17] on div "Clients Actions" at bounding box center [607, 28] width 1097 height 26
click at [933, 25] on input "text" at bounding box center [934, 28] width 184 height 20
click at [920, 27] on input "text" at bounding box center [934, 28] width 184 height 20
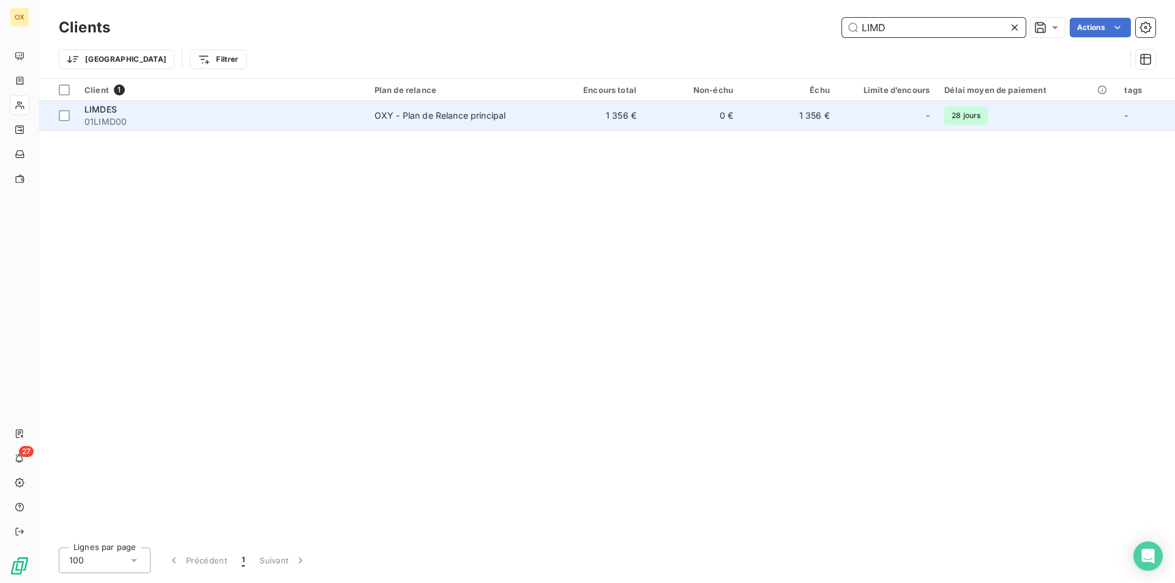
type input "LIMD"
click at [564, 104] on td "1 356 €" at bounding box center [595, 115] width 97 height 29
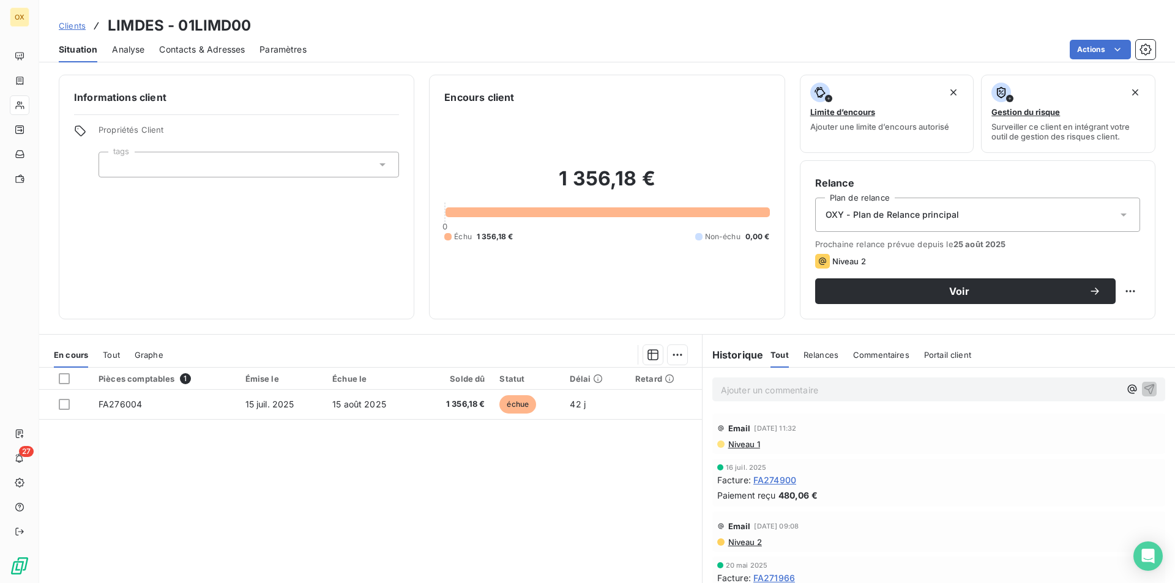
click at [188, 42] on div "Contacts & Adresses" at bounding box center [202, 50] width 86 height 26
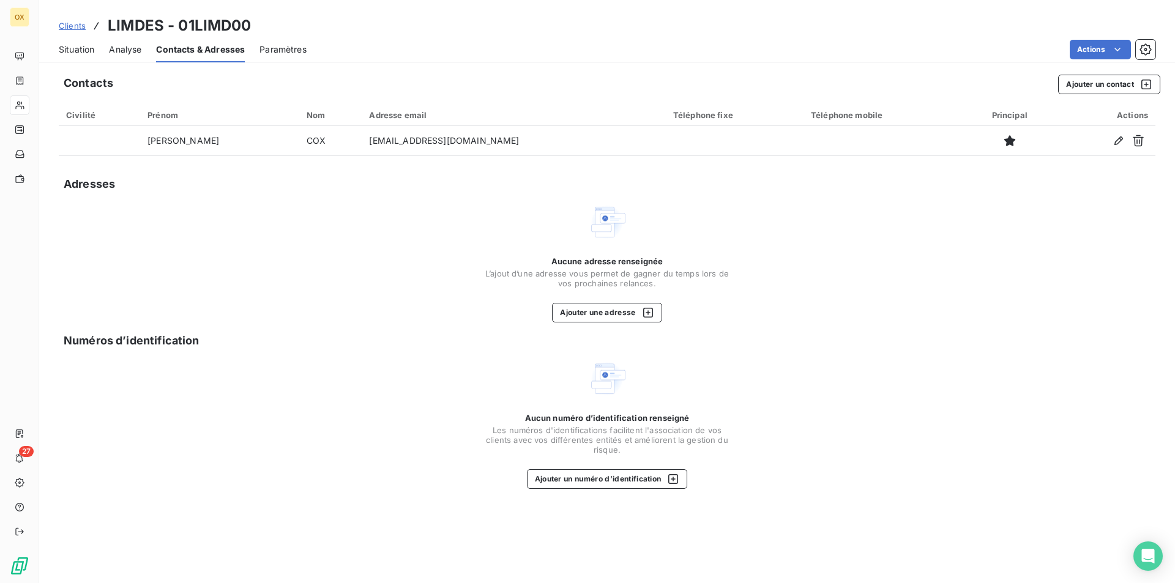
click at [89, 62] on div "Clients LIMDES - 01LIMD00 Situation Analyse Contacts & Adresses Paramètres Acti…" at bounding box center [607, 291] width 1136 height 583
click at [78, 44] on span "Situation" at bounding box center [76, 49] width 35 height 12
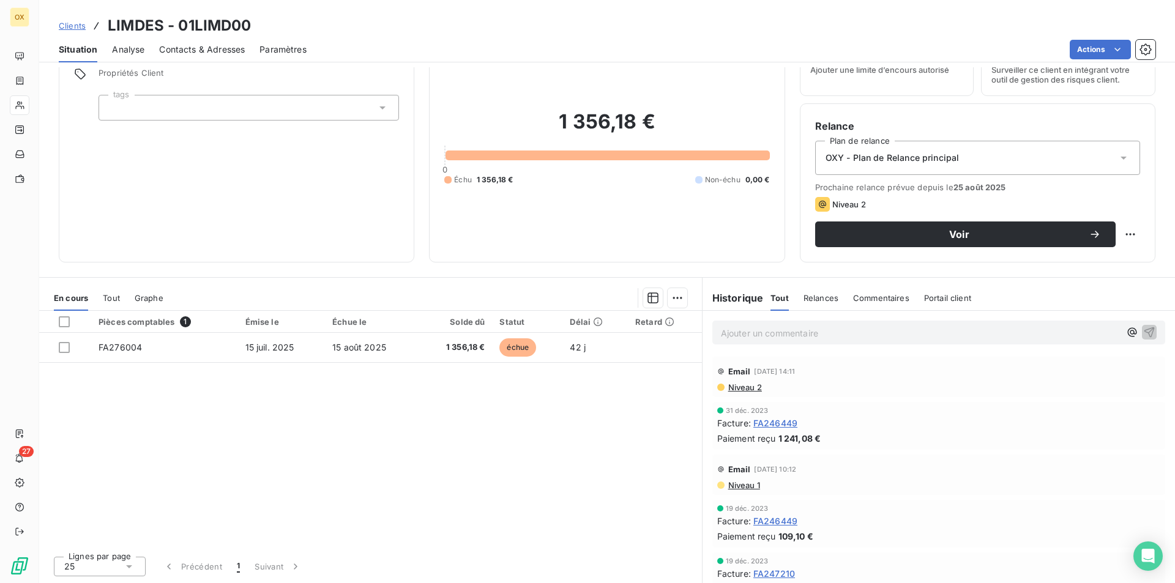
scroll to position [1346, 0]
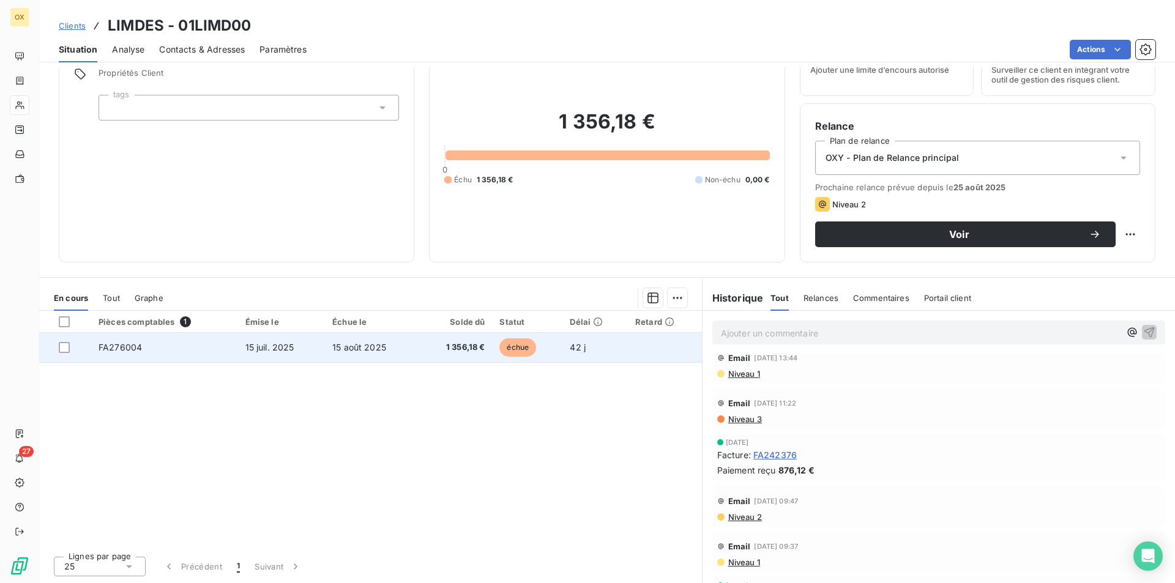
click at [554, 348] on td "échue" at bounding box center [527, 347] width 70 height 29
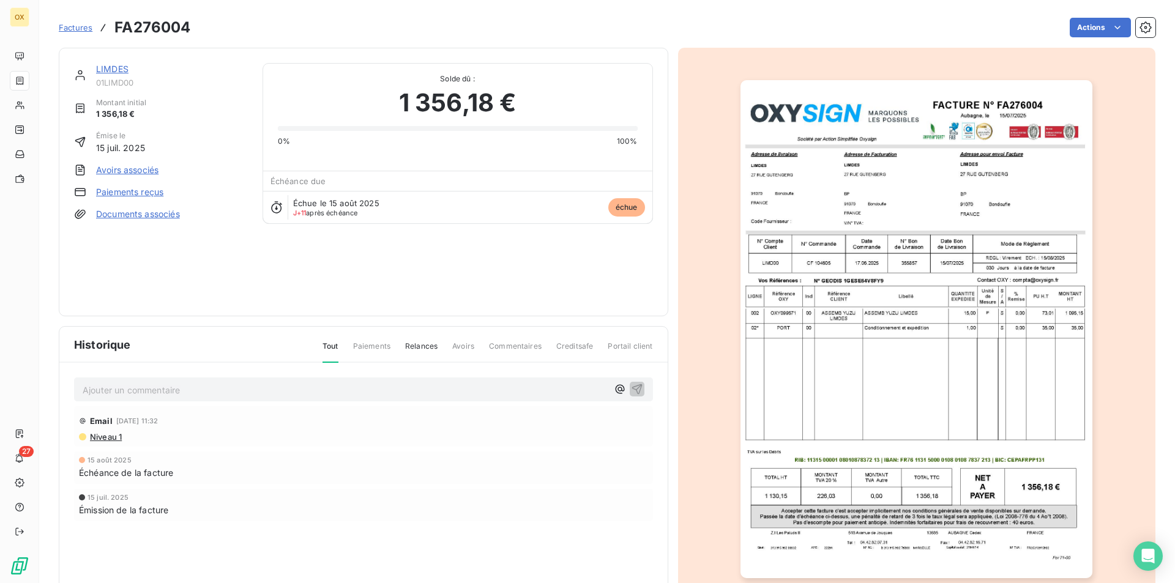
click at [915, 362] on img "button" at bounding box center [916, 329] width 352 height 498
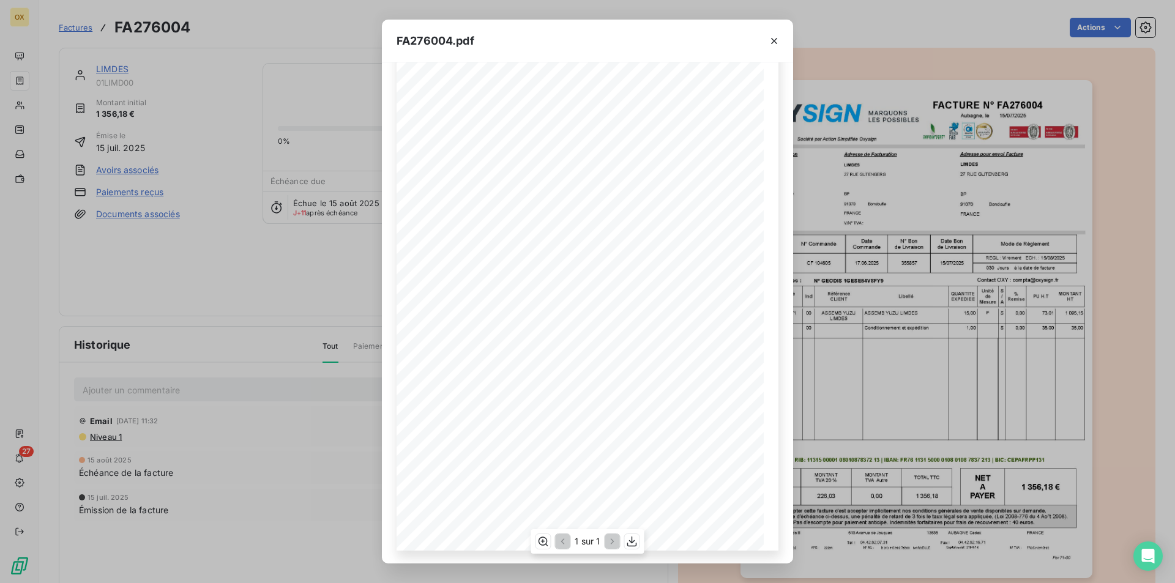
scroll to position [47, 0]
click at [843, 204] on div "FA276004.pdf FACTURE N° Aubagne, le [DATE] FA276004 Société par Action Simplifi…" at bounding box center [587, 291] width 1175 height 583
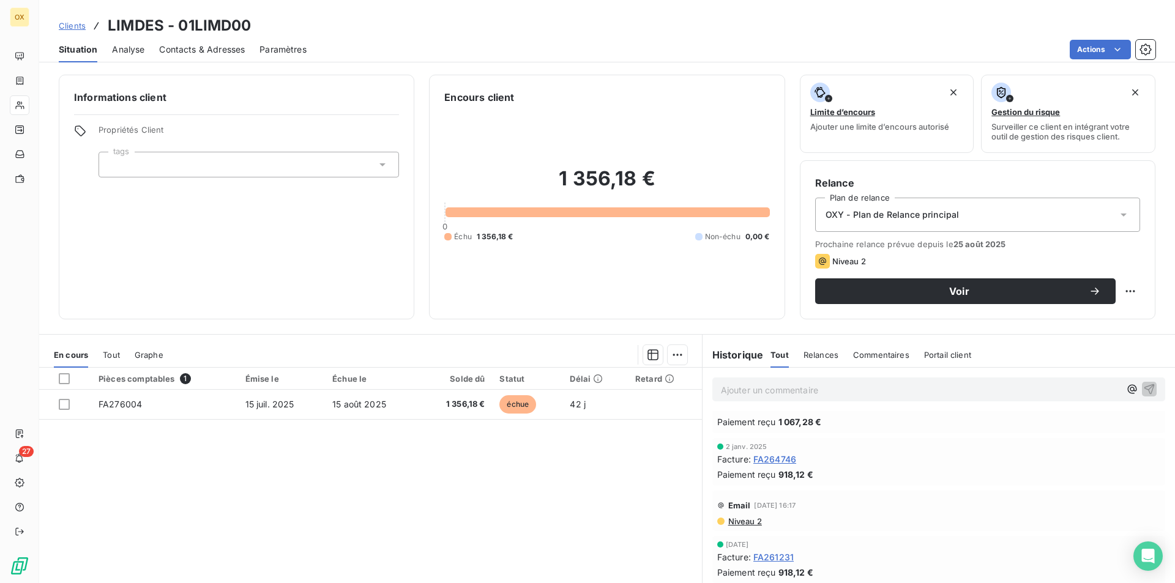
scroll to position [184, 0]
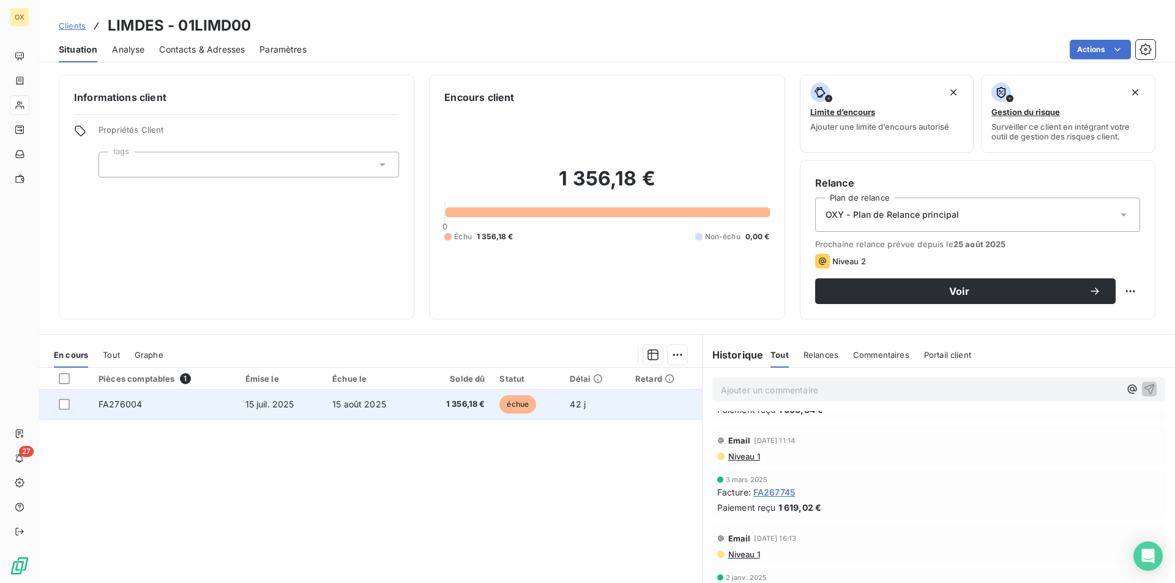
click at [332, 402] on span "15 août 2025" at bounding box center [359, 404] width 54 height 10
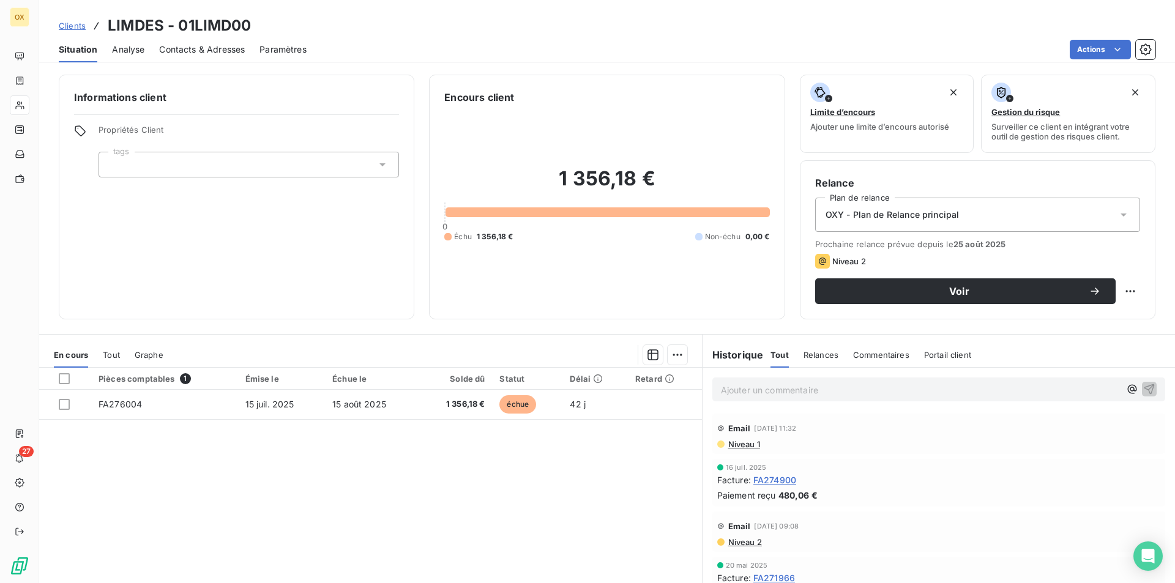
click at [887, 387] on p "Ajouter un commentaire ﻿" at bounding box center [920, 389] width 399 height 15
click at [956, 391] on p "P.R / 26/08: APPEL, paiement au retour de la compta" at bounding box center [920, 389] width 399 height 14
click at [1142, 396] on button "button" at bounding box center [1149, 388] width 15 height 15
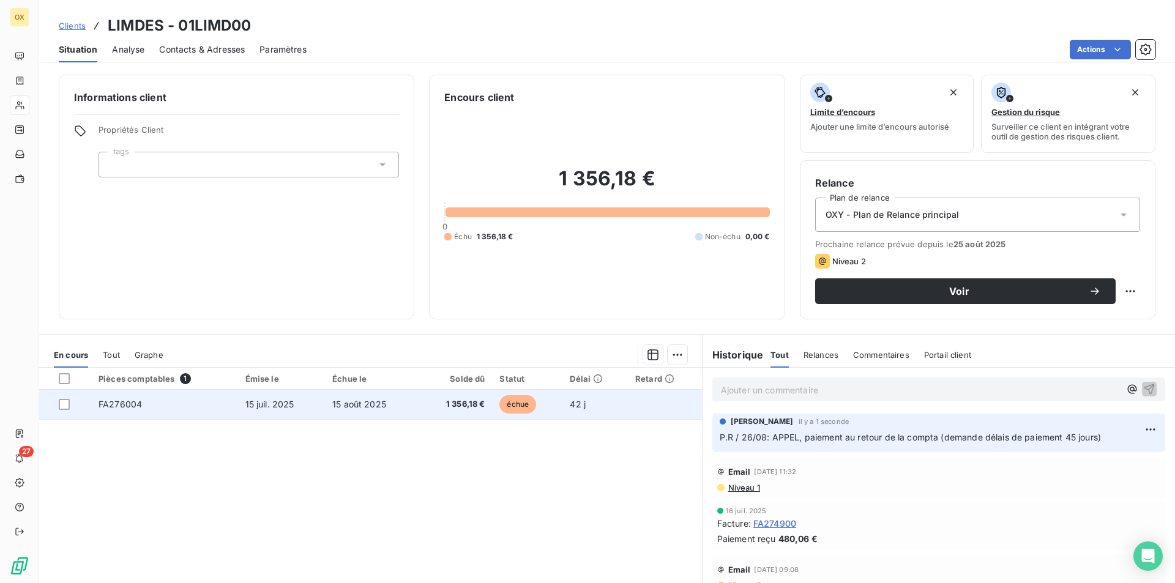
click at [375, 412] on td "15 août 2025" at bounding box center [372, 404] width 94 height 29
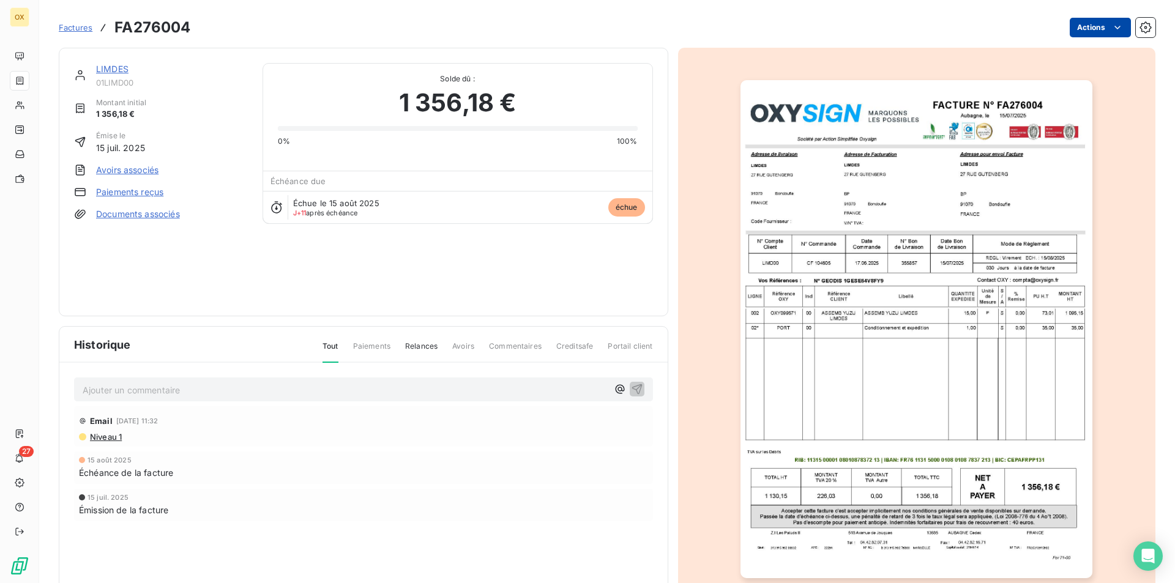
click at [1093, 28] on html "OX 27 Factures FA276004 Actions LIMDES 01LIMD00 Montant initial 1 356,18 € Émis…" at bounding box center [587, 291] width 1175 height 583
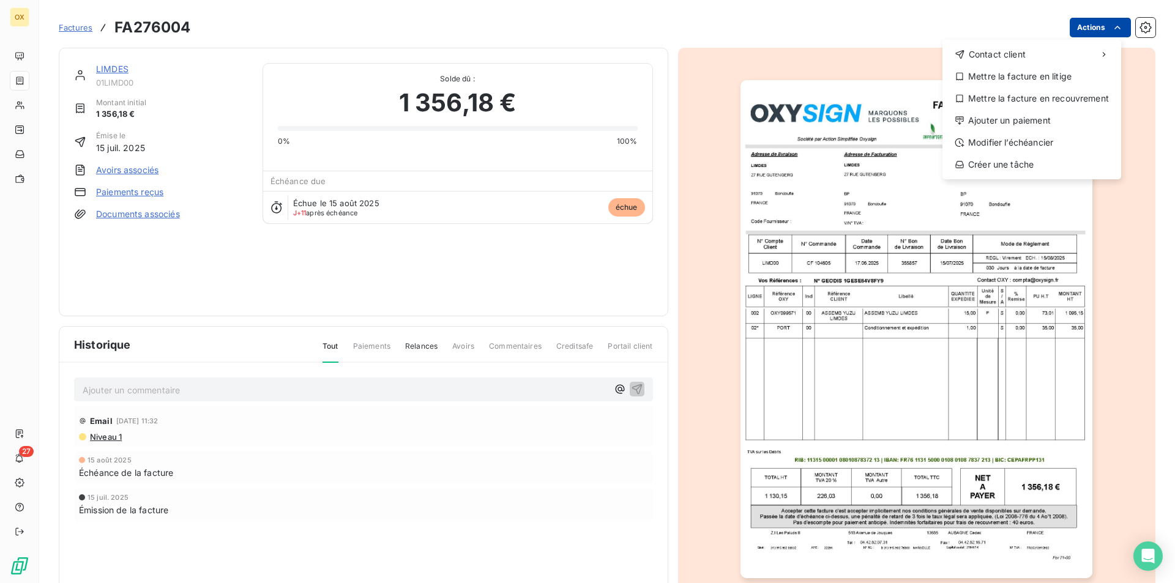
click at [1093, 28] on html "OX 27 Factures FA276004 Actions Contact client Mettre la facture en litige Mett…" at bounding box center [587, 291] width 1175 height 583
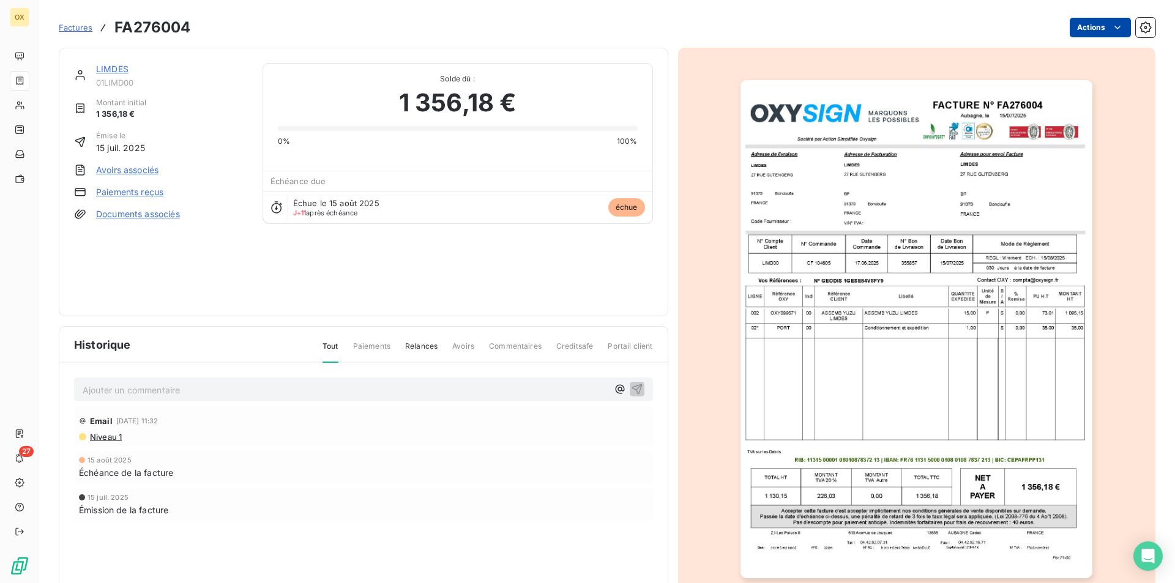
click at [1097, 27] on html "OX 27 Factures FA276004 Actions LIMDES 01LIMD00 Montant initial 1 356,18 € Émis…" at bounding box center [587, 291] width 1175 height 583
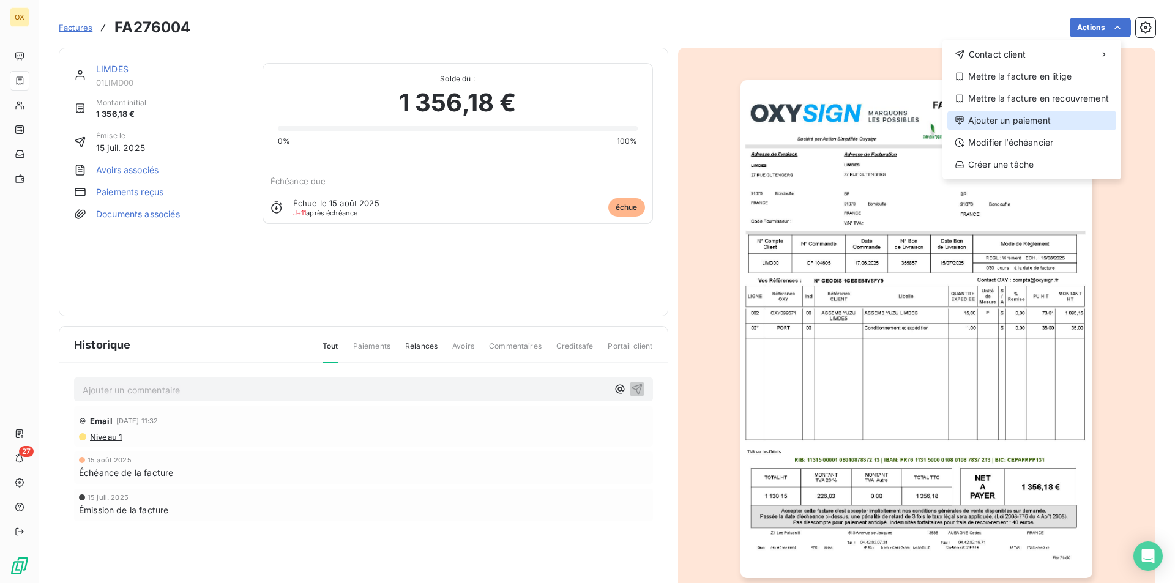
click at [1060, 122] on div "Ajouter un paiement" at bounding box center [1031, 121] width 169 height 20
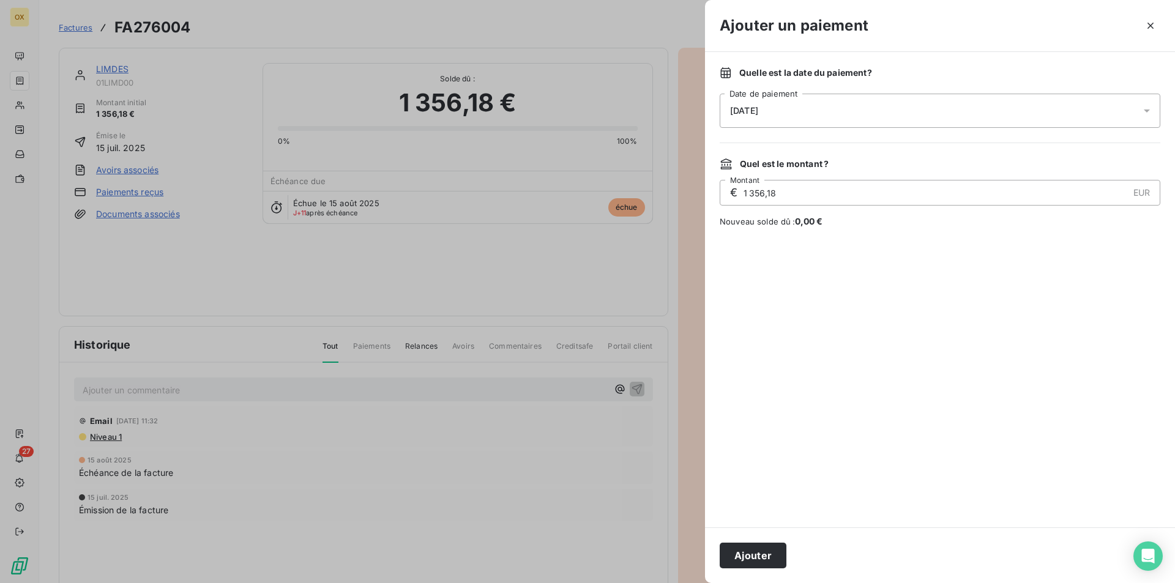
click at [980, 119] on div "[DATE]" at bounding box center [940, 111] width 441 height 34
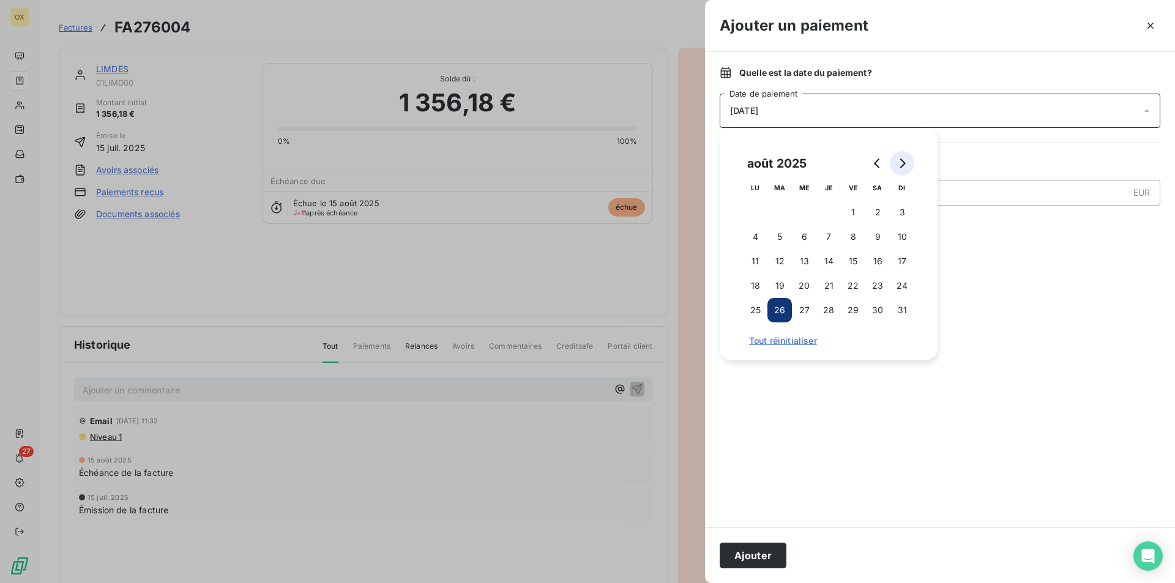
click at [899, 158] on button "Go to next month" at bounding box center [902, 163] width 24 height 24
click at [756, 208] on button "1" at bounding box center [755, 212] width 24 height 24
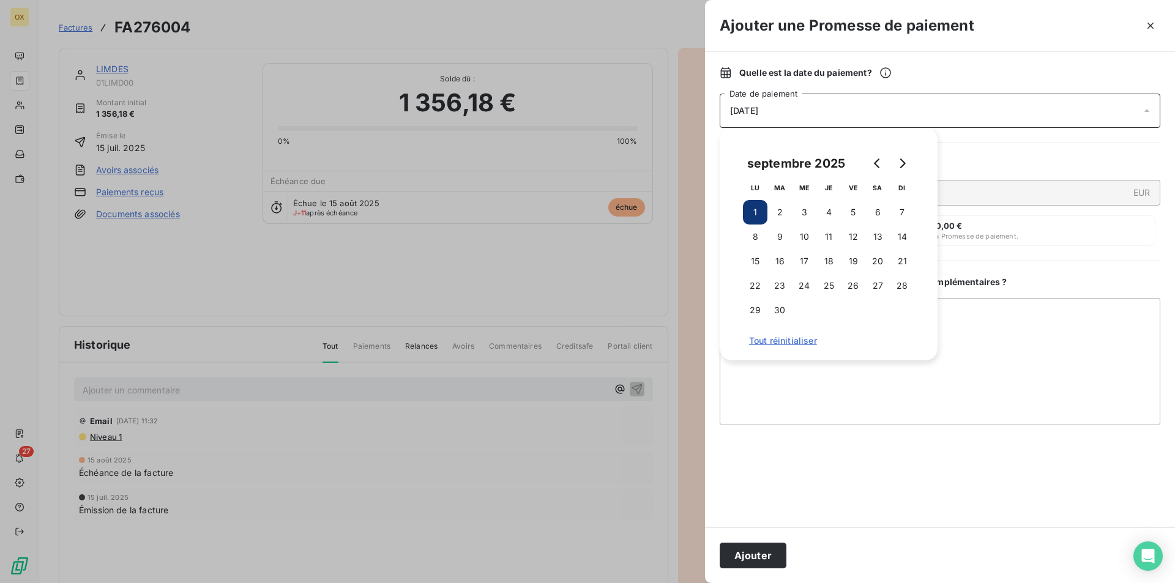
click at [909, 461] on div at bounding box center [940, 476] width 441 height 73
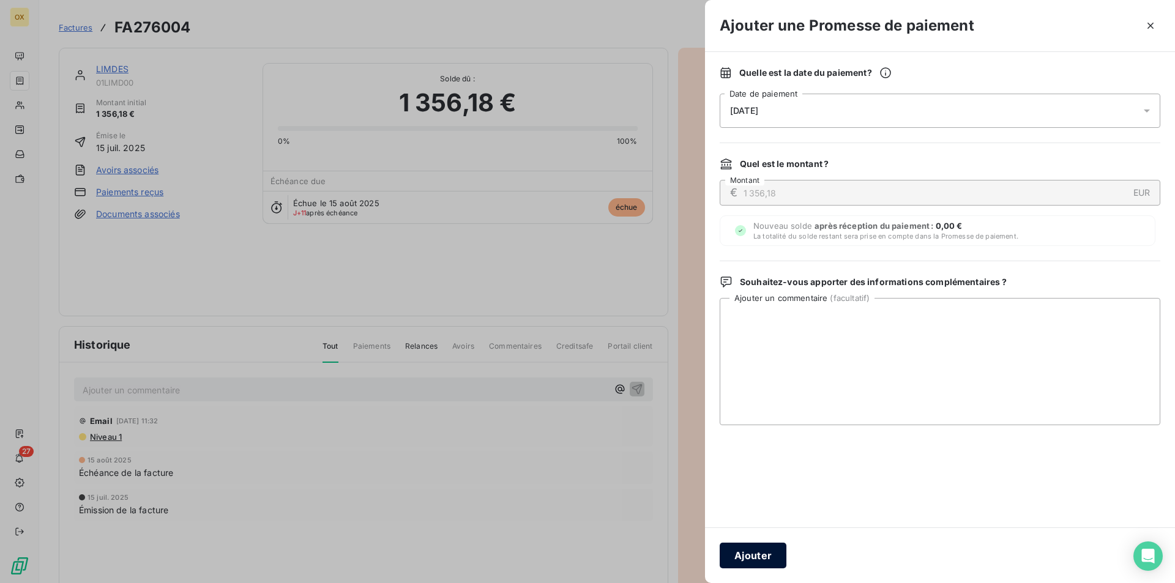
click at [743, 564] on button "Ajouter" at bounding box center [753, 556] width 67 height 26
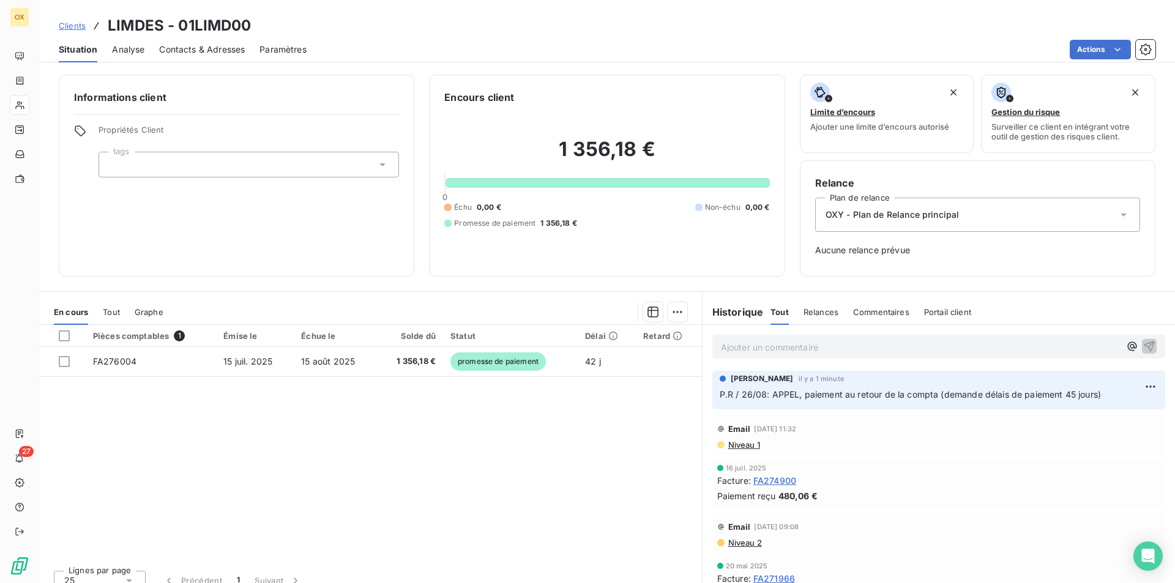
click at [463, 488] on div "Pièces comptables 1 Émise le Échue le Solde dû Statut Délai Retard FA276004 [DA…" at bounding box center [370, 443] width 663 height 236
click at [81, 29] on span "Clients" at bounding box center [72, 26] width 27 height 10
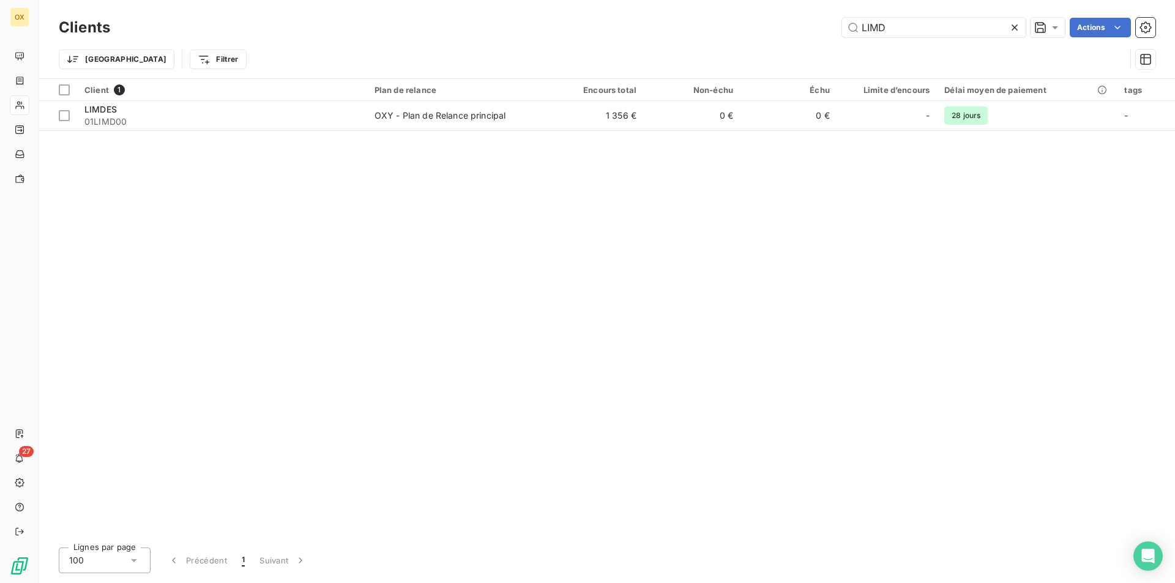
click at [1012, 32] on icon at bounding box center [1014, 27] width 12 height 12
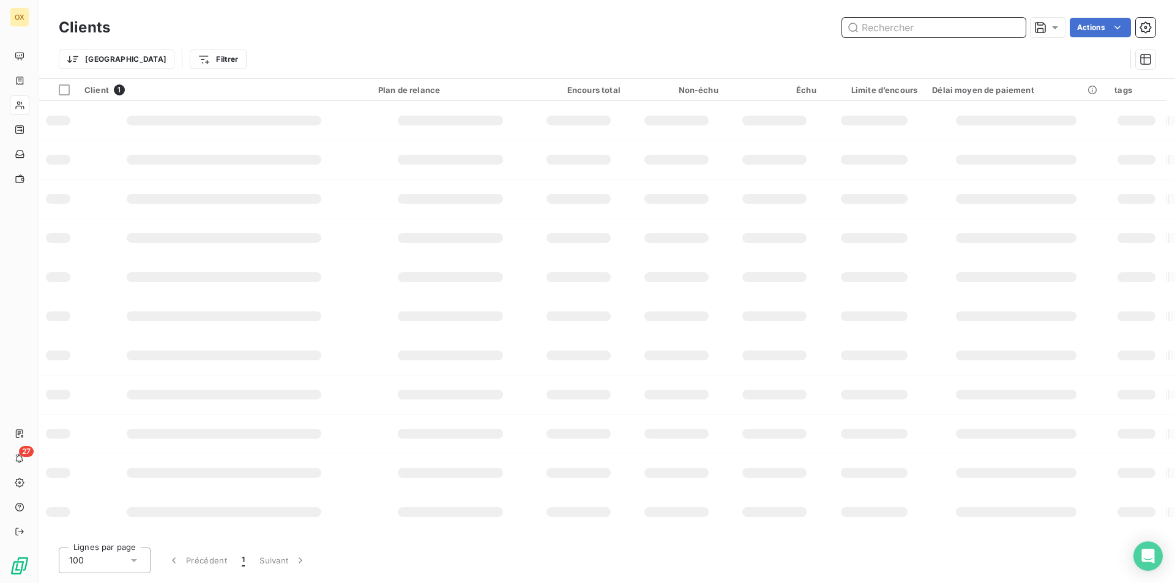
click at [984, 26] on input "text" at bounding box center [934, 28] width 184 height 20
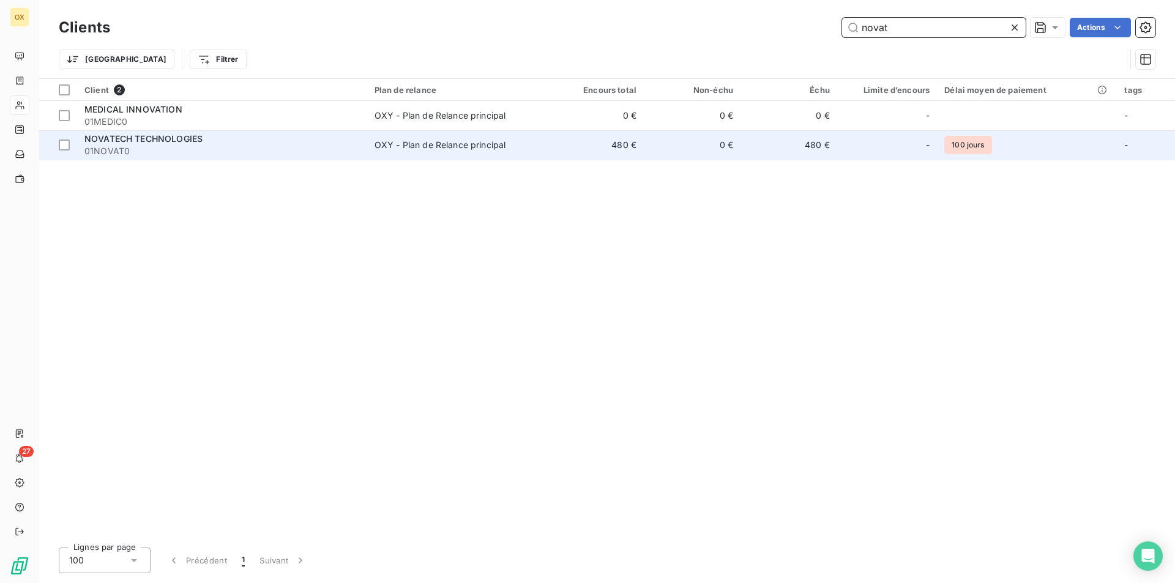
type input "novat"
click at [764, 134] on td "480 €" at bounding box center [788, 144] width 97 height 29
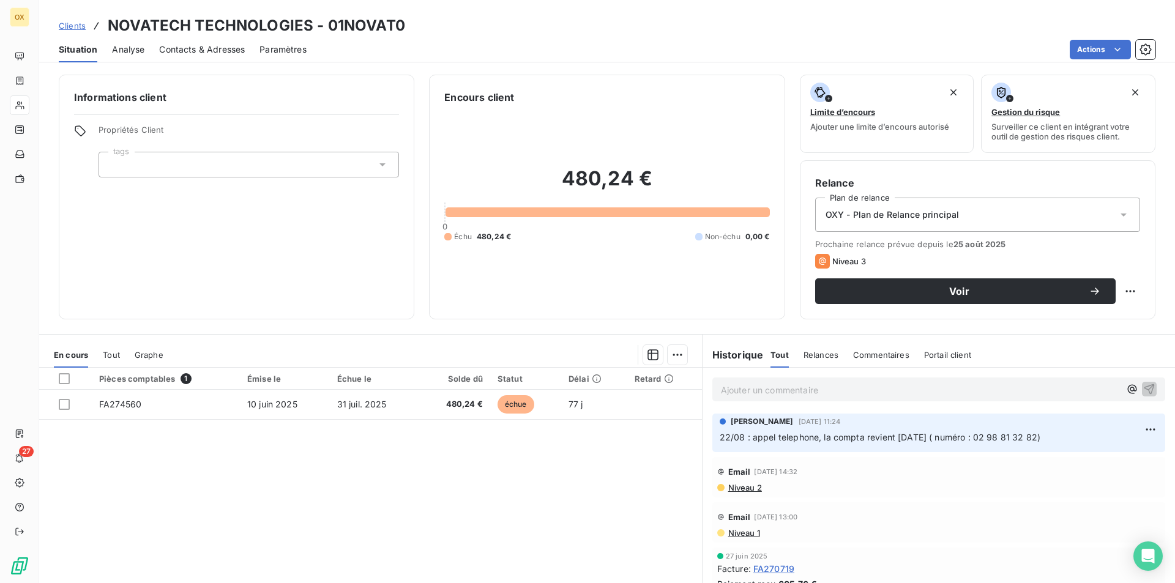
click at [76, 21] on span "Clients" at bounding box center [72, 26] width 27 height 10
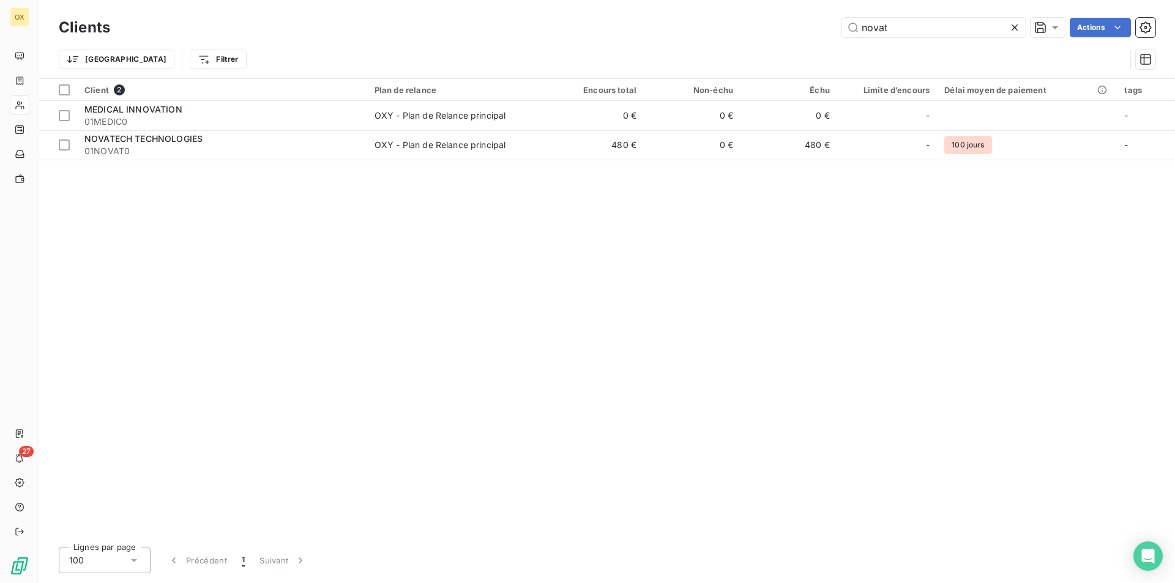
click at [1016, 29] on icon at bounding box center [1014, 27] width 12 height 12
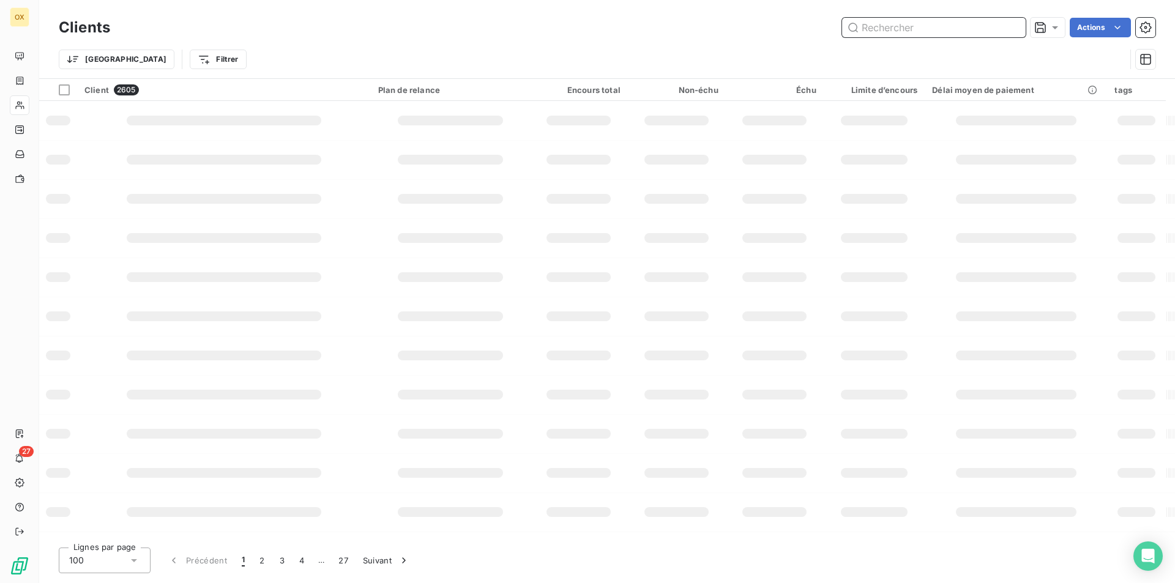
click at [981, 28] on input "text" at bounding box center [934, 28] width 184 height 20
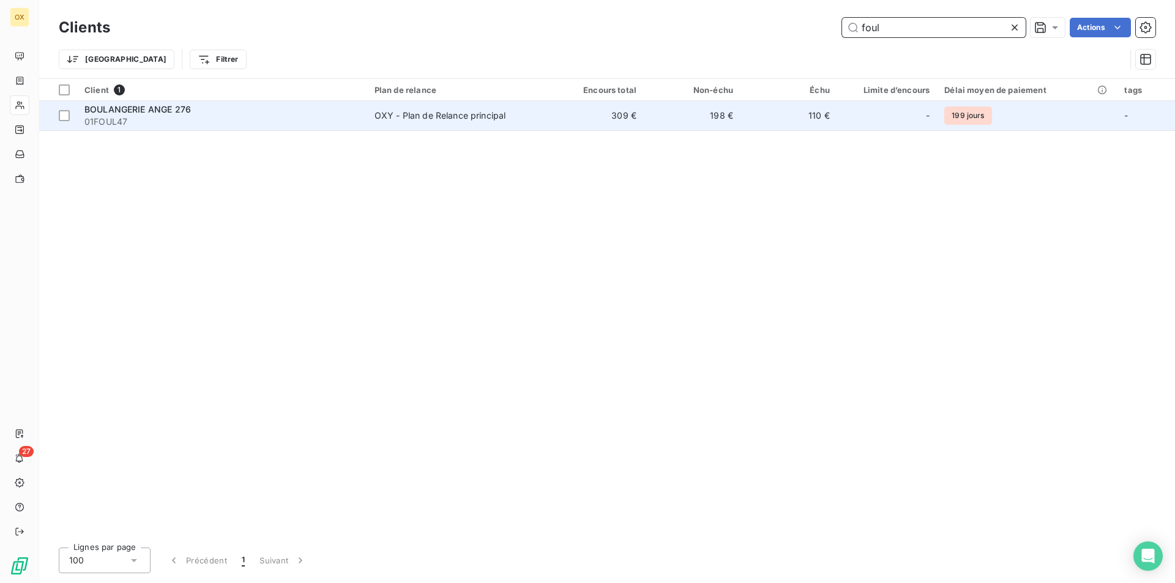
type input "foul"
click at [923, 121] on div "-" at bounding box center [886, 116] width 85 height 20
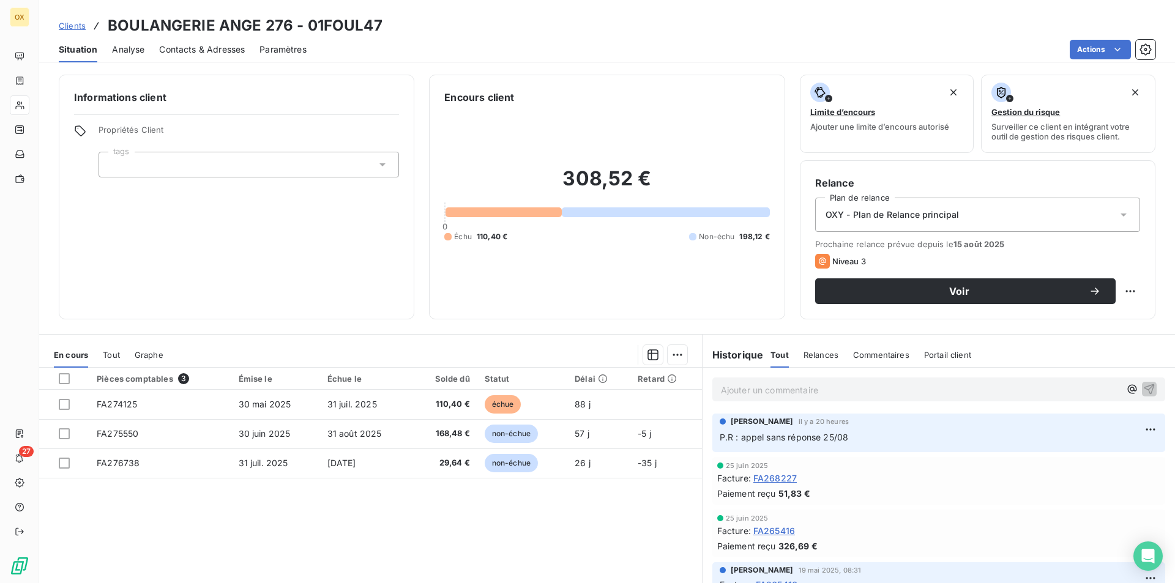
click at [224, 45] on span "Contacts & Adresses" at bounding box center [202, 49] width 86 height 12
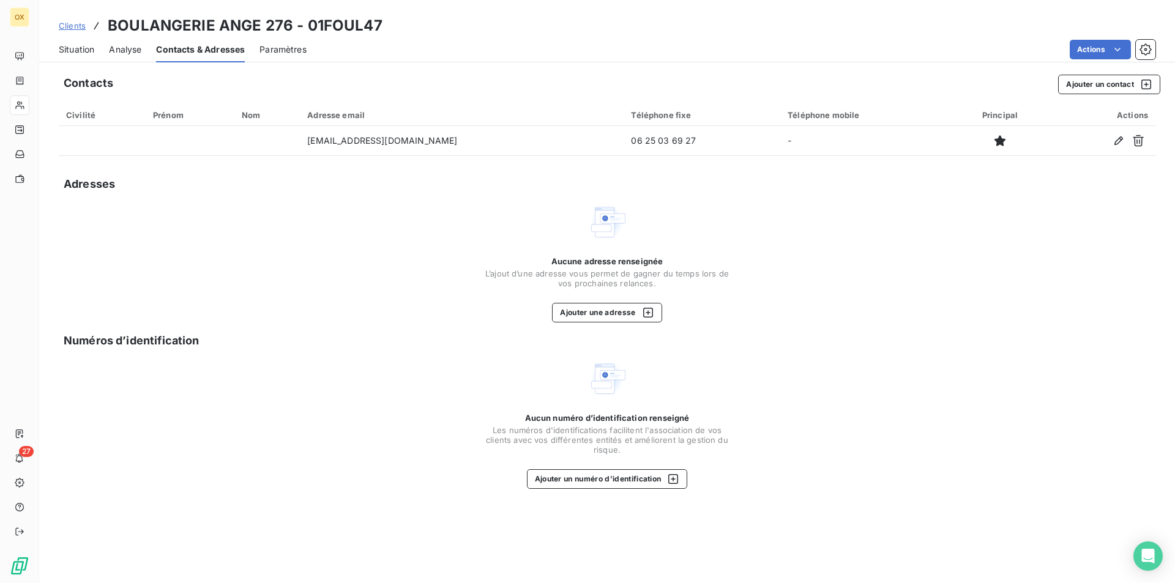
click at [74, 57] on div "Situation" at bounding box center [76, 50] width 35 height 26
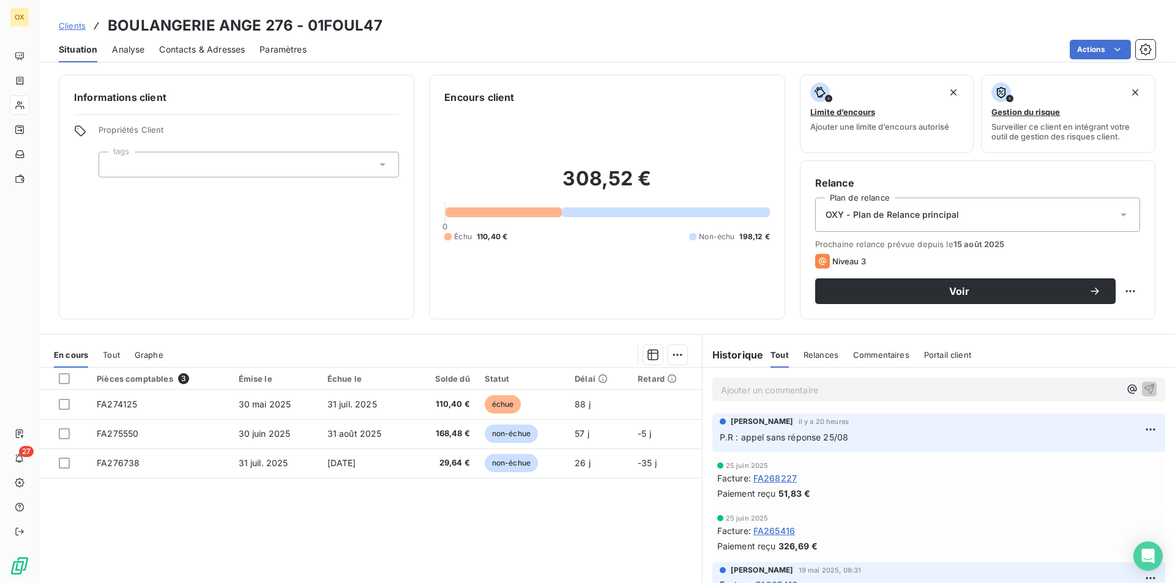
click at [71, 27] on span "Clients" at bounding box center [72, 26] width 27 height 10
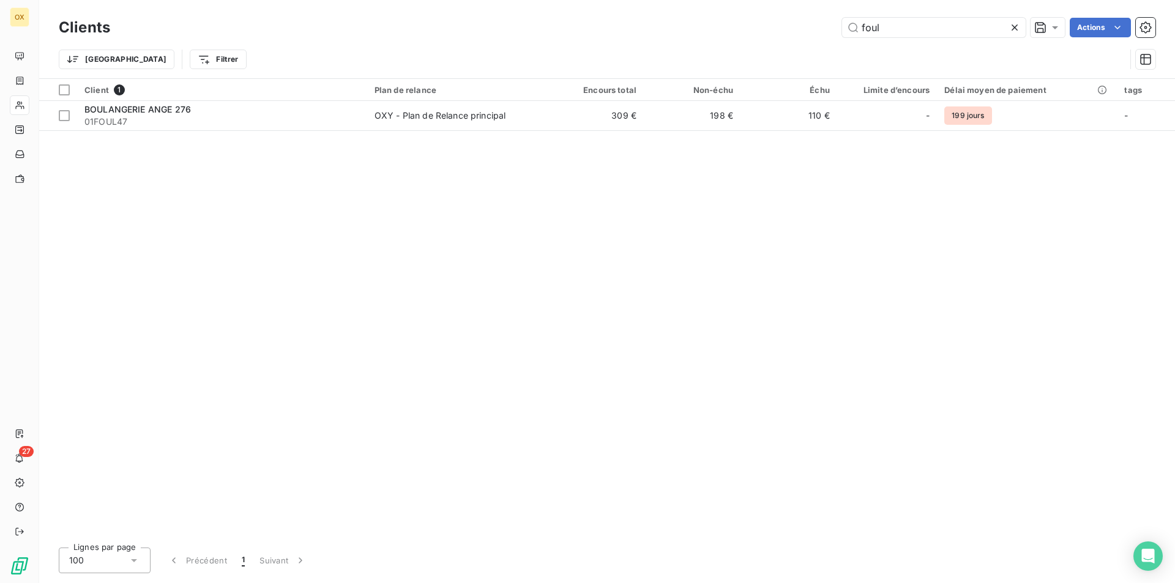
click at [1019, 28] on icon at bounding box center [1014, 27] width 12 height 12
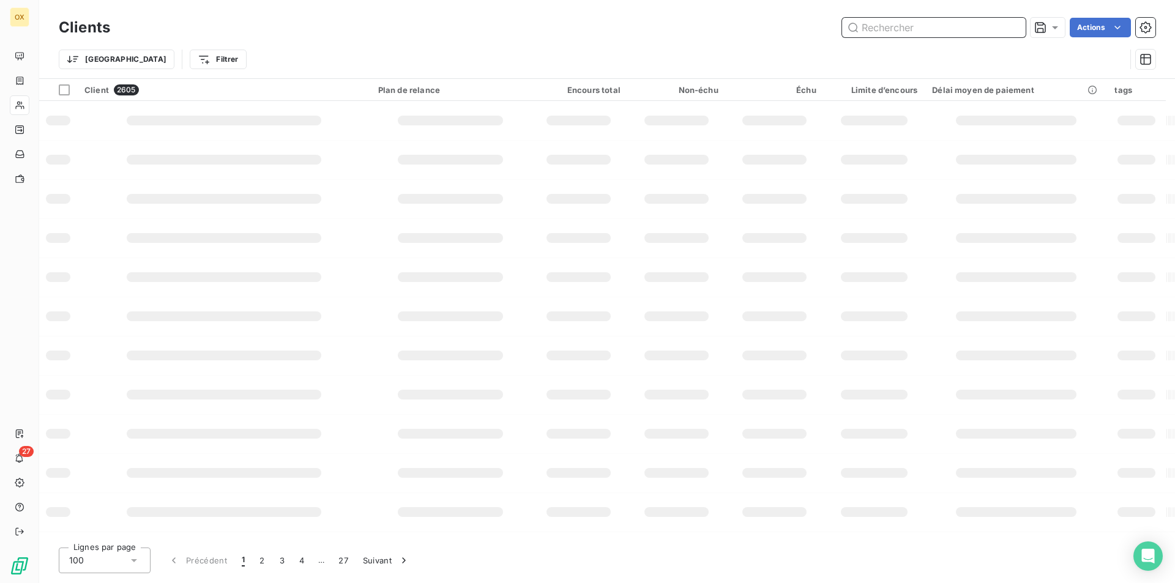
click at [986, 31] on input "text" at bounding box center [934, 28] width 184 height 20
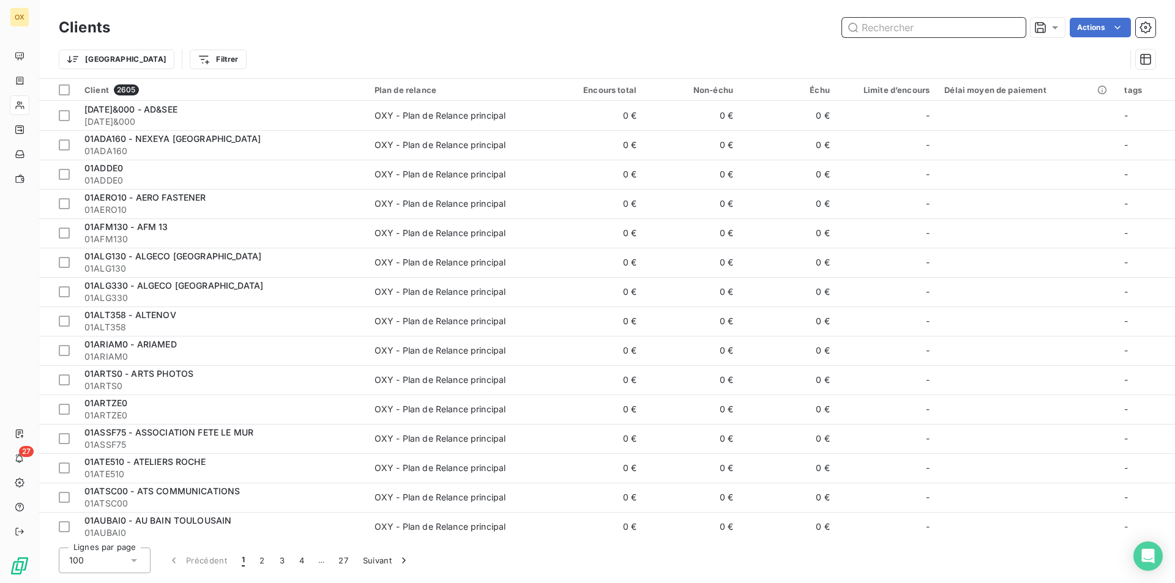
click at [977, 26] on input "text" at bounding box center [934, 28] width 184 height 20
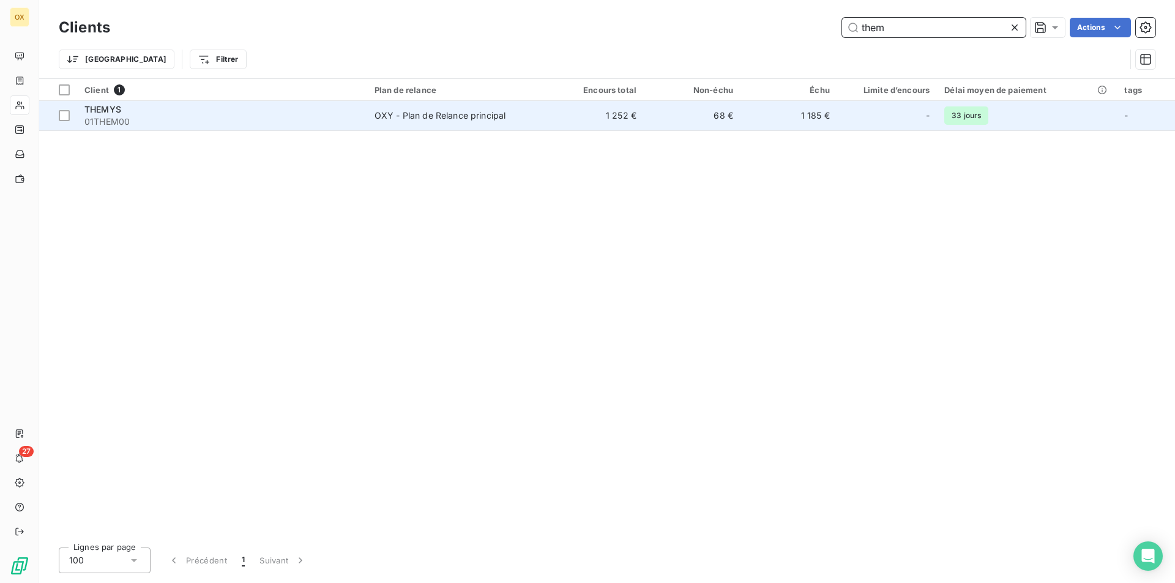
type input "them"
click at [777, 114] on td "1 185 €" at bounding box center [788, 115] width 97 height 29
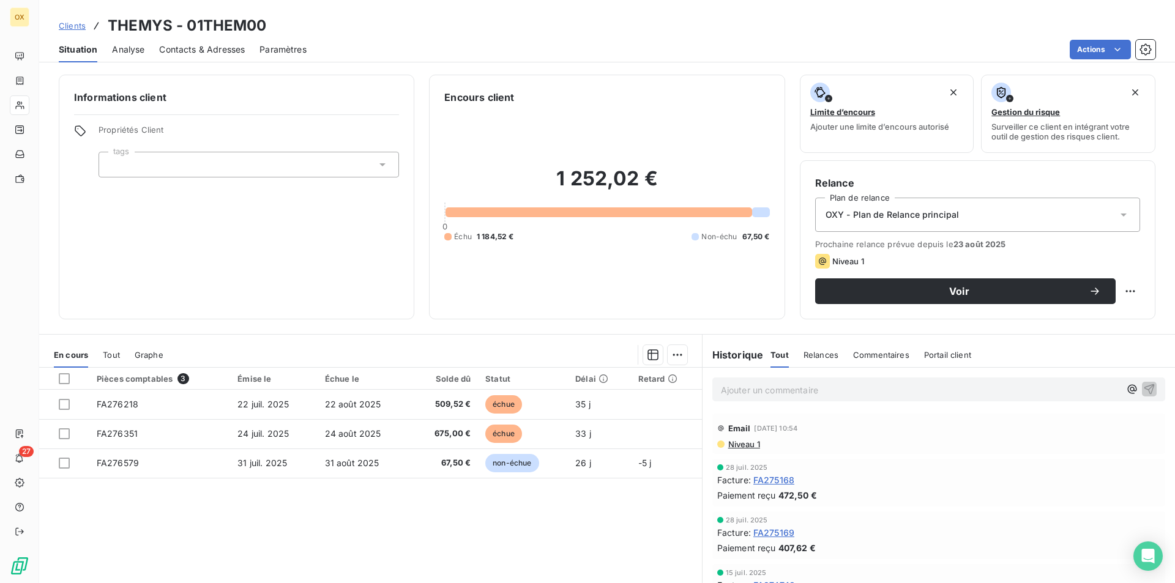
click at [64, 21] on span "Clients" at bounding box center [72, 26] width 27 height 10
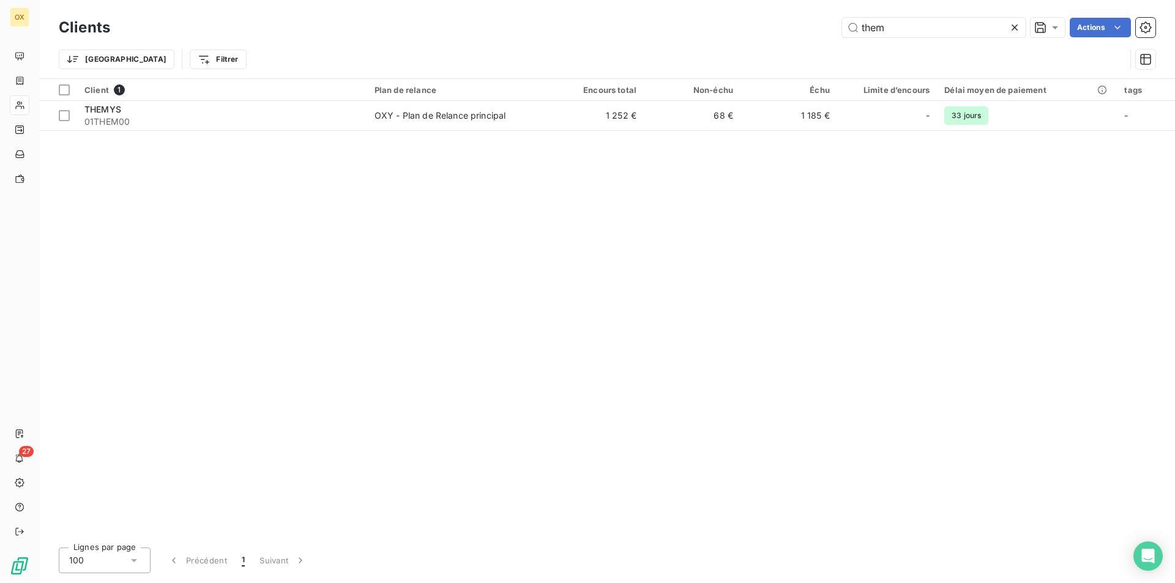
click at [1019, 27] on icon at bounding box center [1014, 27] width 12 height 12
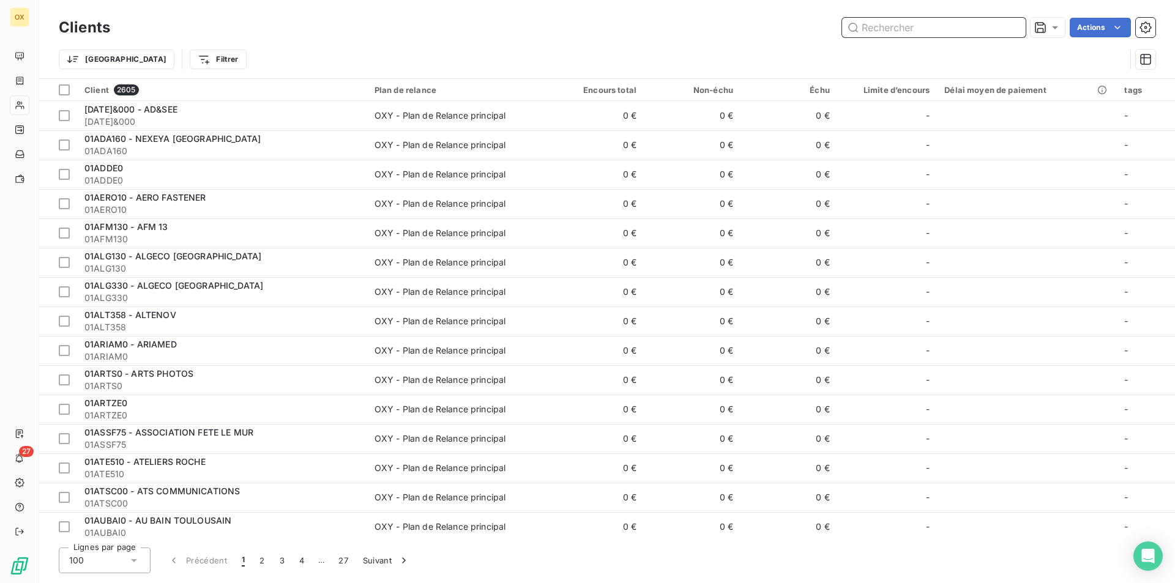
click at [967, 23] on input "text" at bounding box center [934, 28] width 184 height 20
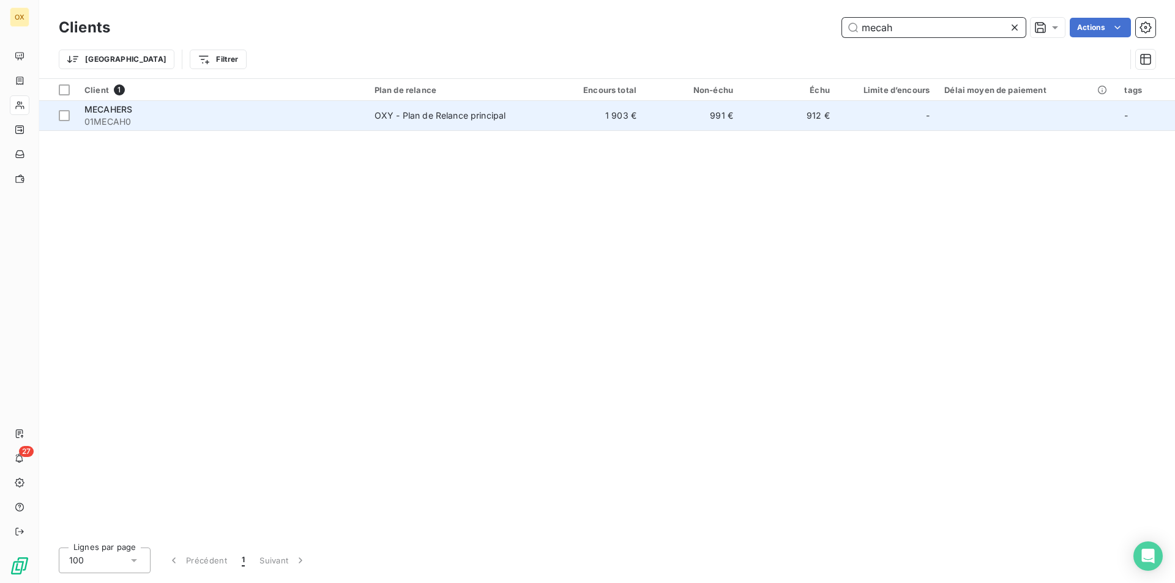
type input "mecah"
click at [520, 123] on td "OXY - Plan de Relance principal" at bounding box center [457, 115] width 180 height 29
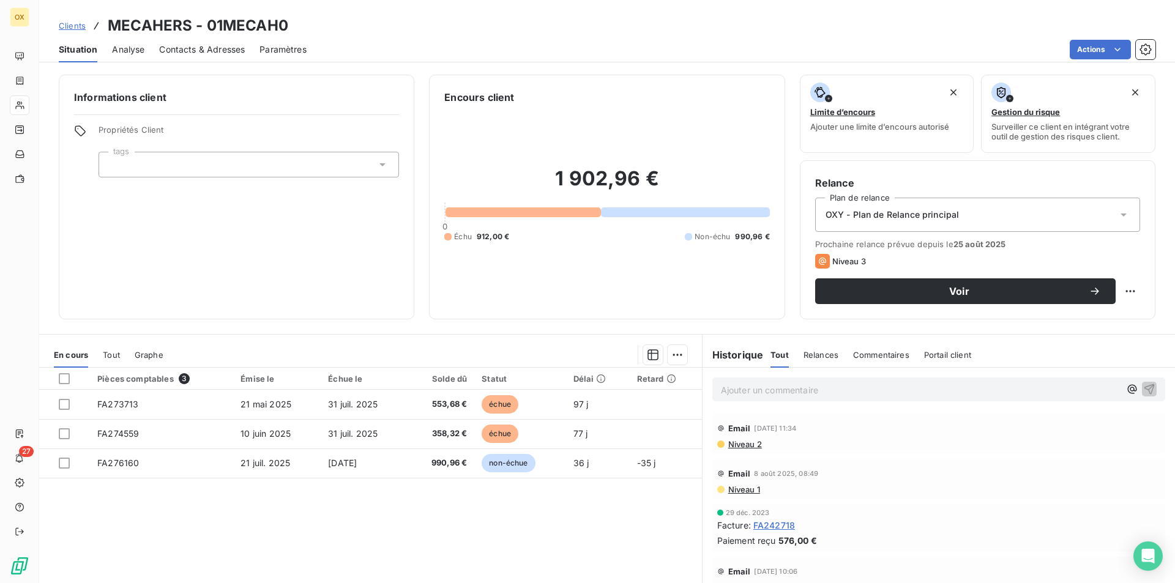
click at [190, 53] on span "Contacts & Adresses" at bounding box center [202, 49] width 86 height 12
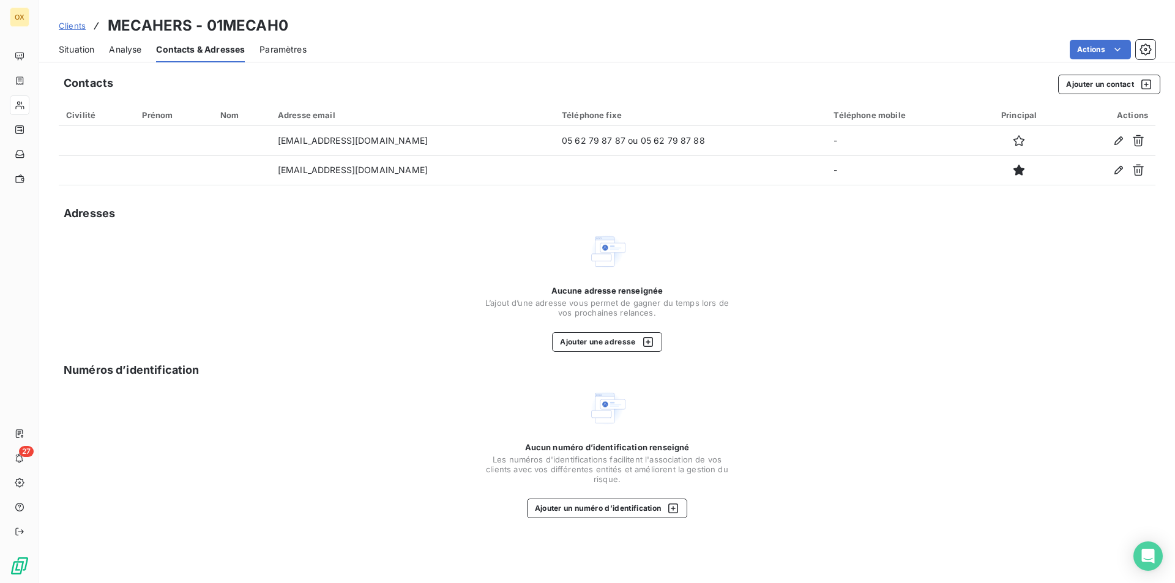
click at [81, 43] on span "Situation" at bounding box center [76, 49] width 35 height 12
